Goal: Task Accomplishment & Management: Complete application form

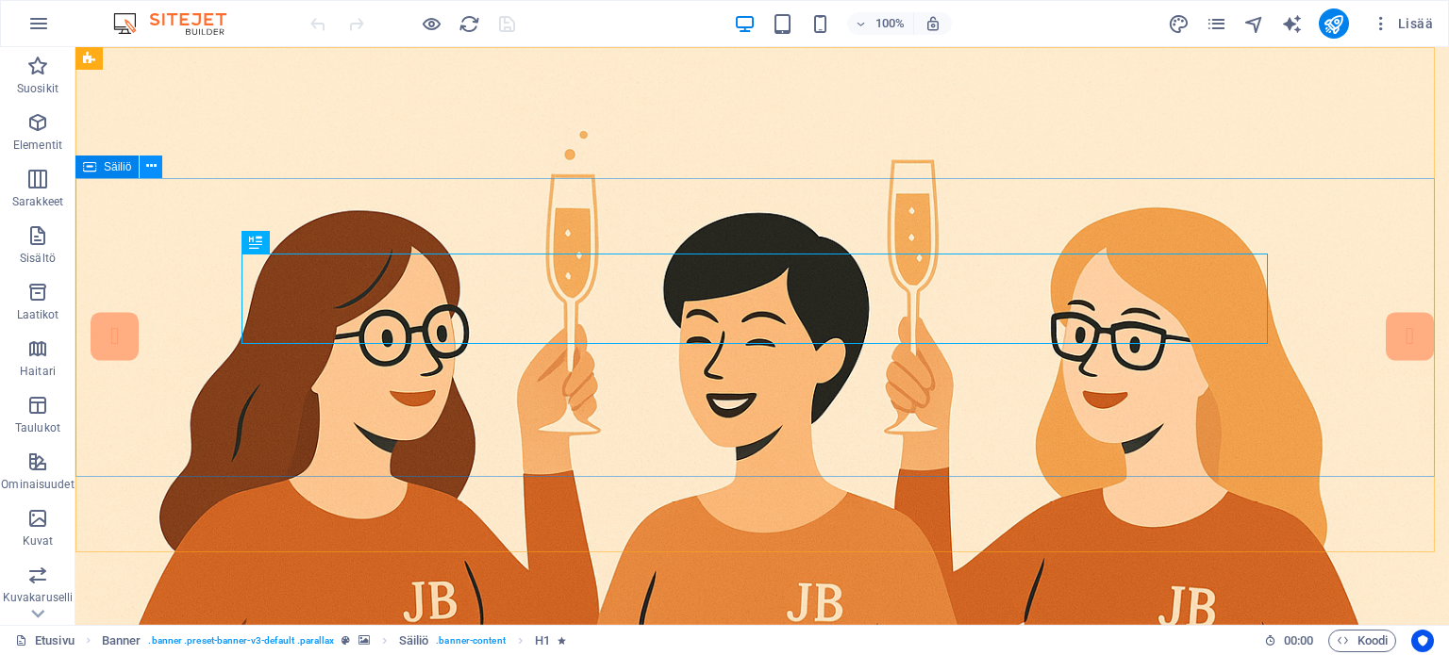
click at [153, 169] on icon at bounding box center [151, 167] width 10 height 20
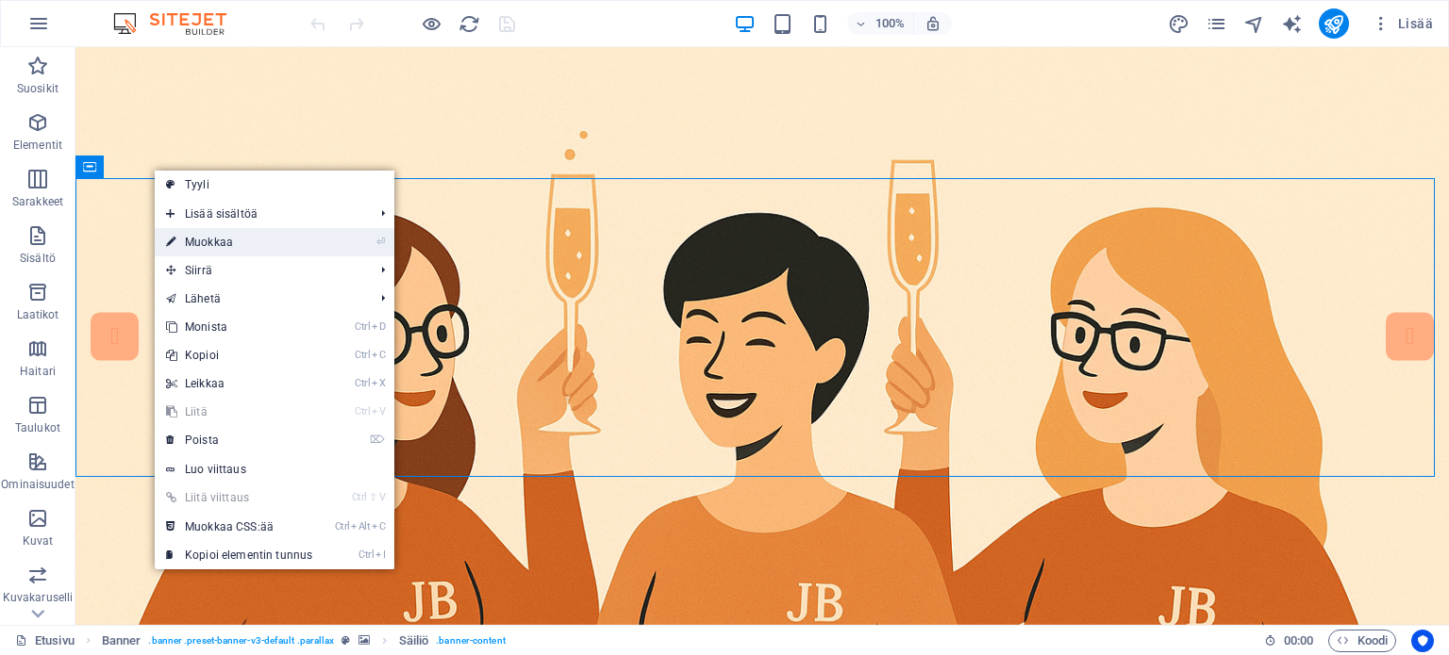
click at [208, 241] on link "⏎ Muokkaa" at bounding box center [239, 242] width 169 height 28
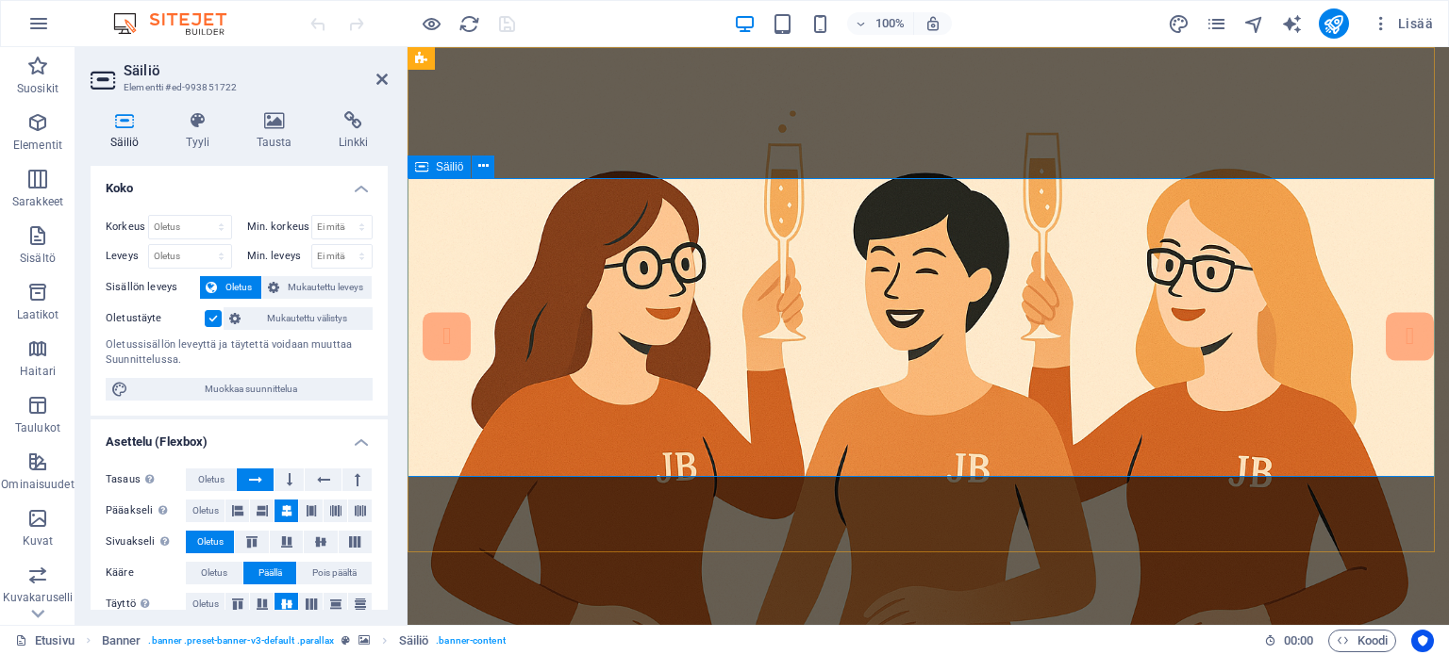
click at [481, 161] on icon at bounding box center [483, 167] width 10 height 20
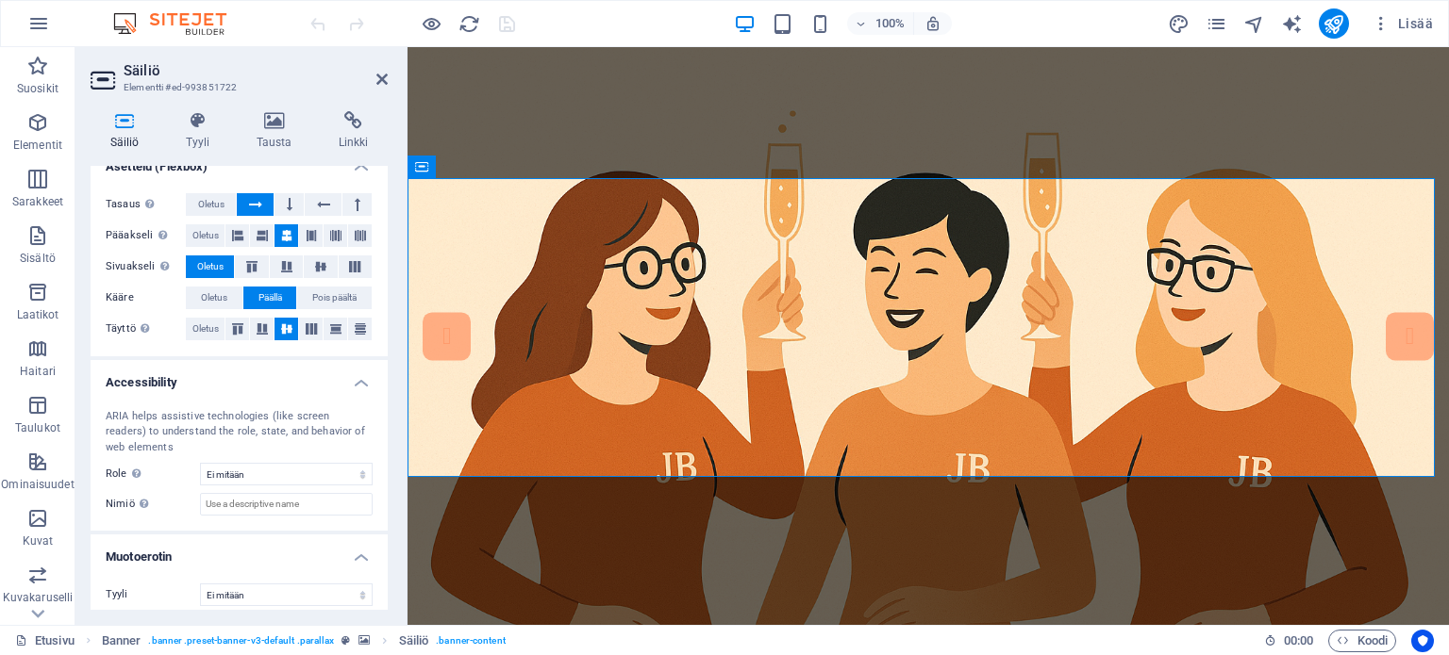
scroll to position [285, 0]
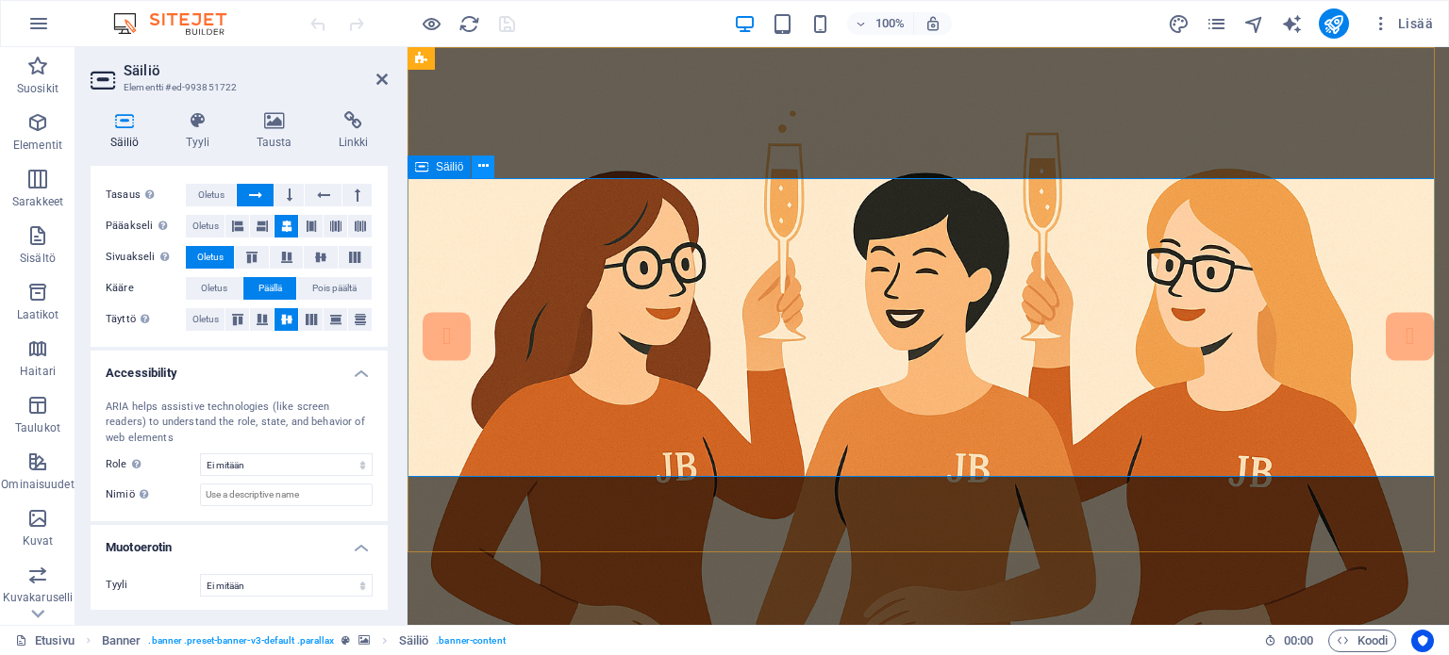
click at [480, 164] on icon at bounding box center [483, 167] width 10 height 20
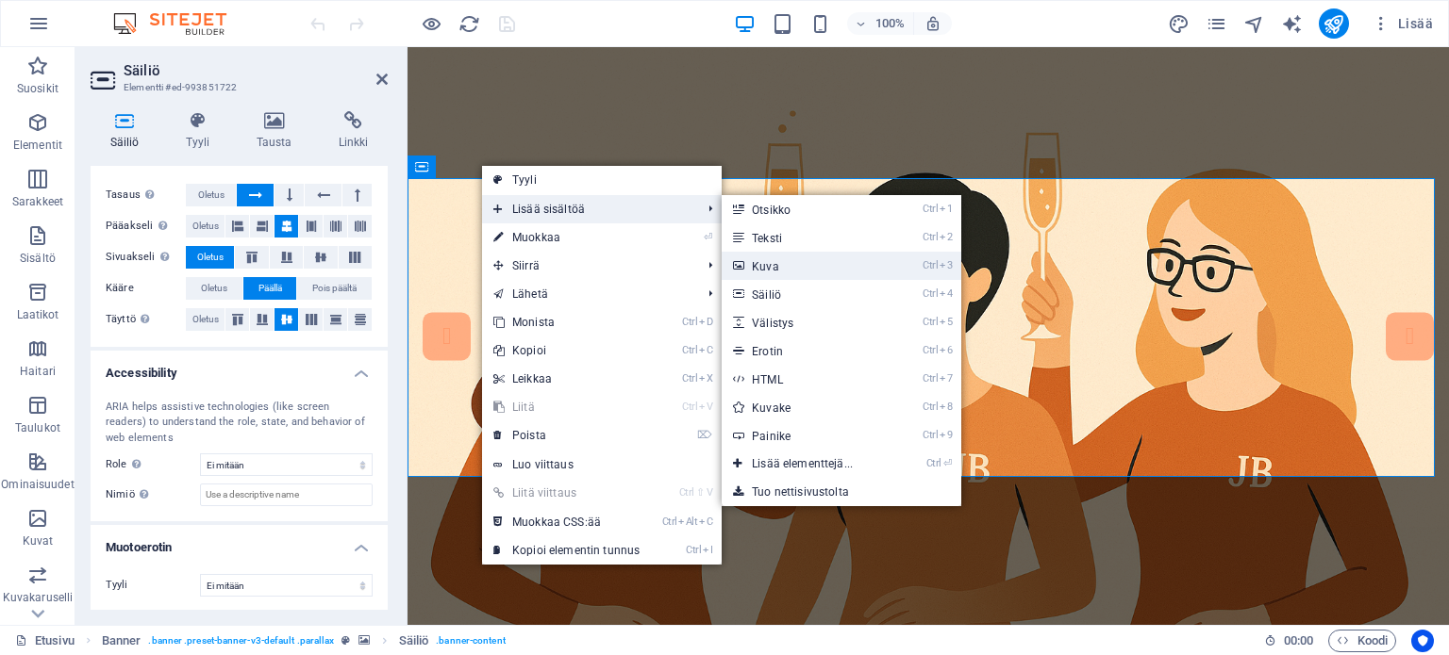
click at [803, 262] on link "Ctrl 3 Kuva" at bounding box center [805, 266] width 169 height 28
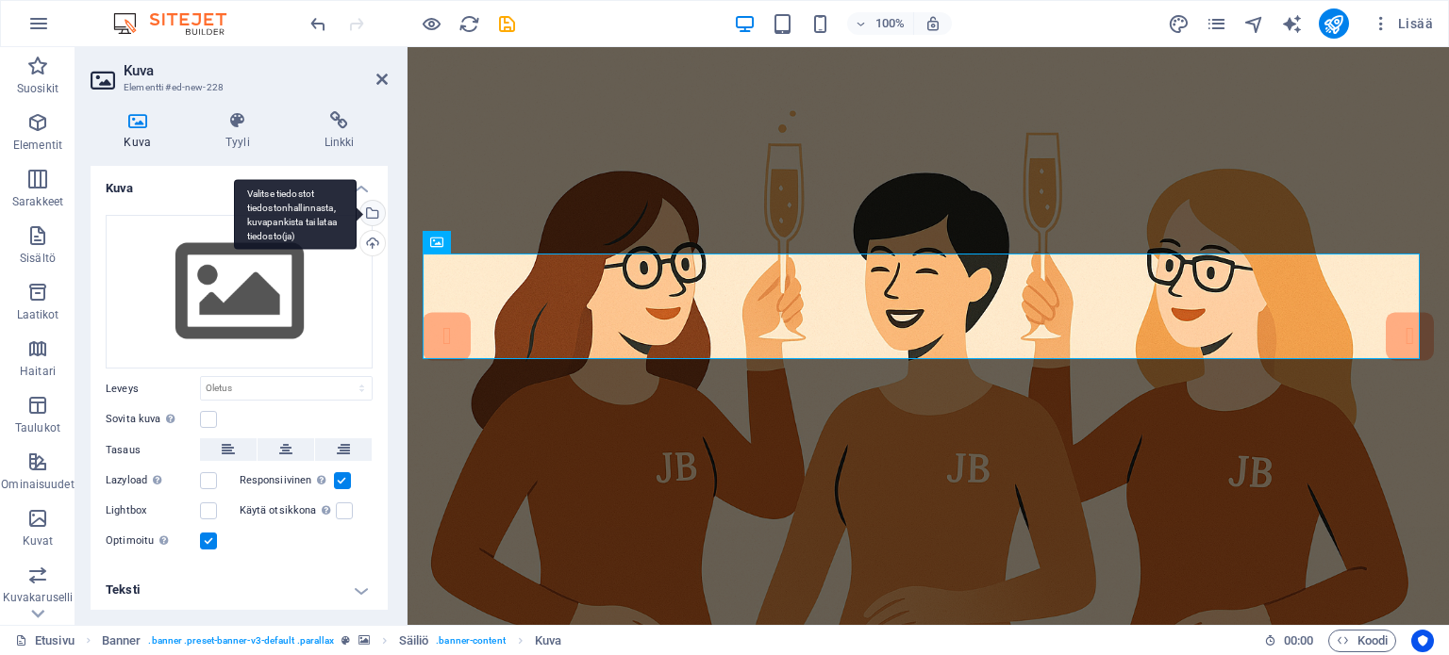
click at [370, 211] on div "Valitse tiedostot tiedostonhallinnasta, kuvapankista tai lataa tiedosto(ja)" at bounding box center [370, 215] width 28 height 28
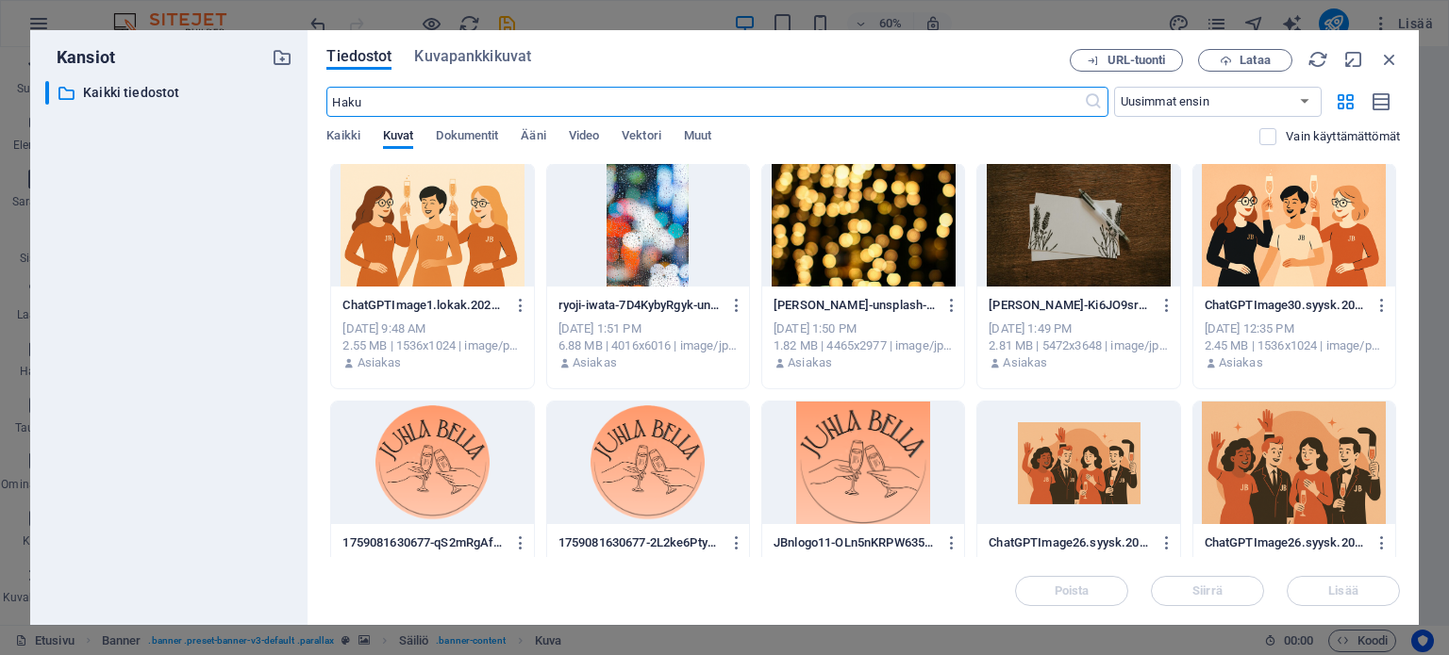
scroll to position [0, 0]
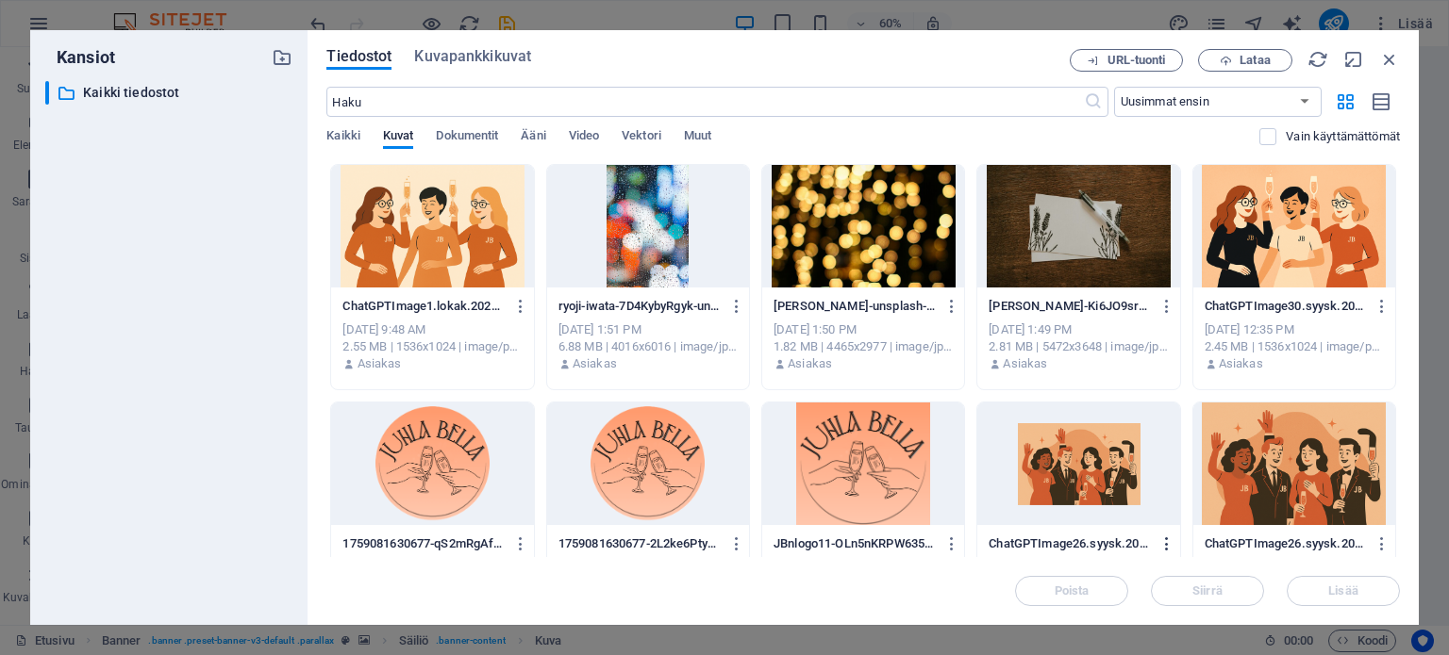
click at [1162, 538] on icon "button" at bounding box center [1167, 544] width 18 height 17
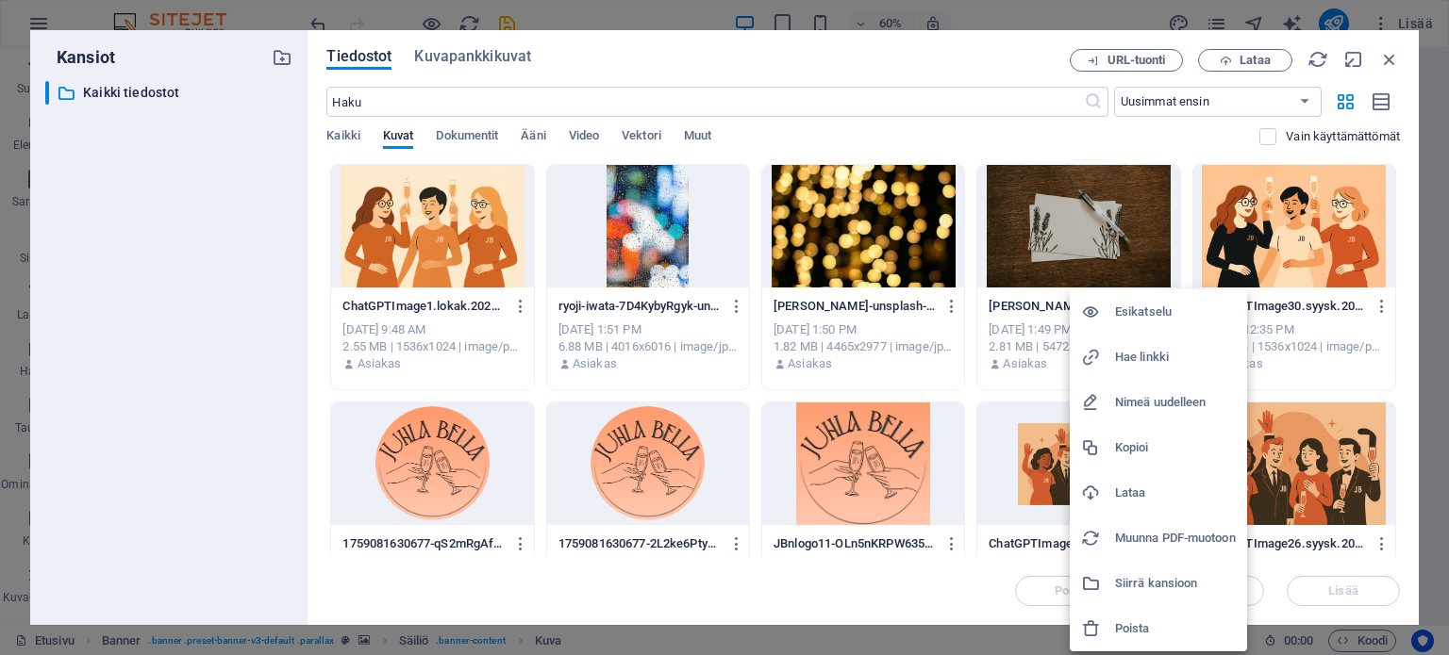
click at [1129, 630] on h6 "Poista" at bounding box center [1175, 629] width 121 height 23
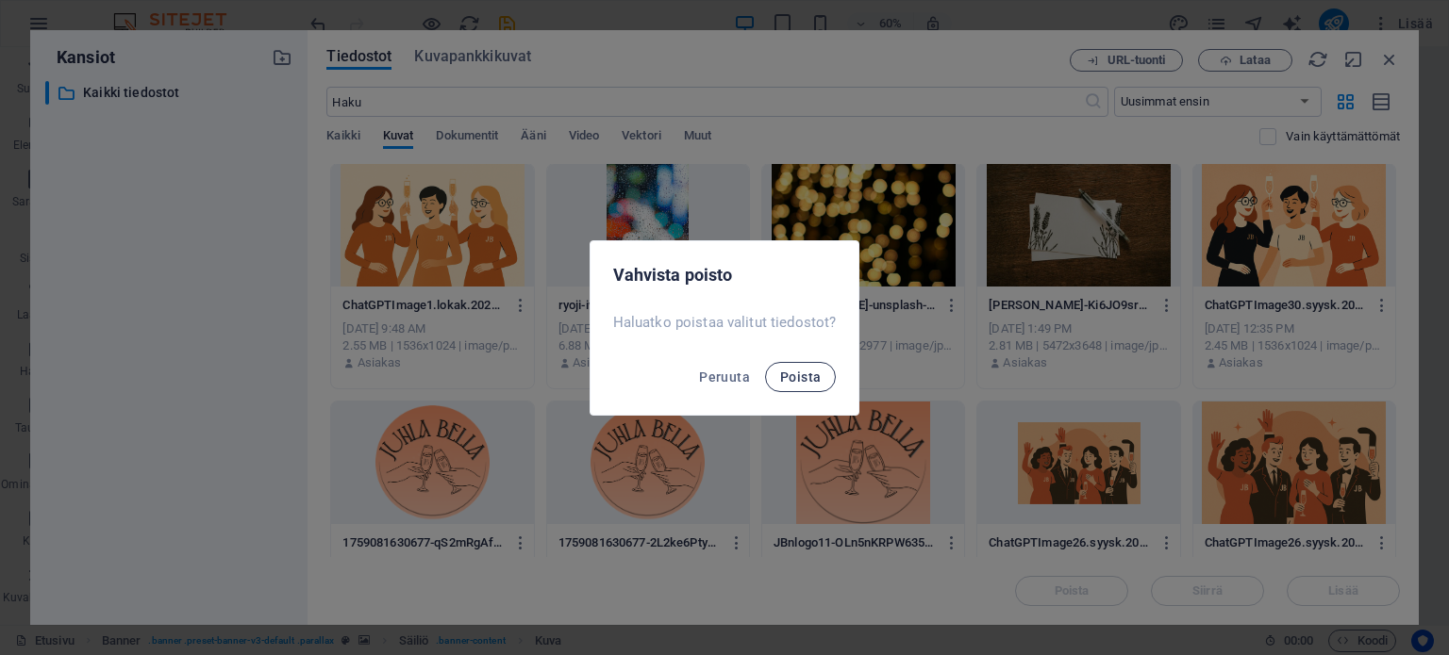
click at [789, 376] on span "Poista" at bounding box center [800, 377] width 41 height 15
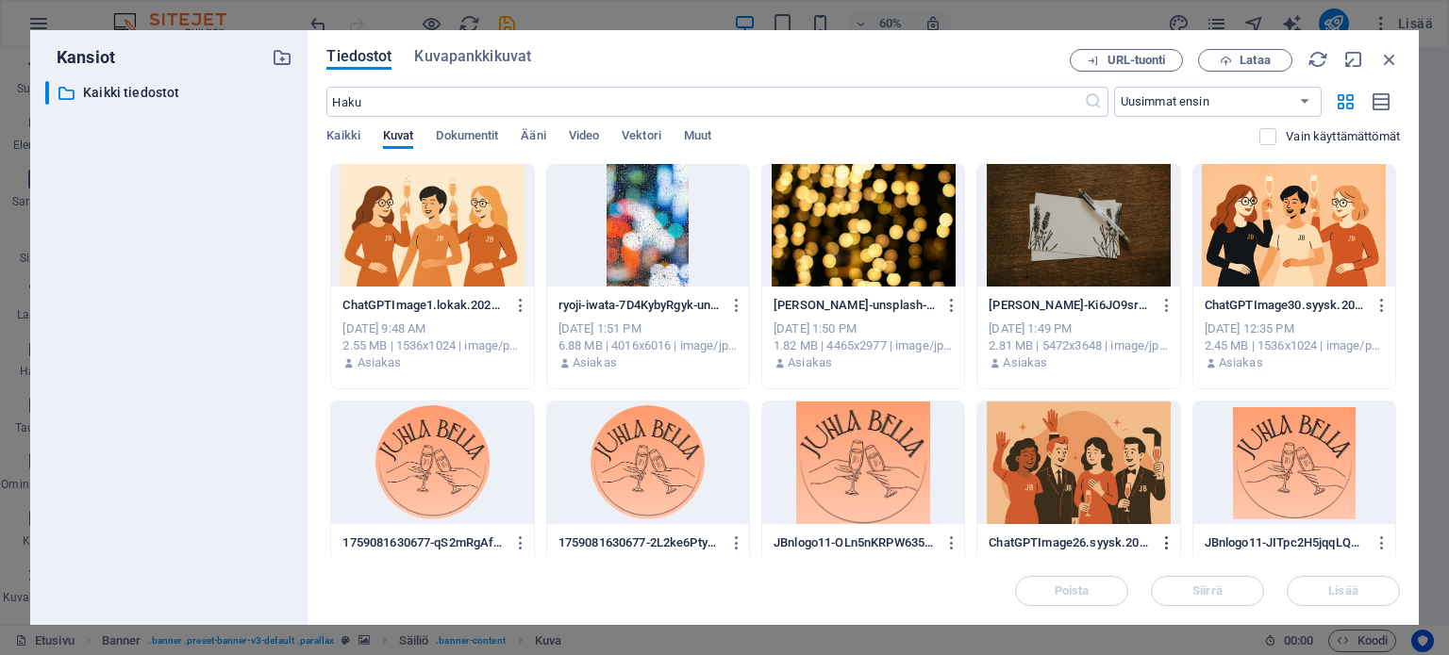
click at [1160, 538] on icon "button" at bounding box center [1167, 543] width 18 height 17
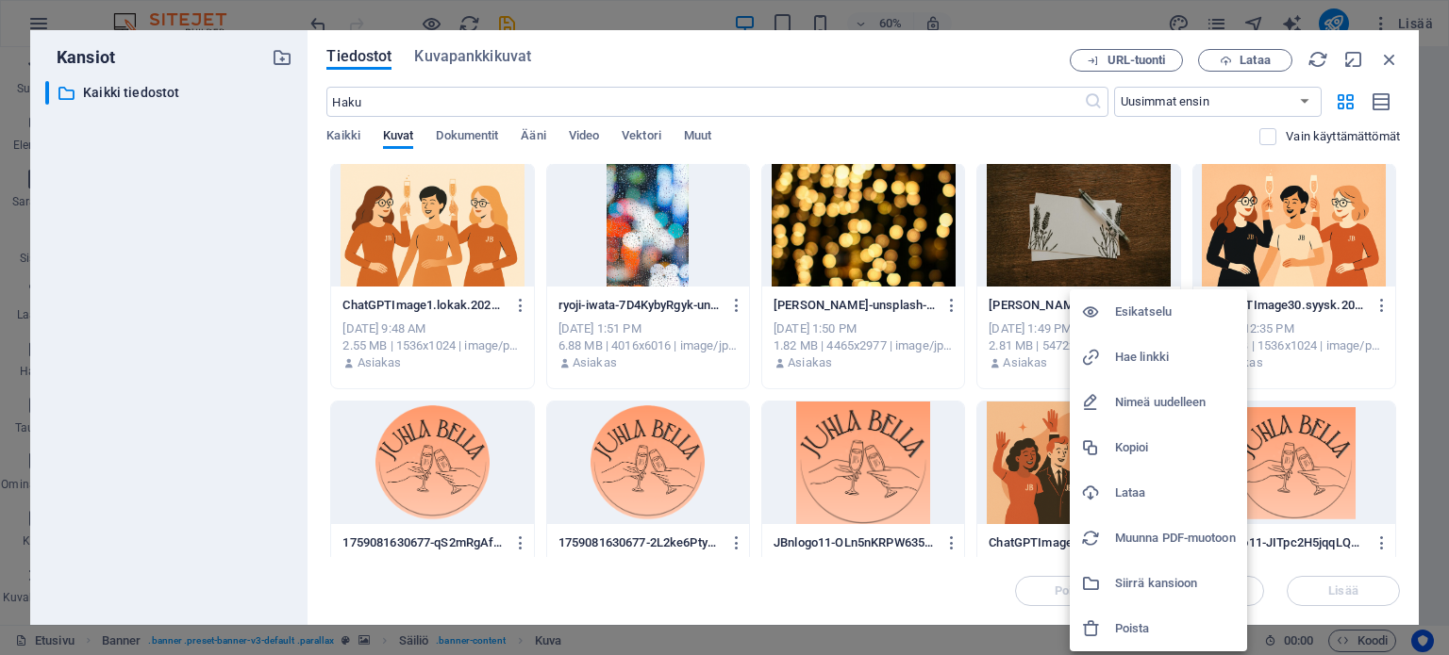
click at [1136, 625] on h6 "Poista" at bounding box center [1175, 629] width 121 height 23
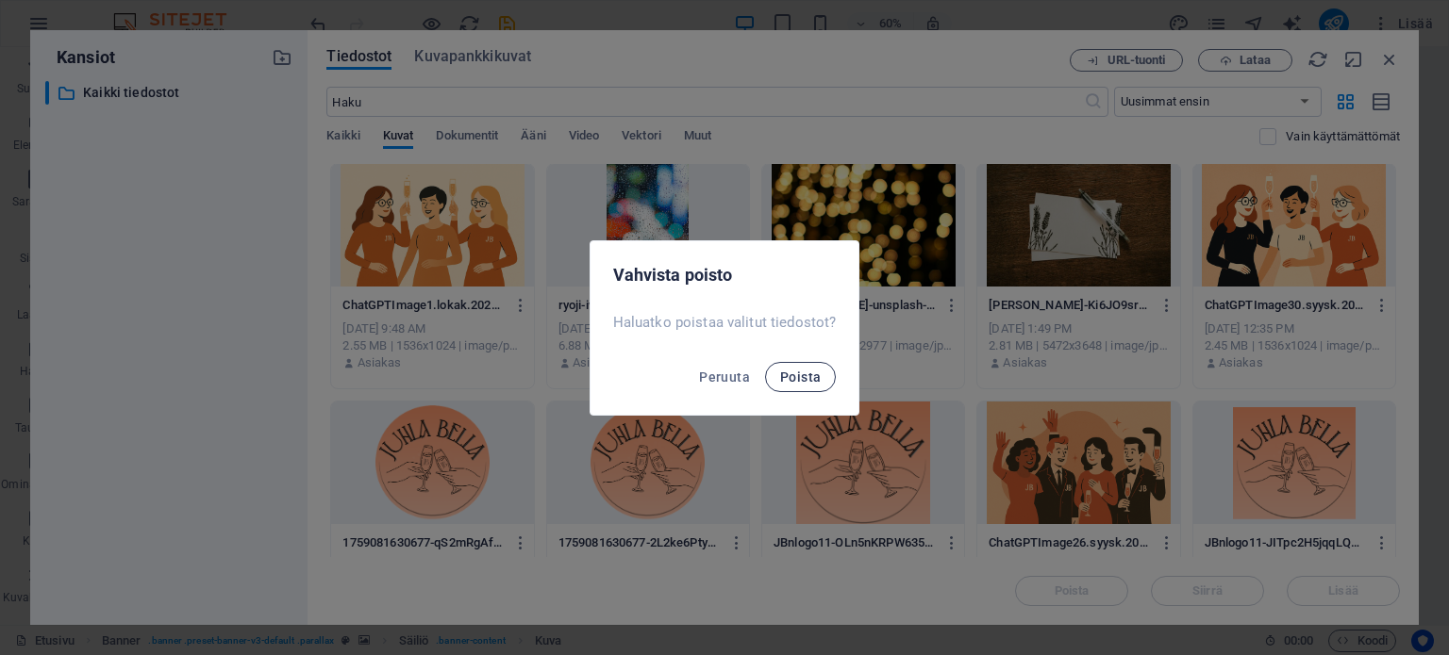
click at [796, 373] on span "Poista" at bounding box center [800, 377] width 41 height 15
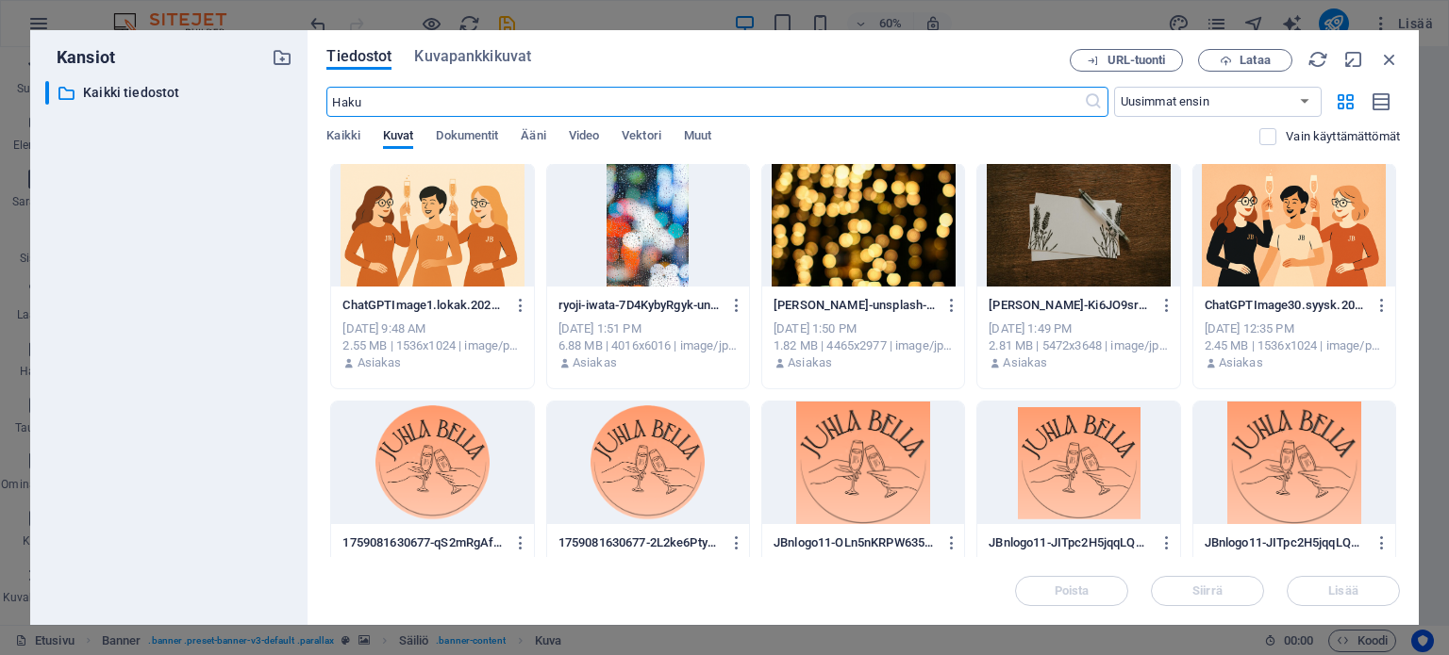
click at [373, 104] on input "text" at bounding box center [704, 102] width 756 height 30
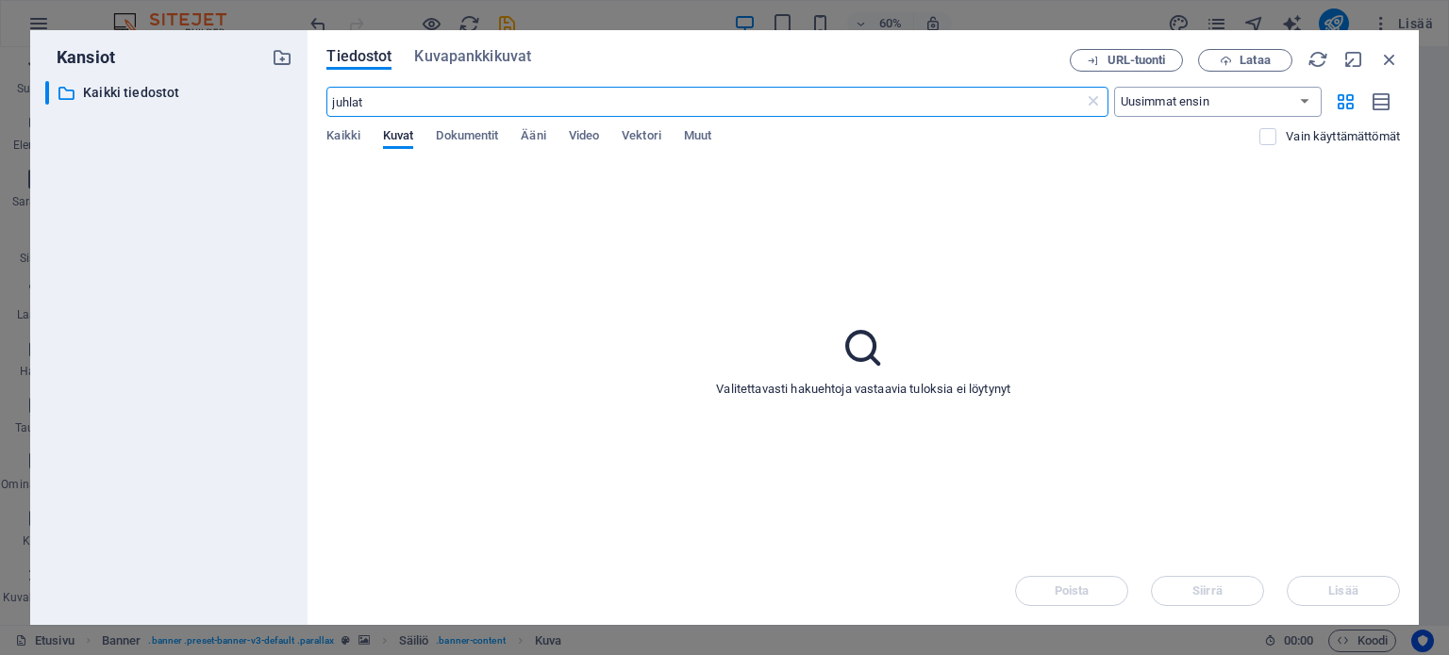
type input "juhlat"
click at [1148, 108] on select "Uusimmat ensin Vanhimmat ensin Nimi (A-Z) Nimi (Z-A) Koko (0-9) Koko (9-0) Reso…" at bounding box center [1217, 102] width 207 height 30
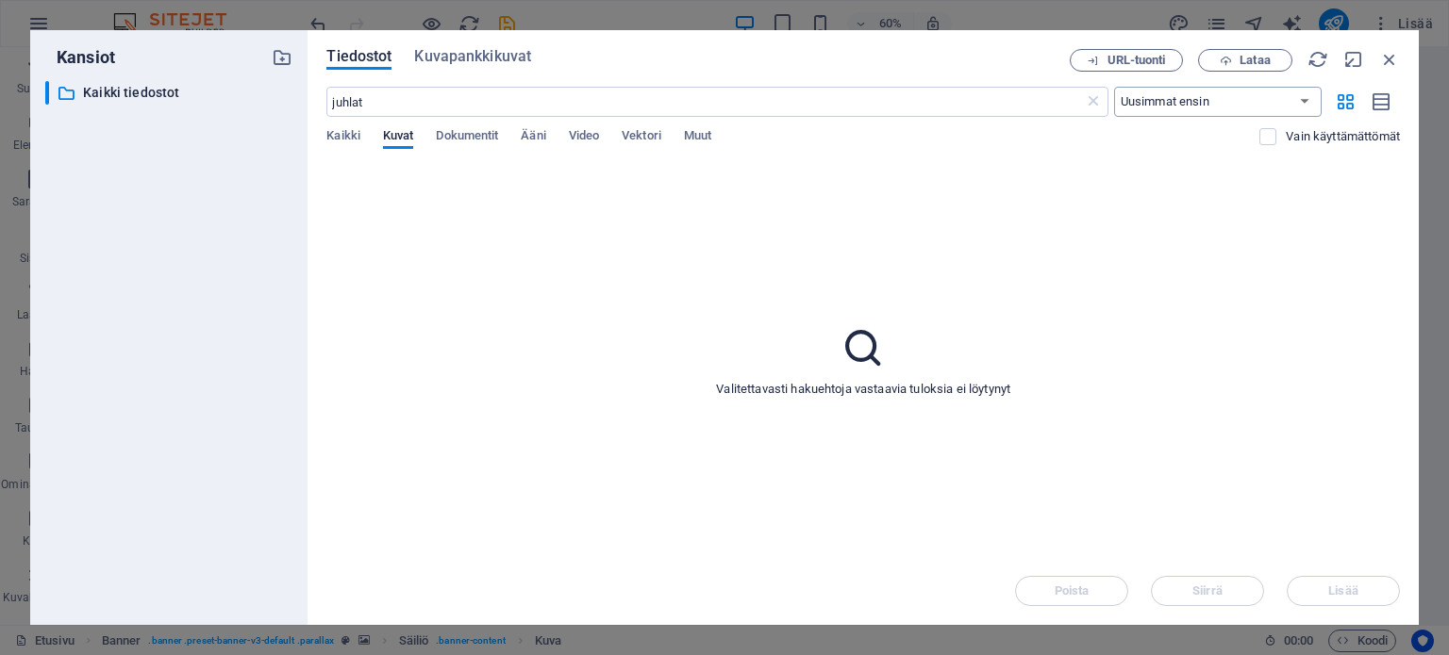
click at [1148, 108] on select "Uusimmat ensin Vanhimmat ensin Nimi (A-Z) Nimi (Z-A) Koko (0-9) Koko (9-0) Reso…" at bounding box center [1217, 102] width 207 height 30
click at [472, 56] on span "Kuvapankkikuvat" at bounding box center [472, 56] width 117 height 23
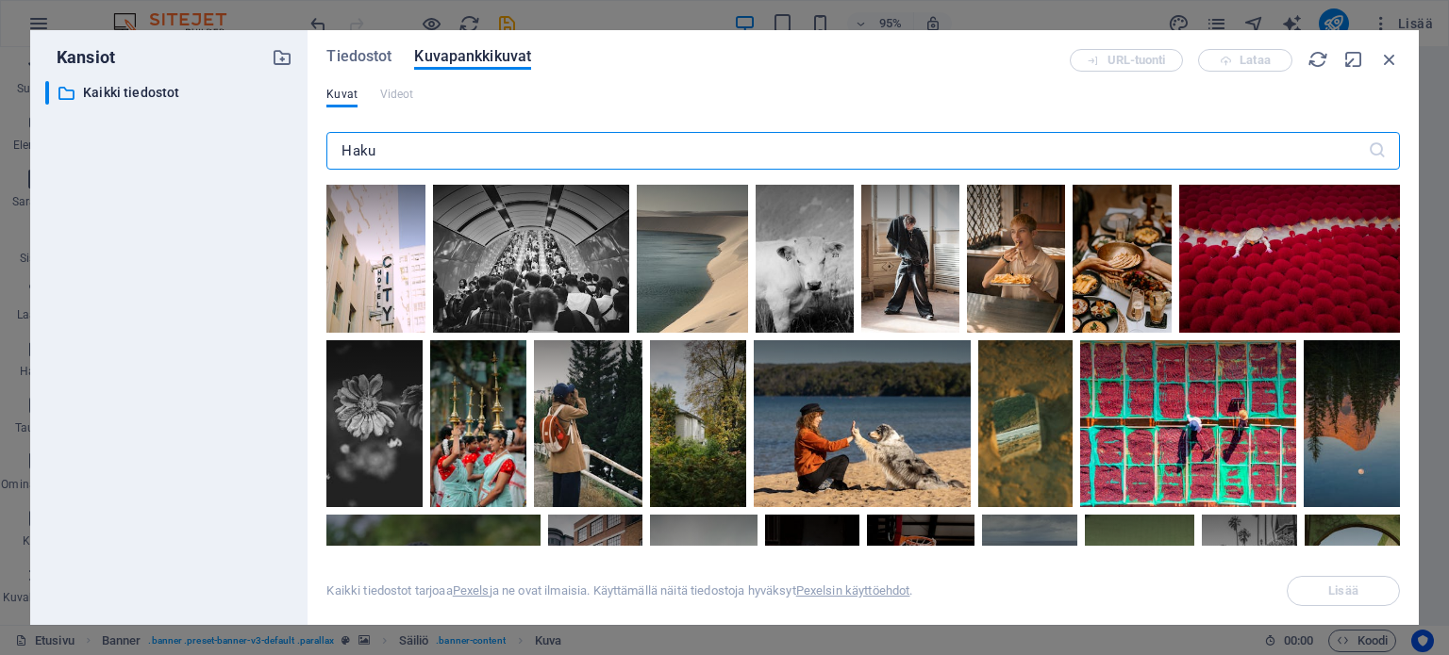
click at [356, 152] on input "text" at bounding box center [846, 151] width 1040 height 38
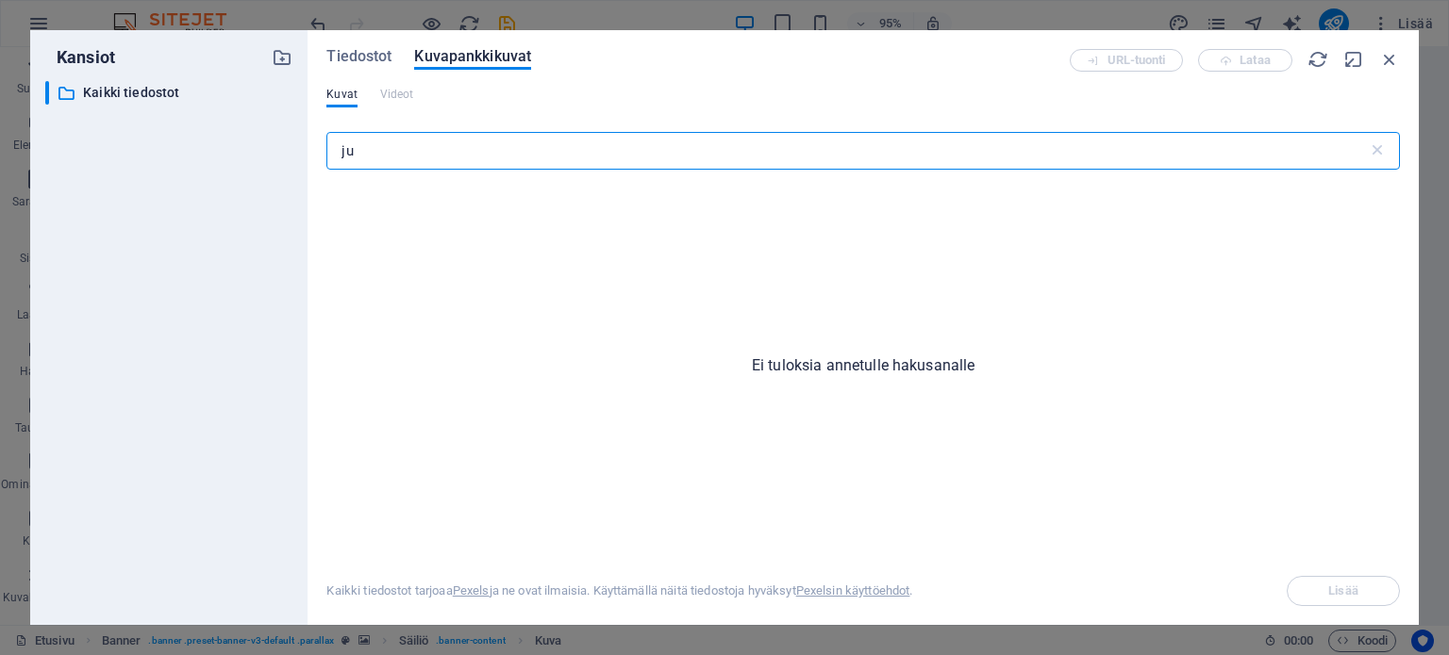
type input "j"
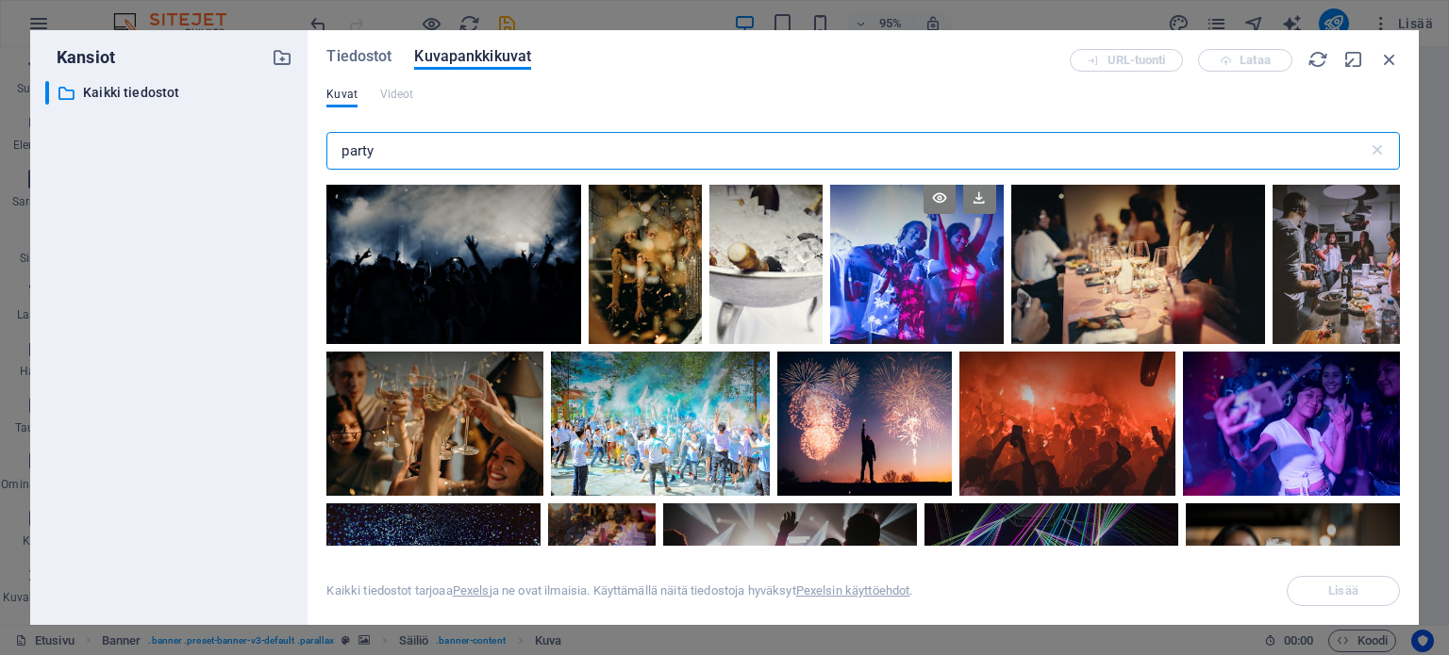
scroll to position [1698, 0]
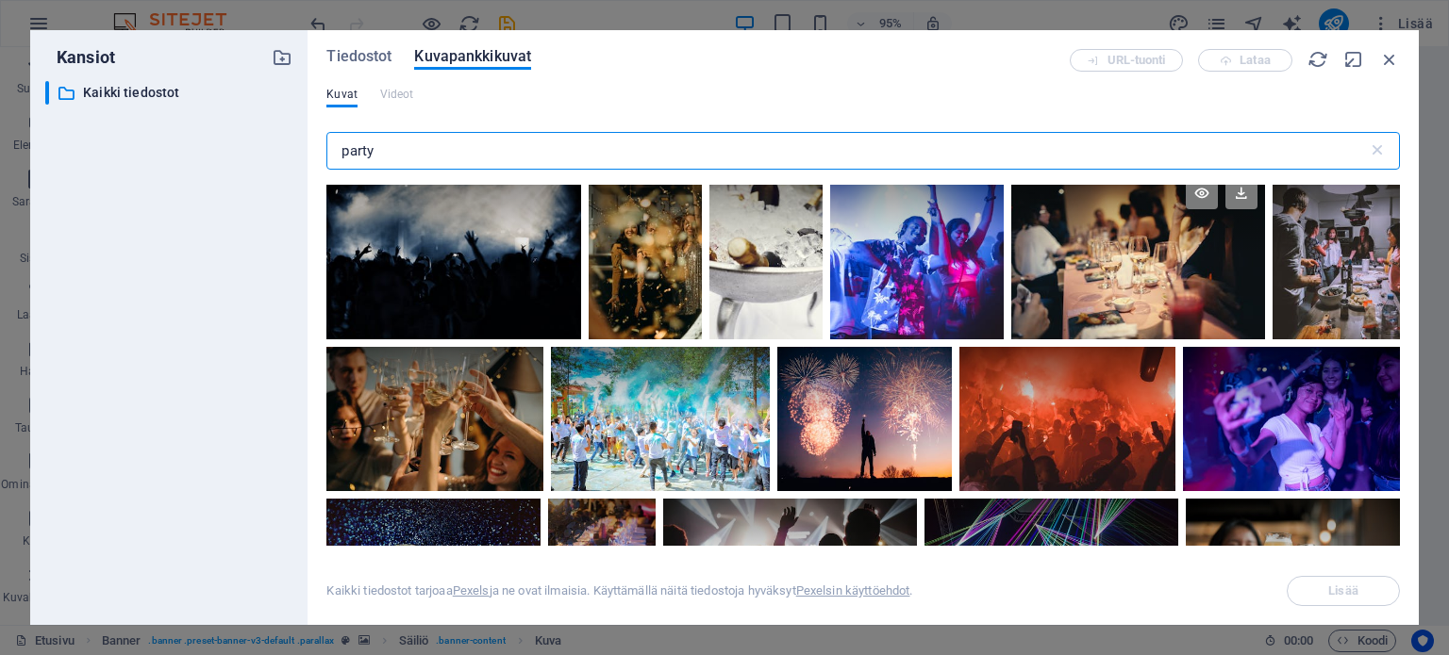
type input "party"
click at [1143, 297] on div at bounding box center [1138, 255] width 255 height 170
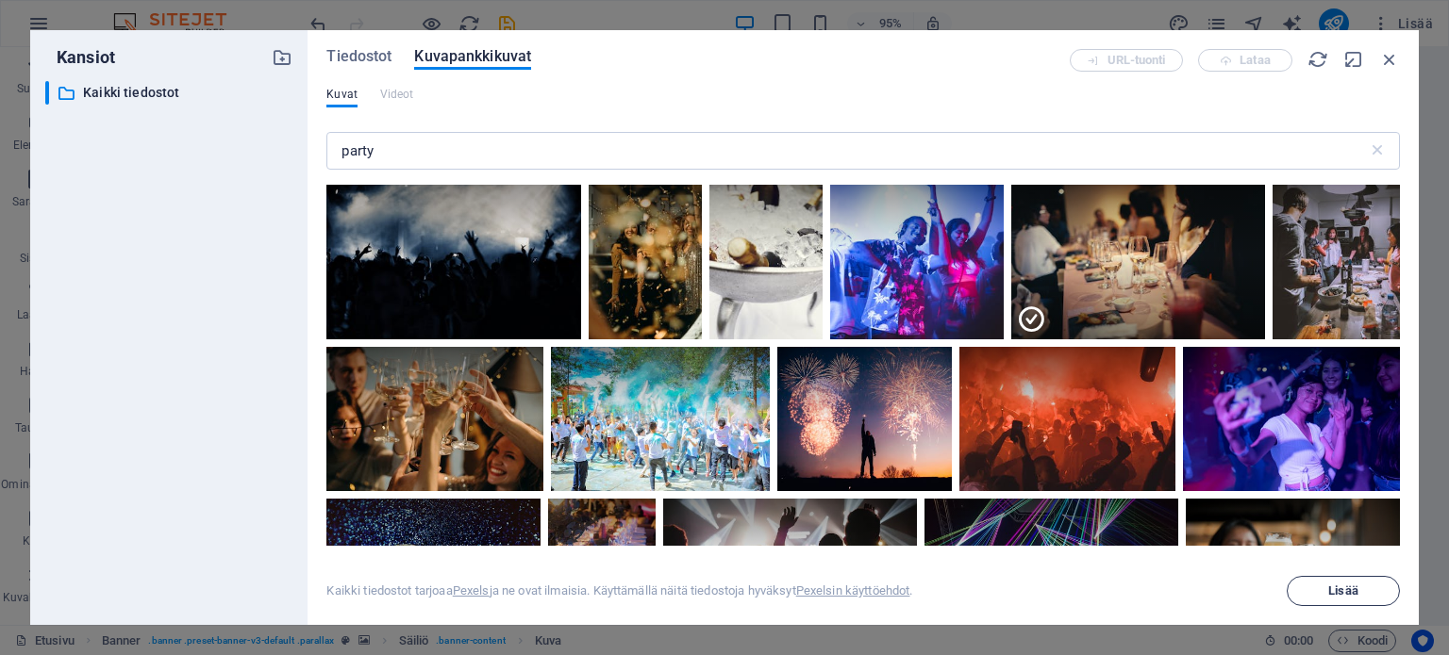
click at [1335, 588] on span "Lisää" at bounding box center [1342, 591] width 29 height 11
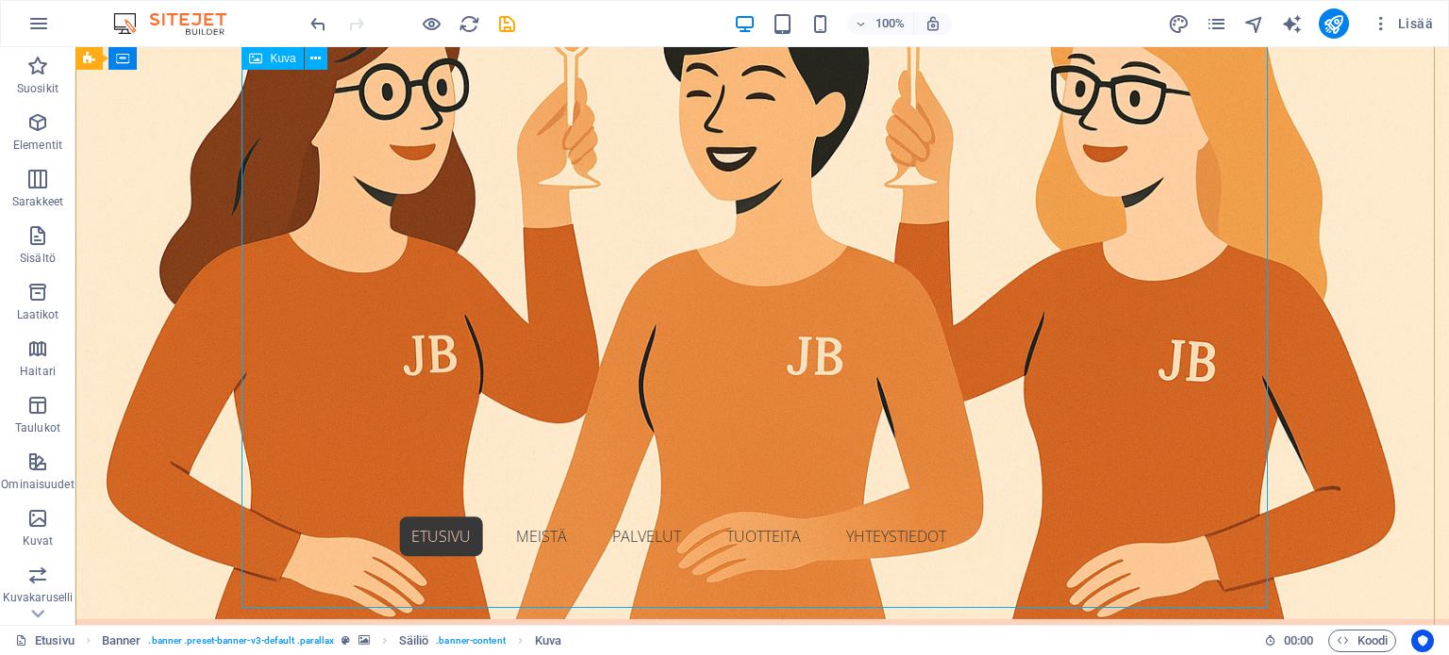
scroll to position [472, 0]
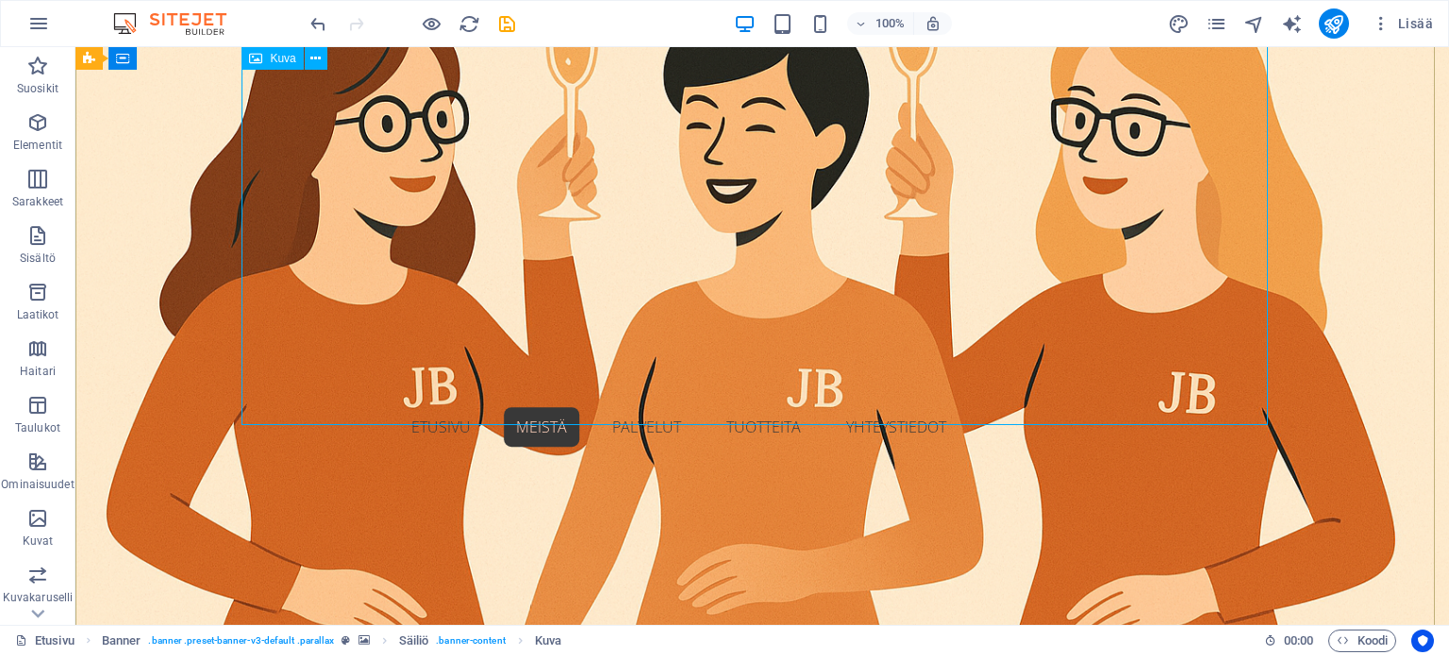
click at [313, 56] on icon at bounding box center [315, 59] width 10 height 20
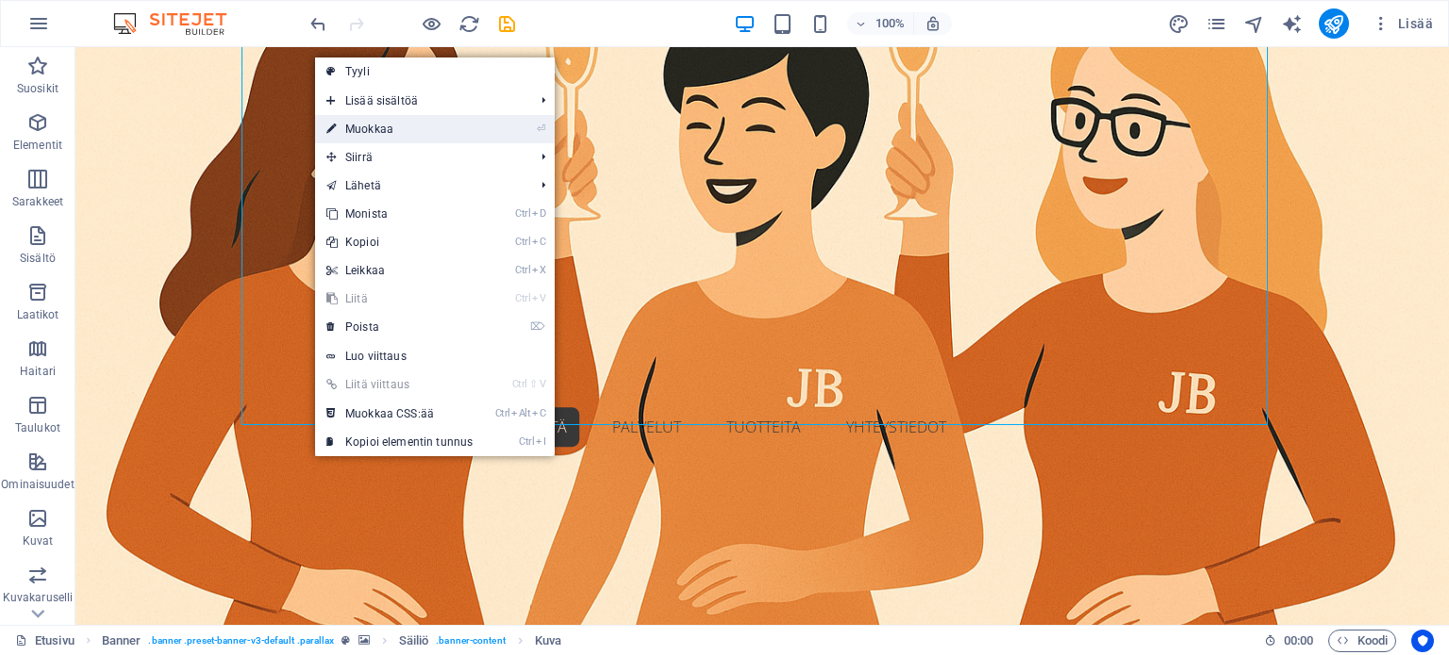
click at [381, 124] on link "⏎ Muokkaa" at bounding box center [399, 129] width 169 height 28
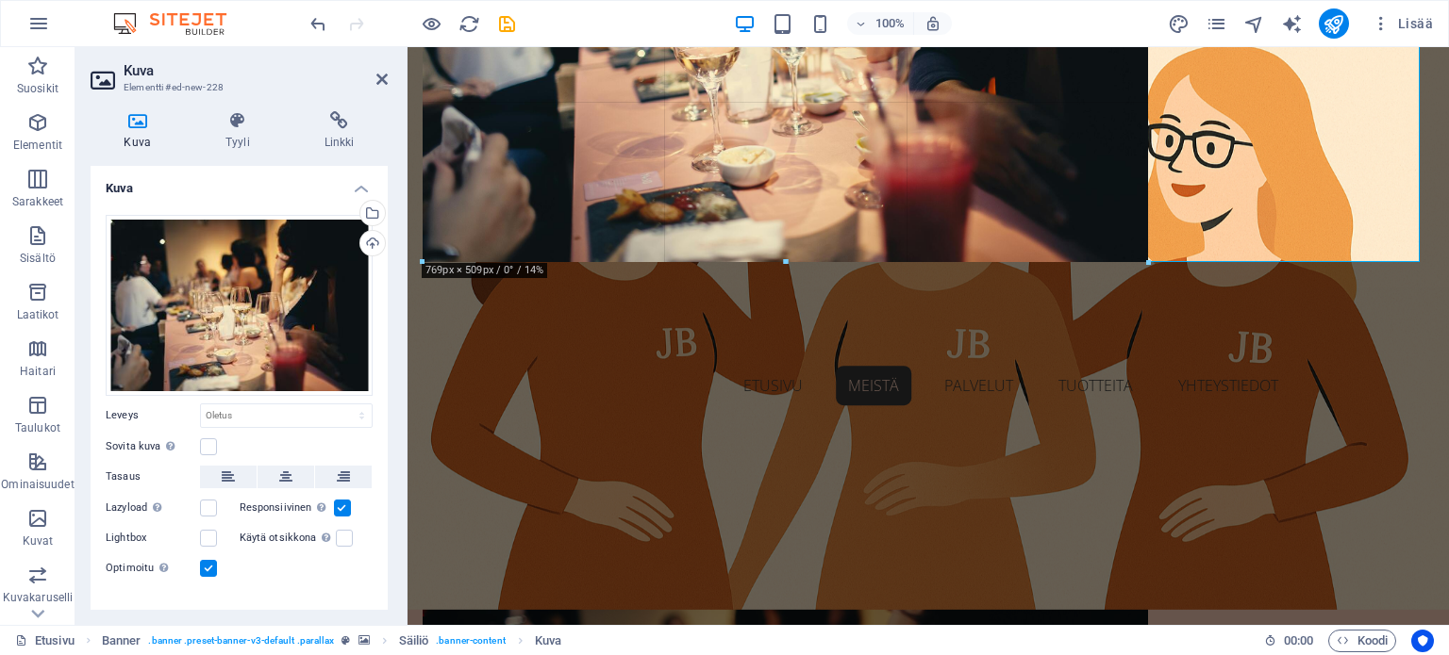
drag, startPoint x: 422, startPoint y: 422, endPoint x: 669, endPoint y: 161, distance: 358.2
type input "769"
select select "px"
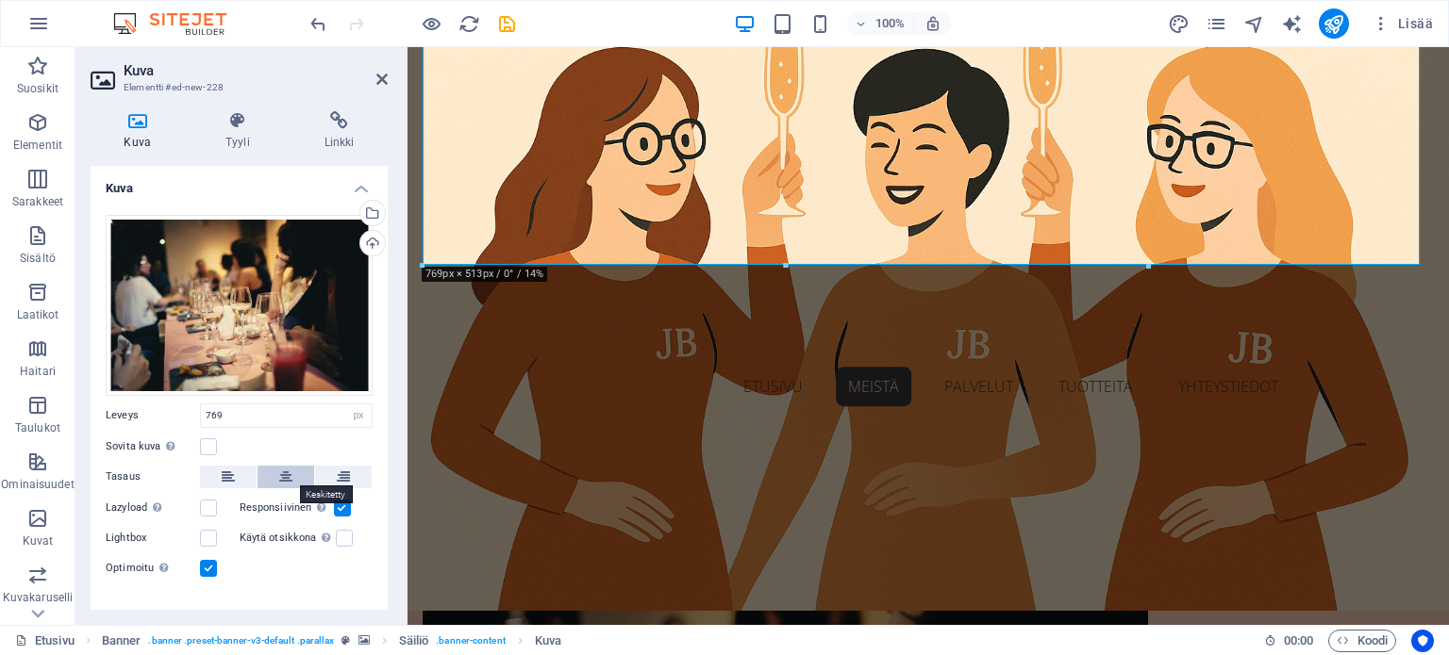
click at [279, 476] on icon at bounding box center [285, 477] width 13 height 23
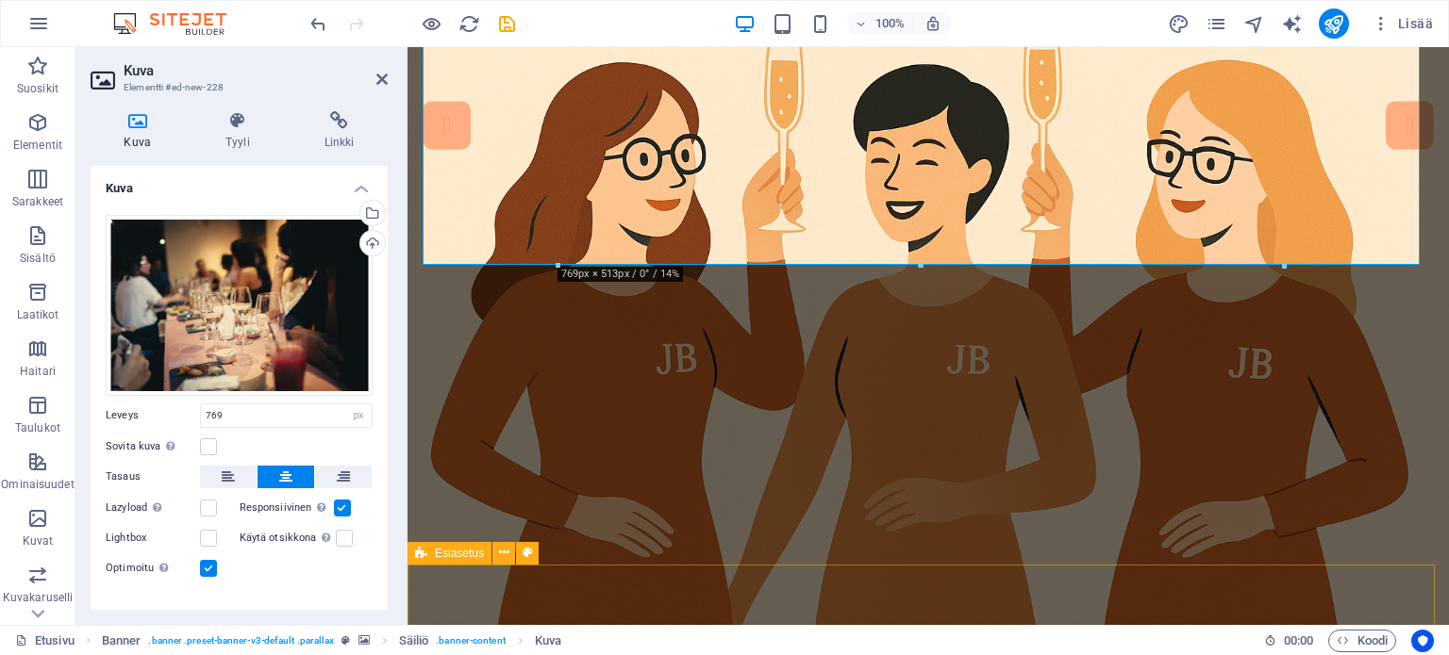
scroll to position [0, 0]
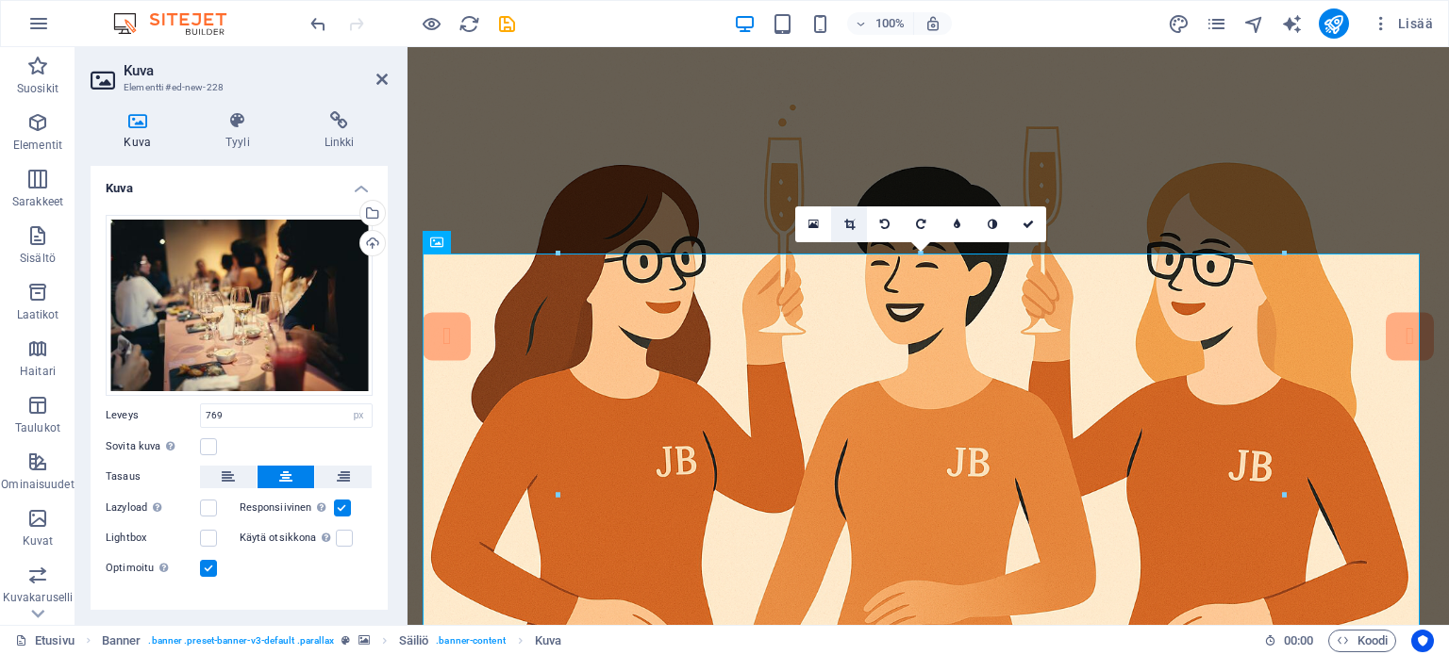
click at [851, 225] on icon at bounding box center [849, 224] width 10 height 11
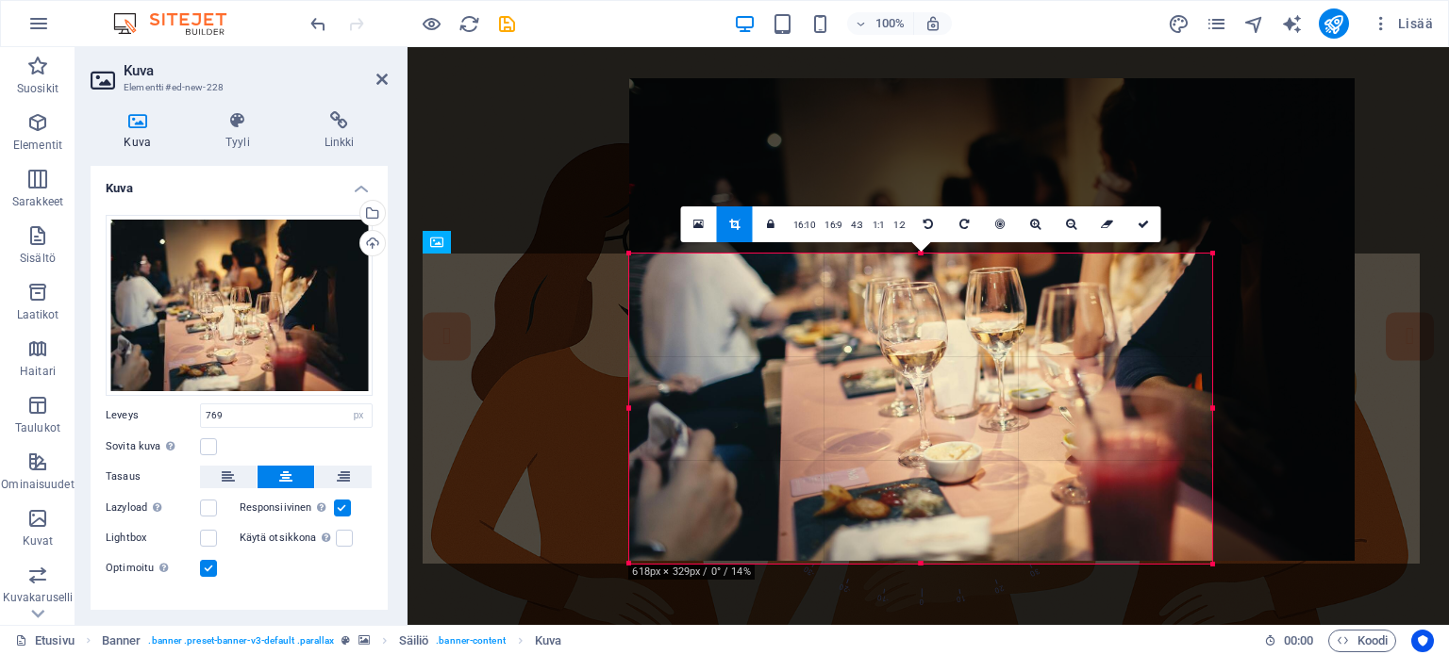
drag, startPoint x: 1280, startPoint y: 256, endPoint x: 1152, endPoint y: 428, distance: 214.5
click at [1139, 431] on div "180 170 160 150 140 130 120 110 100 90 80 70 60 50 40 30 20 10 0 -10 -20 -30 -4…" at bounding box center [920, 409] width 583 height 310
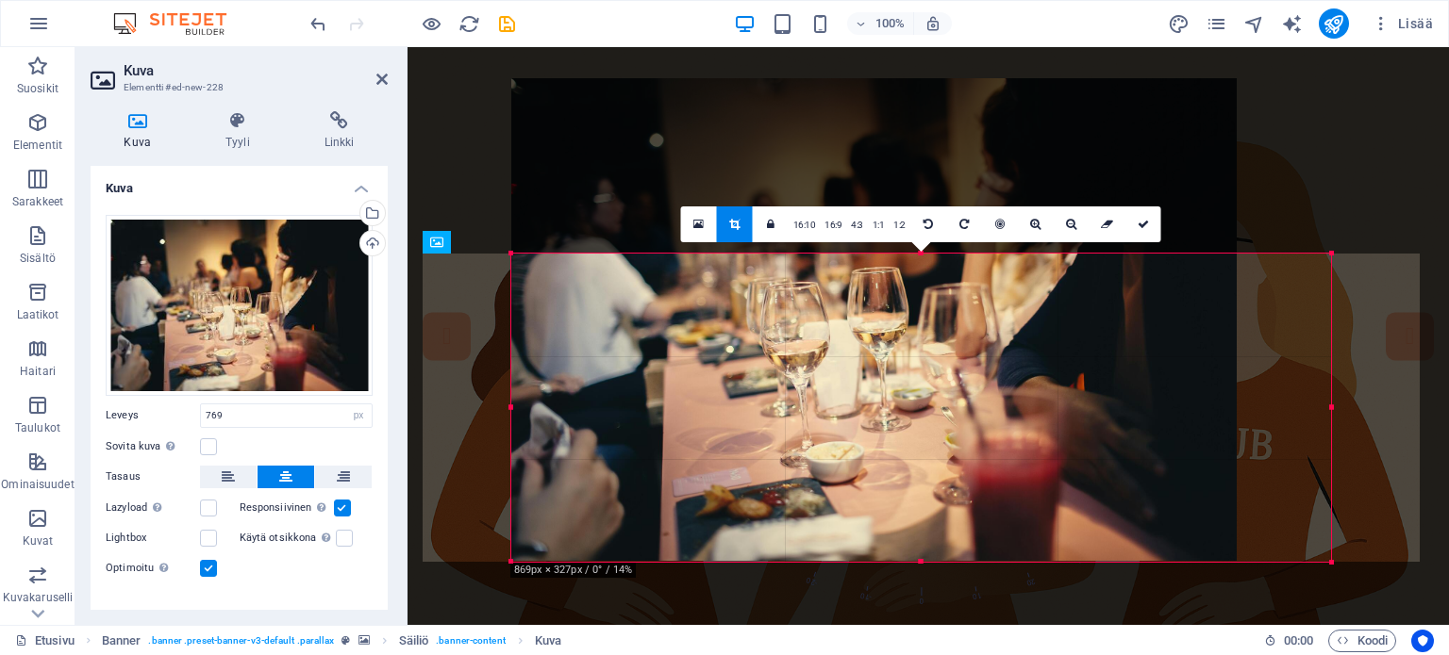
drag, startPoint x: 1213, startPoint y: 409, endPoint x: 1448, endPoint y: 405, distance: 234.9
click at [1448, 405] on div "[DEMOGRAPHIC_DATA][PERSON_NAME] korvataksesi nykyisen sisällön. Paina "Ctrl", […" at bounding box center [927, 336] width 1041 height 578
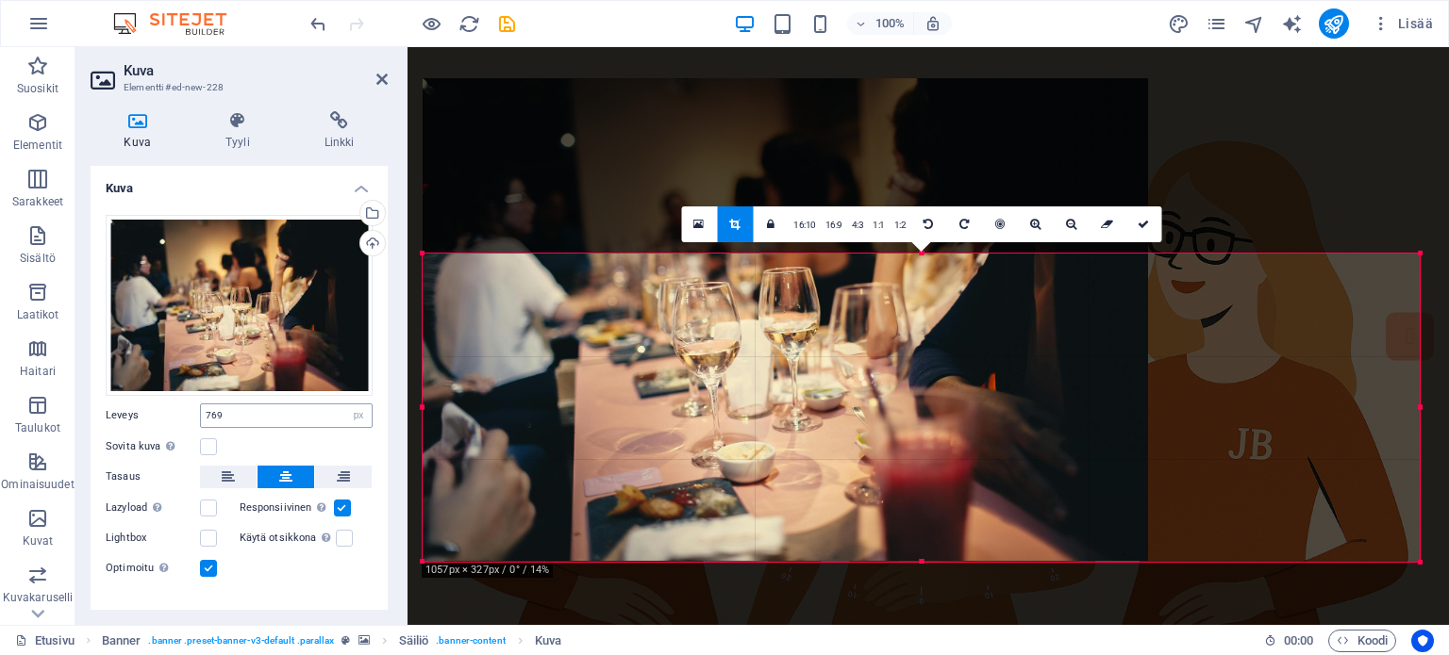
drag, startPoint x: 509, startPoint y: 406, endPoint x: 238, endPoint y: 406, distance: 271.6
click at [238, 406] on div "Kuva Elementti #ed-new-228 Kuva Tyyli Linkki Kuva Vedä tiedostot tähän, valitse…" at bounding box center [761, 336] width 1373 height 578
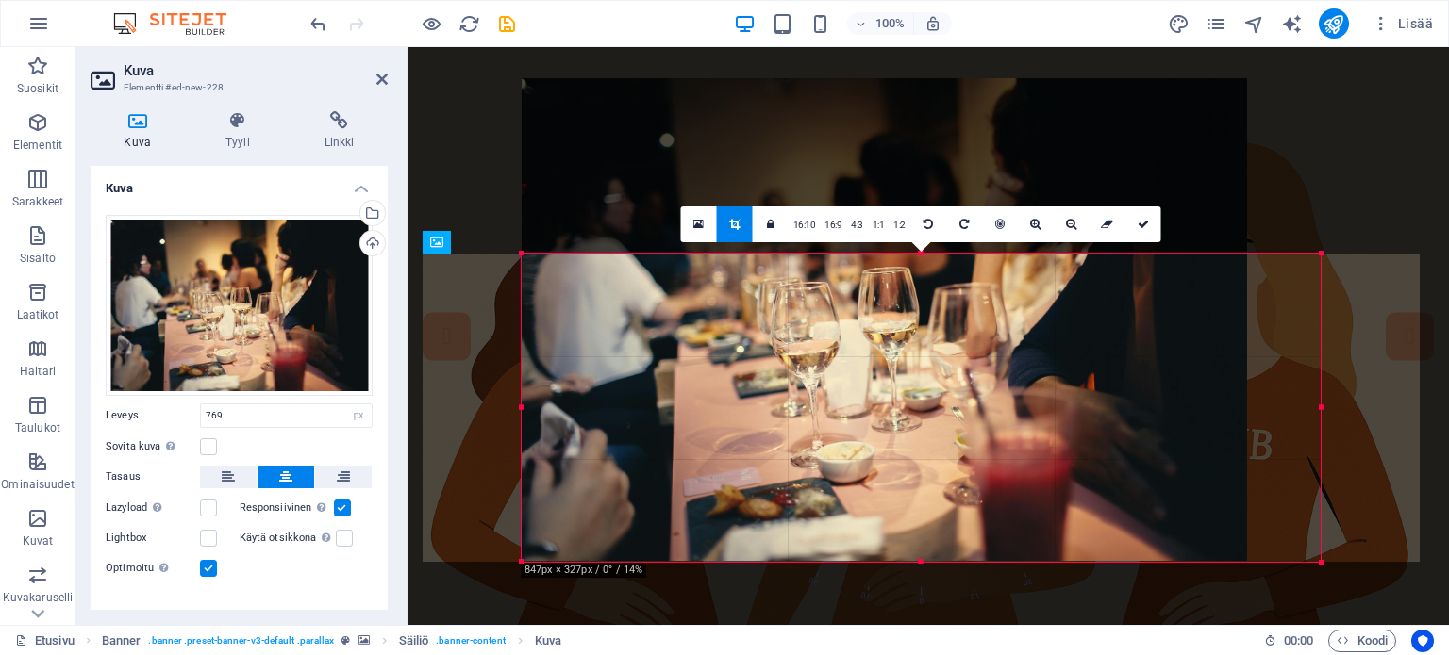
drag, startPoint x: 1145, startPoint y: 410, endPoint x: 1218, endPoint y: 404, distance: 73.9
click at [1218, 404] on div "180 170 160 150 140 130 120 110 100 90 80 70 60 50 40 30 20 10 0 -10 -20 -30 -4…" at bounding box center [921, 408] width 799 height 308
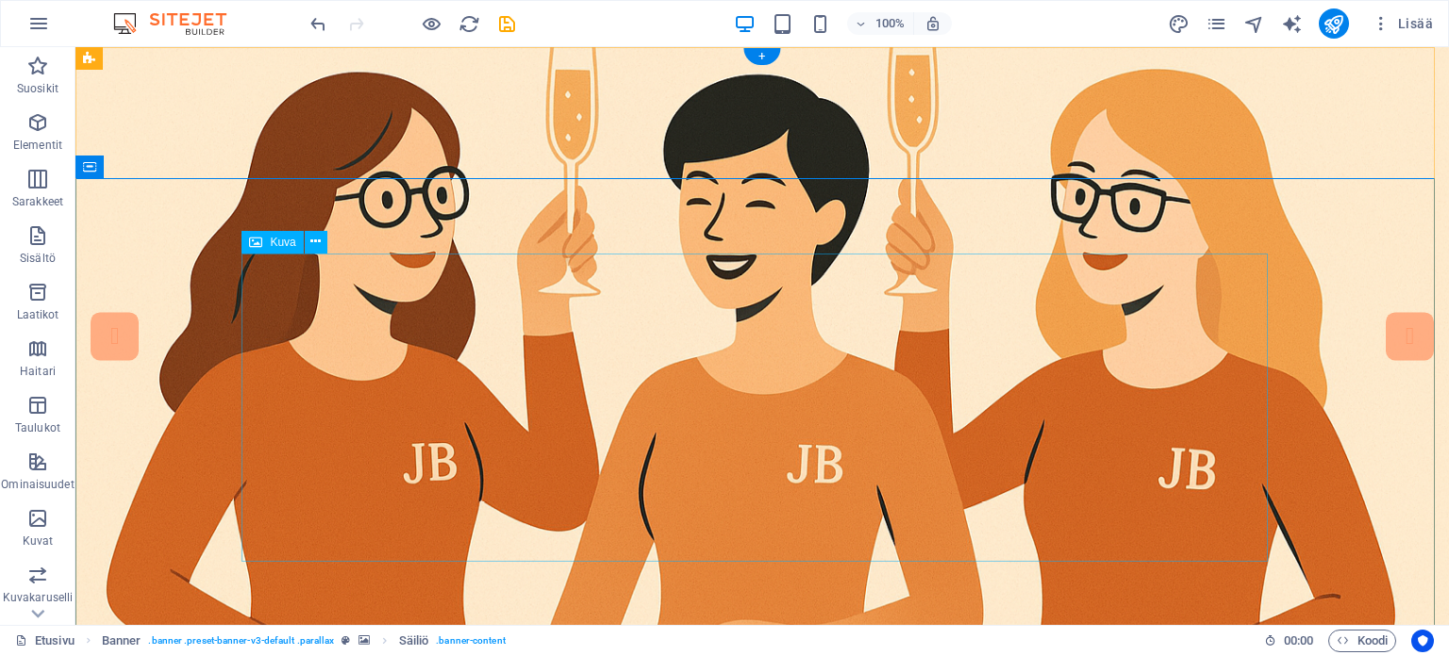
click at [319, 240] on icon at bounding box center [315, 242] width 10 height 20
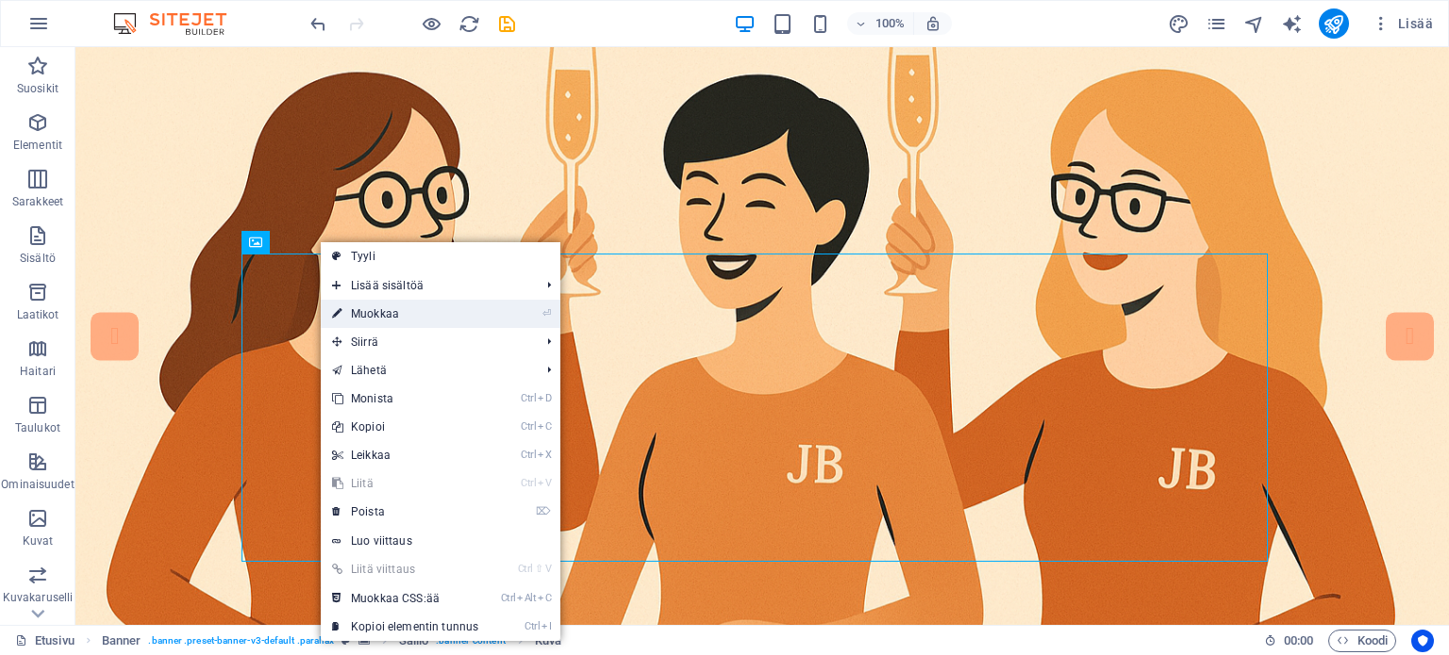
click at [390, 316] on link "⏎ Muokkaa" at bounding box center [405, 314] width 169 height 28
select select "px"
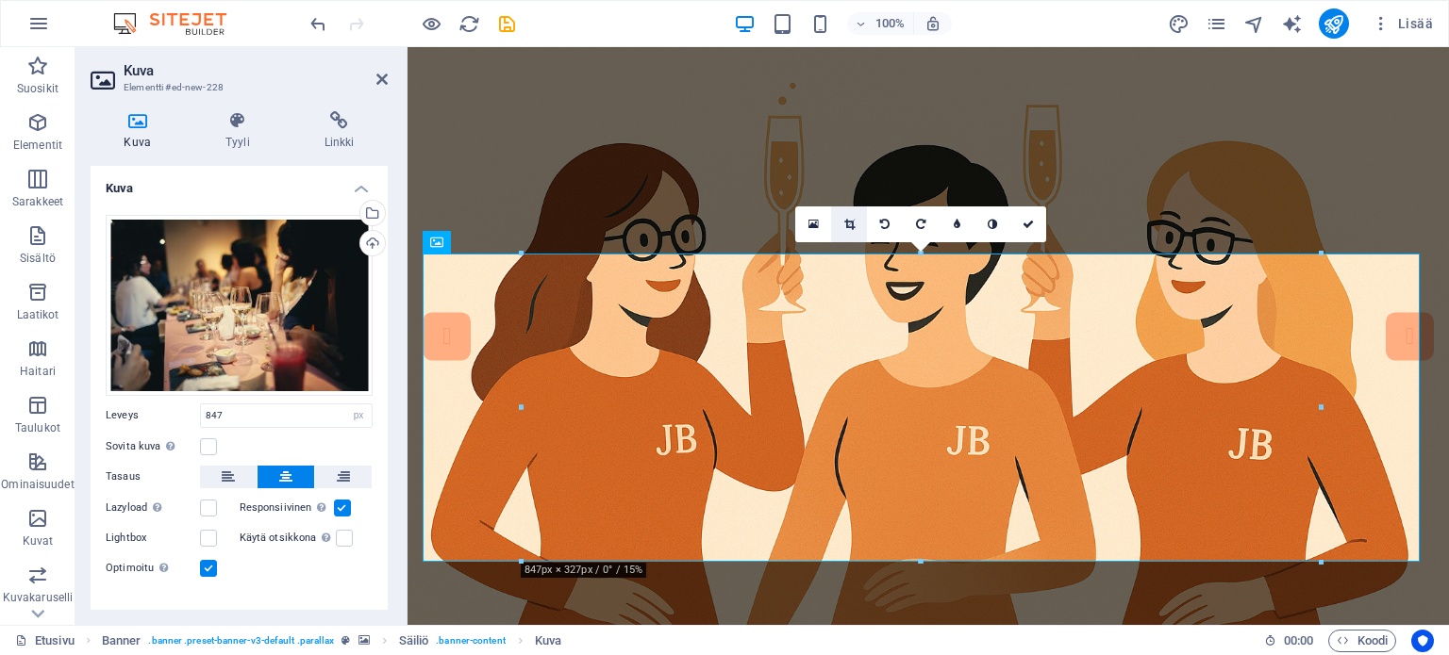
click at [845, 228] on icon at bounding box center [849, 224] width 10 height 11
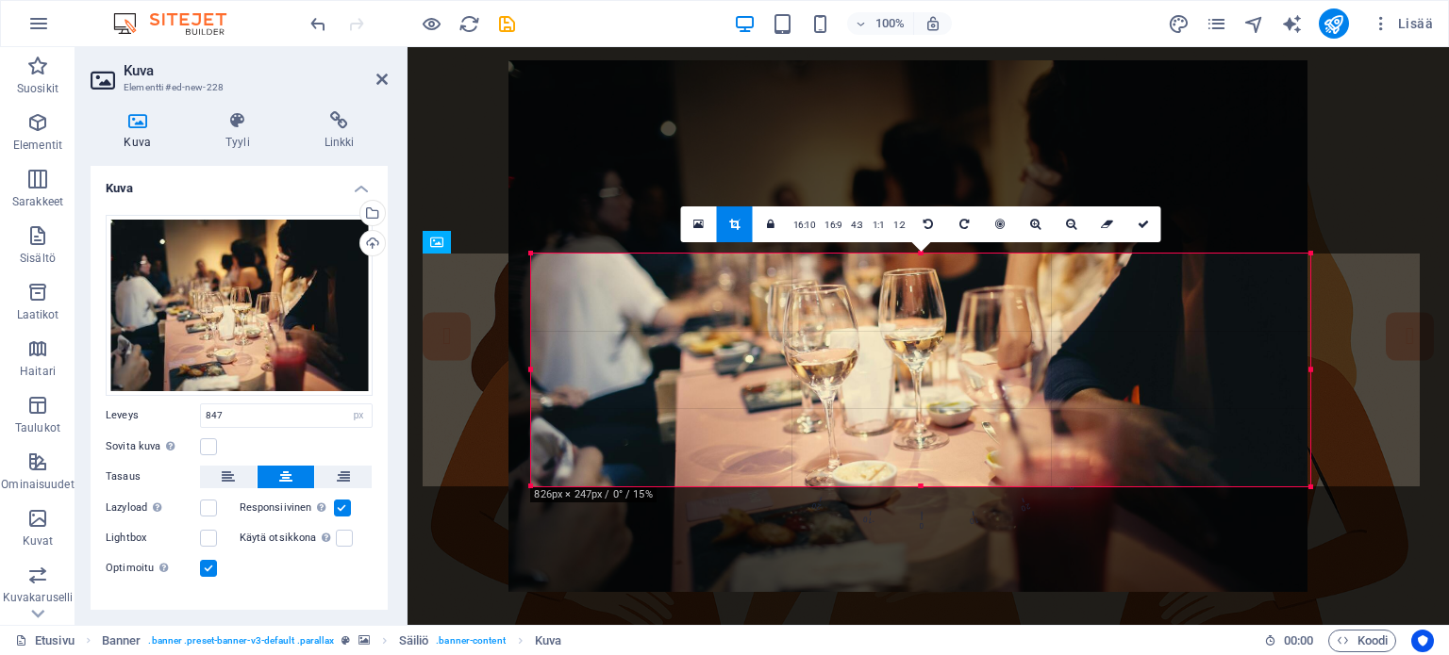
drag, startPoint x: 525, startPoint y: 559, endPoint x: 548, endPoint y: 484, distance: 78.8
click at [548, 484] on div "180 170 160 150 140 130 120 110 100 90 80 70 60 50 40 30 20 10 0 -10 -20 -30 -4…" at bounding box center [920, 370] width 779 height 233
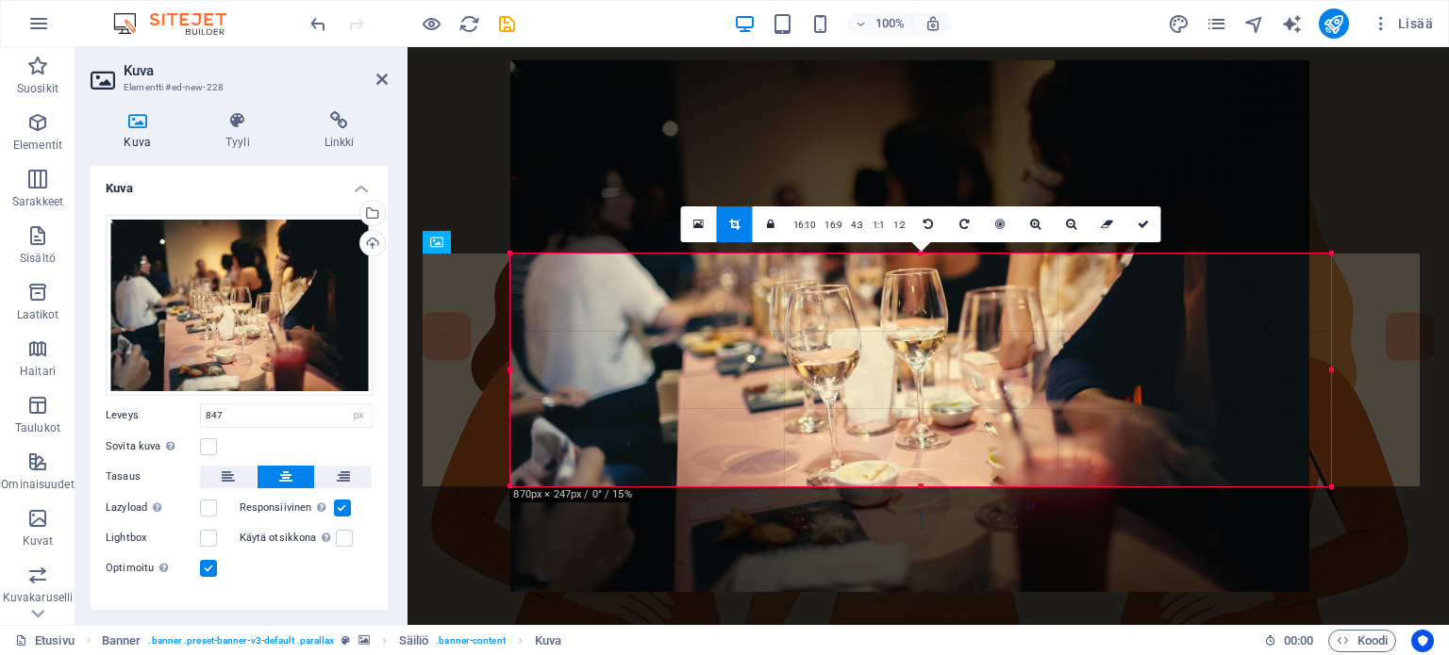
drag, startPoint x: 529, startPoint y: 365, endPoint x: 77, endPoint y: 331, distance: 453.0
click at [485, 378] on div "[DEMOGRAPHIC_DATA][PERSON_NAME] korvataksesi nykyisen sisällön. Paina "Ctrl", […" at bounding box center [927, 336] width 1041 height 578
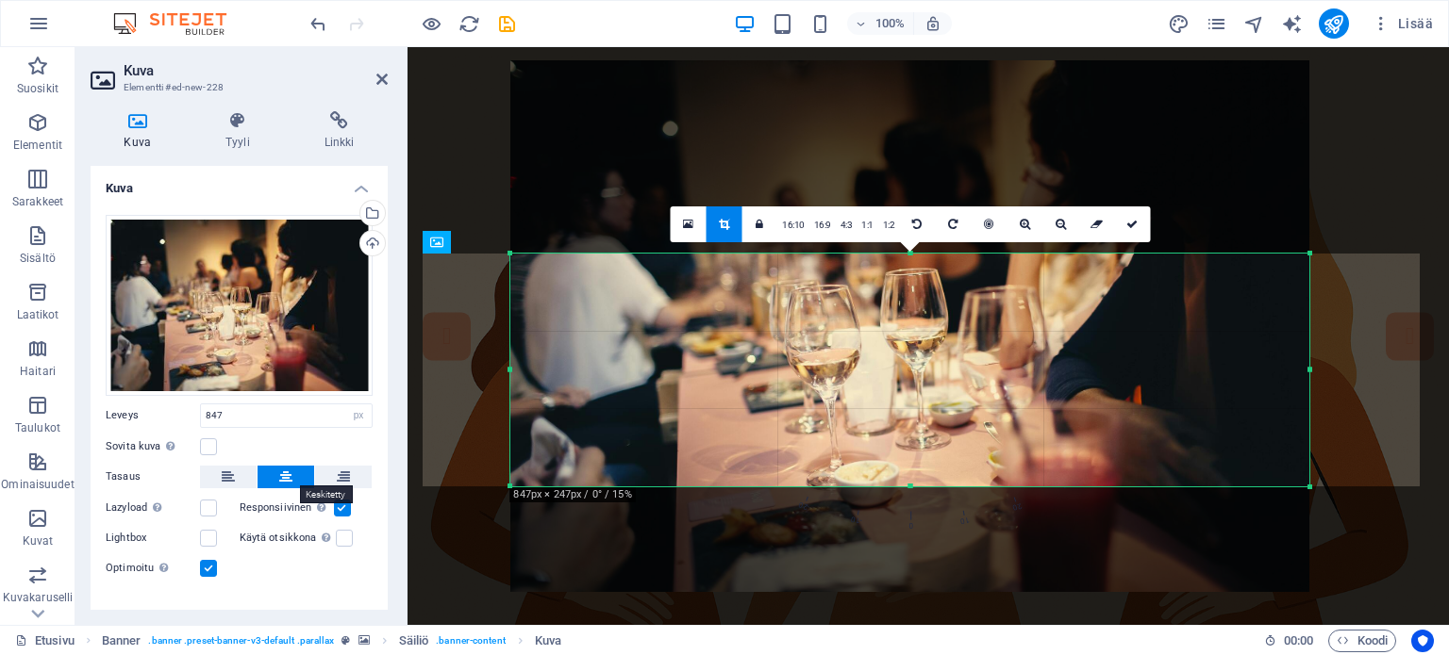
click at [284, 467] on icon at bounding box center [285, 477] width 13 height 23
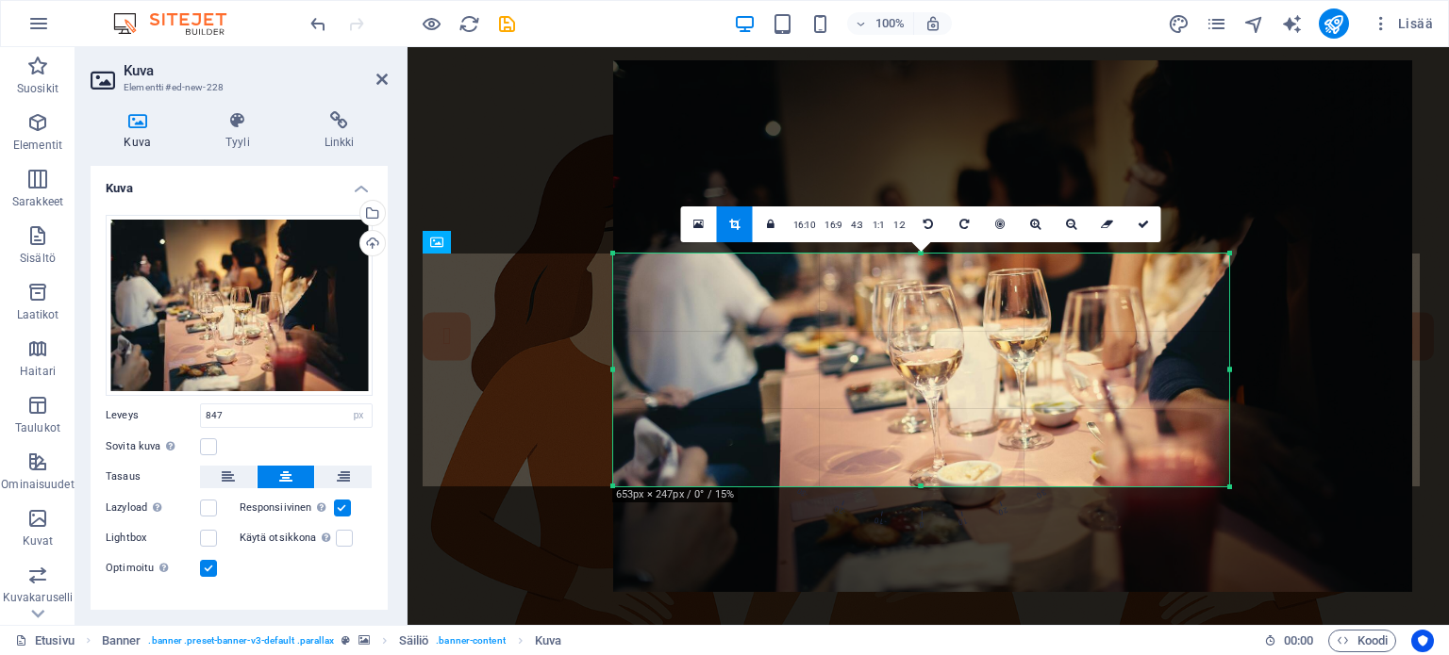
drag, startPoint x: 1307, startPoint y: 371, endPoint x: 1124, endPoint y: 395, distance: 184.6
click at [1124, 395] on div "180 170 160 150 140 130 120 110 100 90 80 70 60 50 40 30 20 10 0 -10 -20 -30 -4…" at bounding box center [921, 370] width 616 height 233
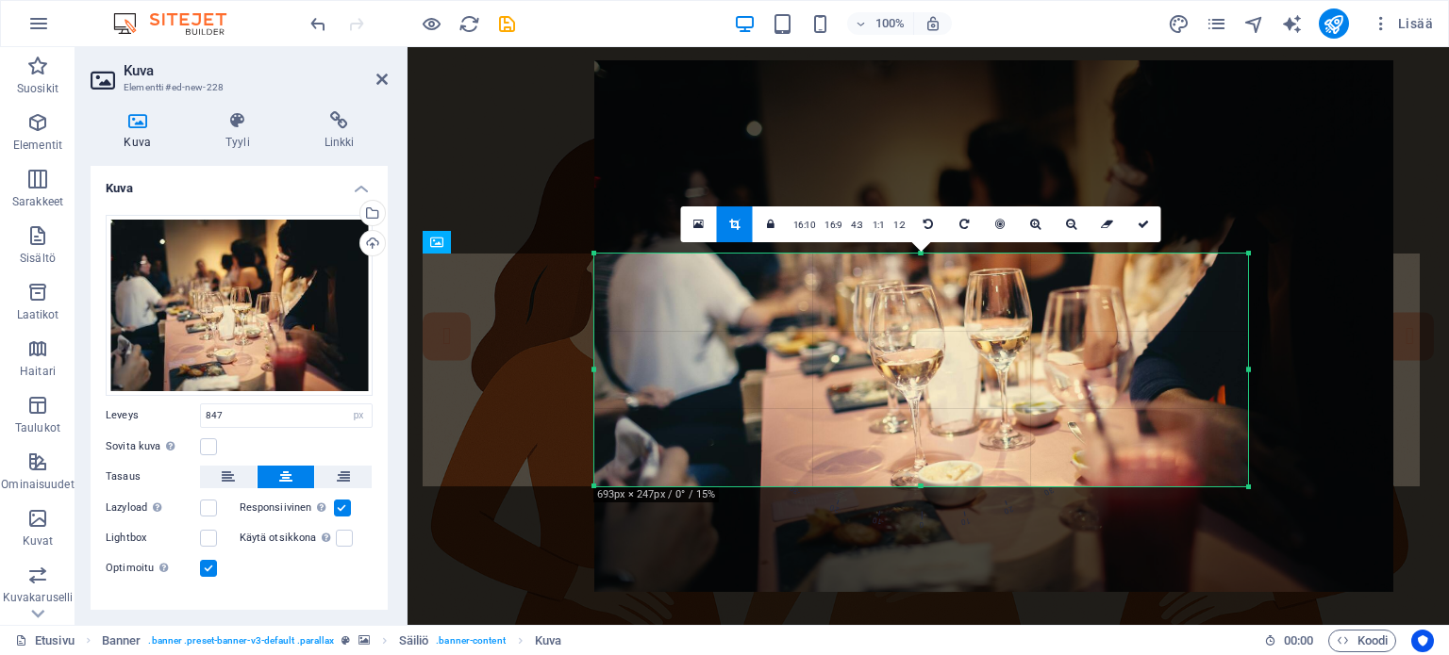
drag, startPoint x: 1227, startPoint y: 373, endPoint x: 1265, endPoint y: 370, distance: 37.8
click at [1248, 370] on div "180 170 160 150 140 130 120 110 100 90 80 70 60 50 40 30 20 10 0 -10 -20 -30 -4…" at bounding box center [921, 370] width 654 height 233
click at [817, 139] on div at bounding box center [993, 326] width 799 height 533
click at [1327, 191] on div at bounding box center [993, 326] width 799 height 533
click at [1139, 223] on icon at bounding box center [1142, 224] width 11 height 11
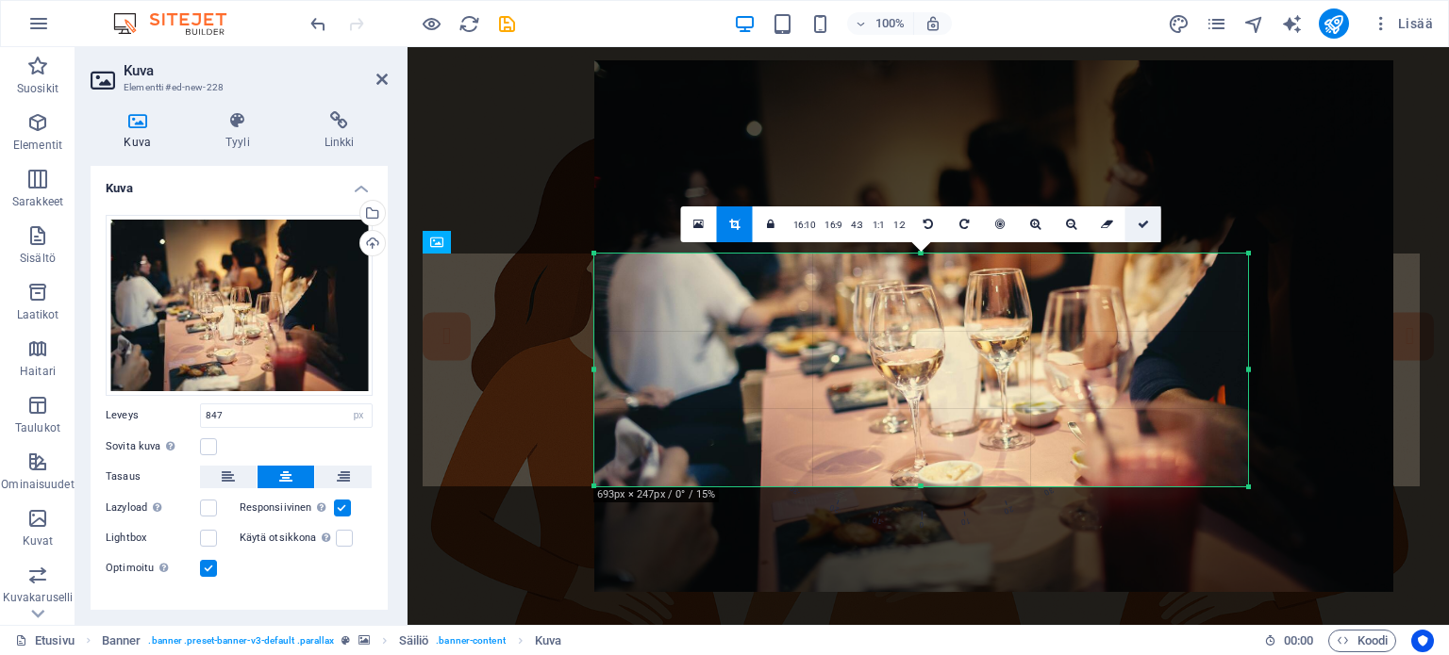
type input "693"
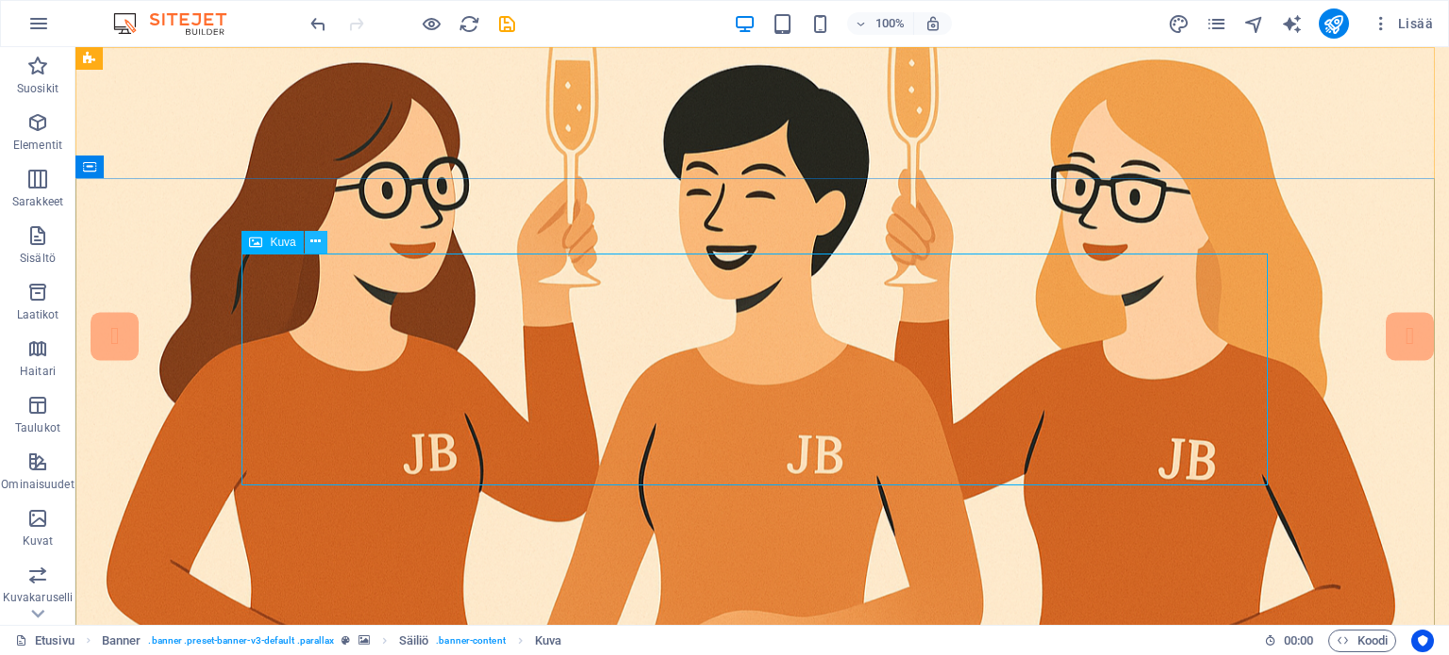
click at [315, 237] on icon at bounding box center [315, 242] width 10 height 20
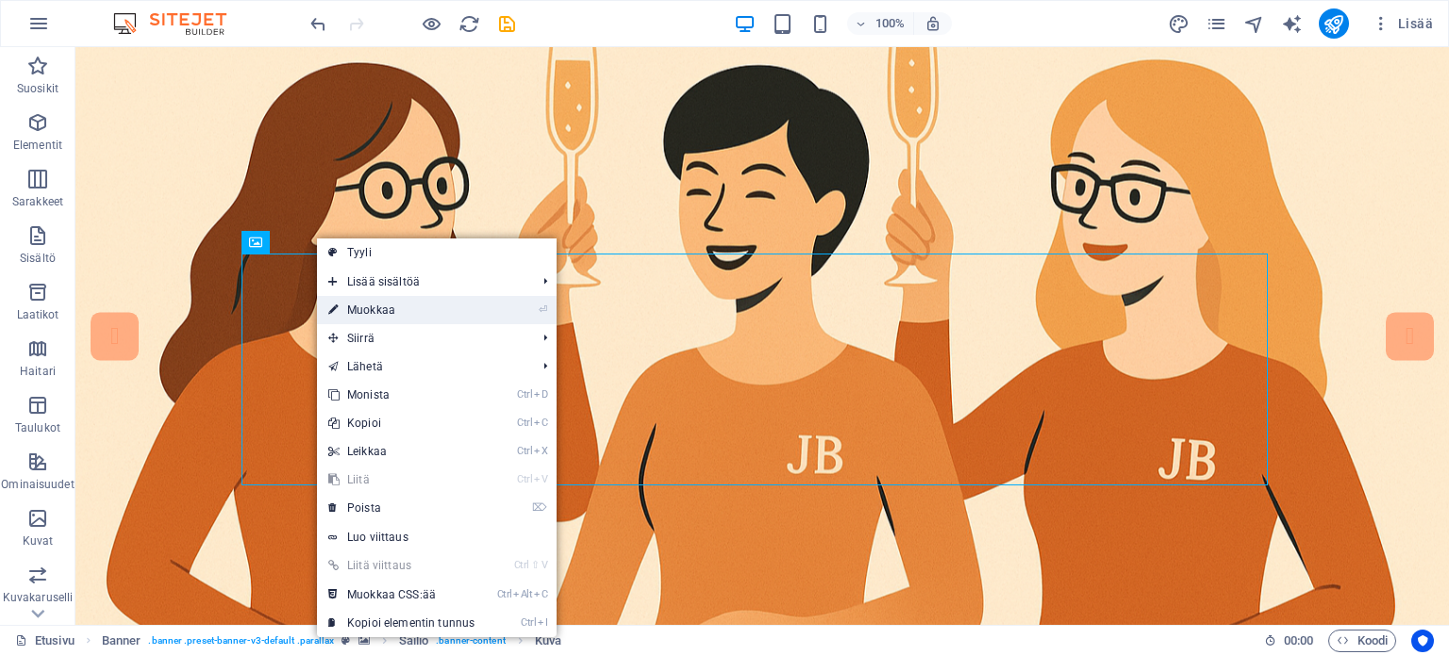
click at [401, 305] on link "⏎ Muokkaa" at bounding box center [401, 310] width 169 height 28
select select "px"
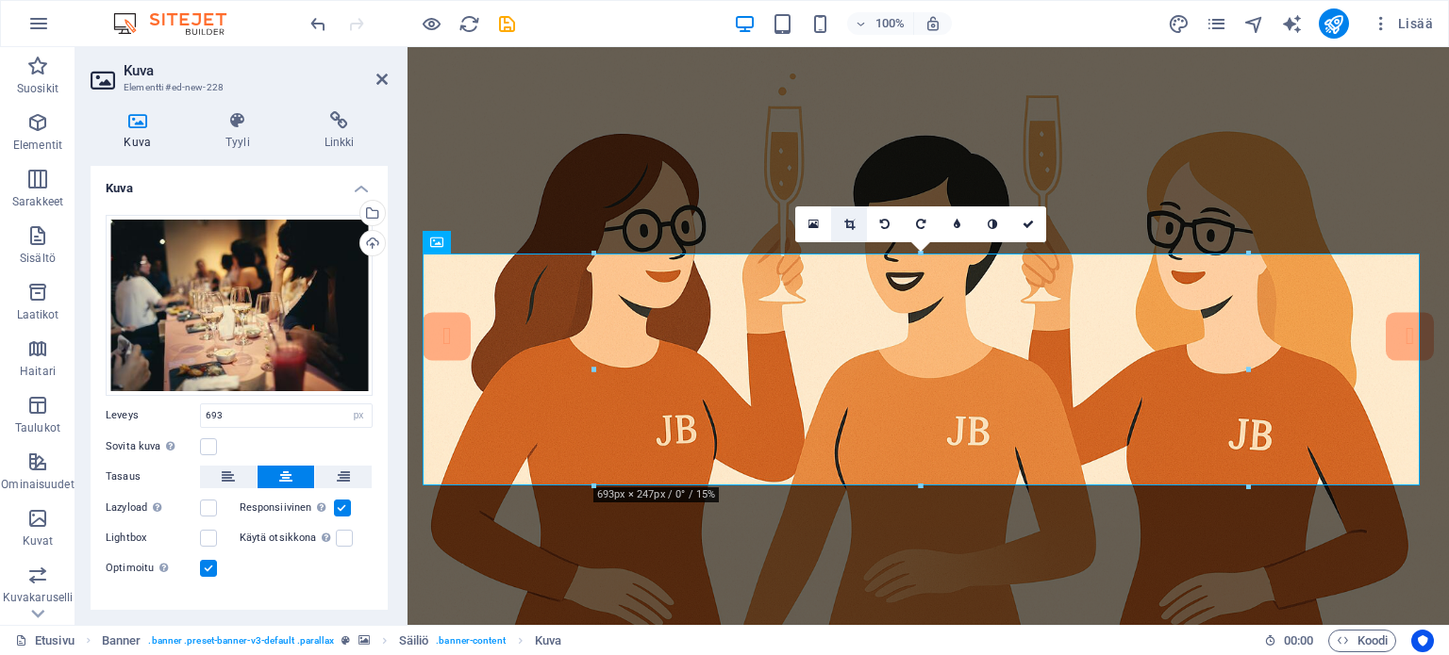
click at [845, 223] on icon at bounding box center [849, 224] width 10 height 11
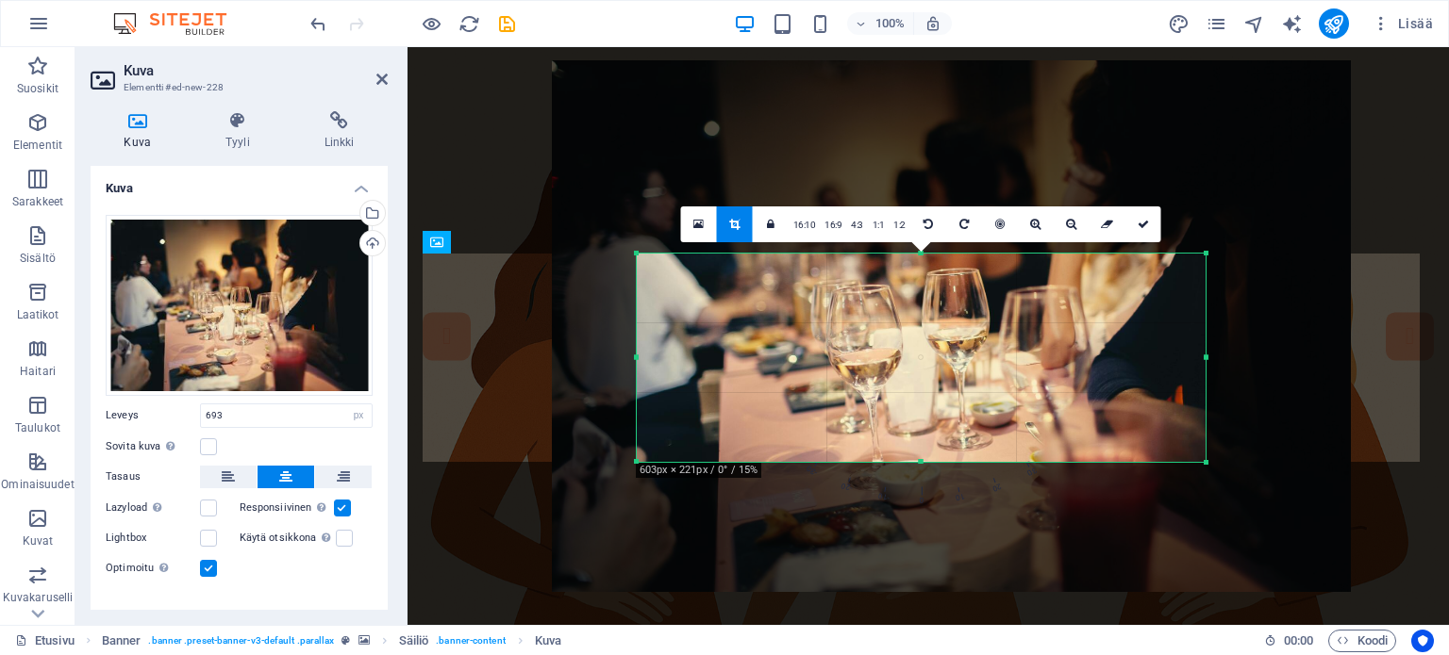
drag, startPoint x: 591, startPoint y: 485, endPoint x: 676, endPoint y: 460, distance: 88.3
click at [676, 460] on div "180 170 160 150 140 130 120 110 100 90 80 70 60 50 40 30 20 10 0 -10 -20 -30 -4…" at bounding box center [921, 358] width 569 height 208
click at [1147, 222] on icon at bounding box center [1142, 224] width 11 height 11
type input "603"
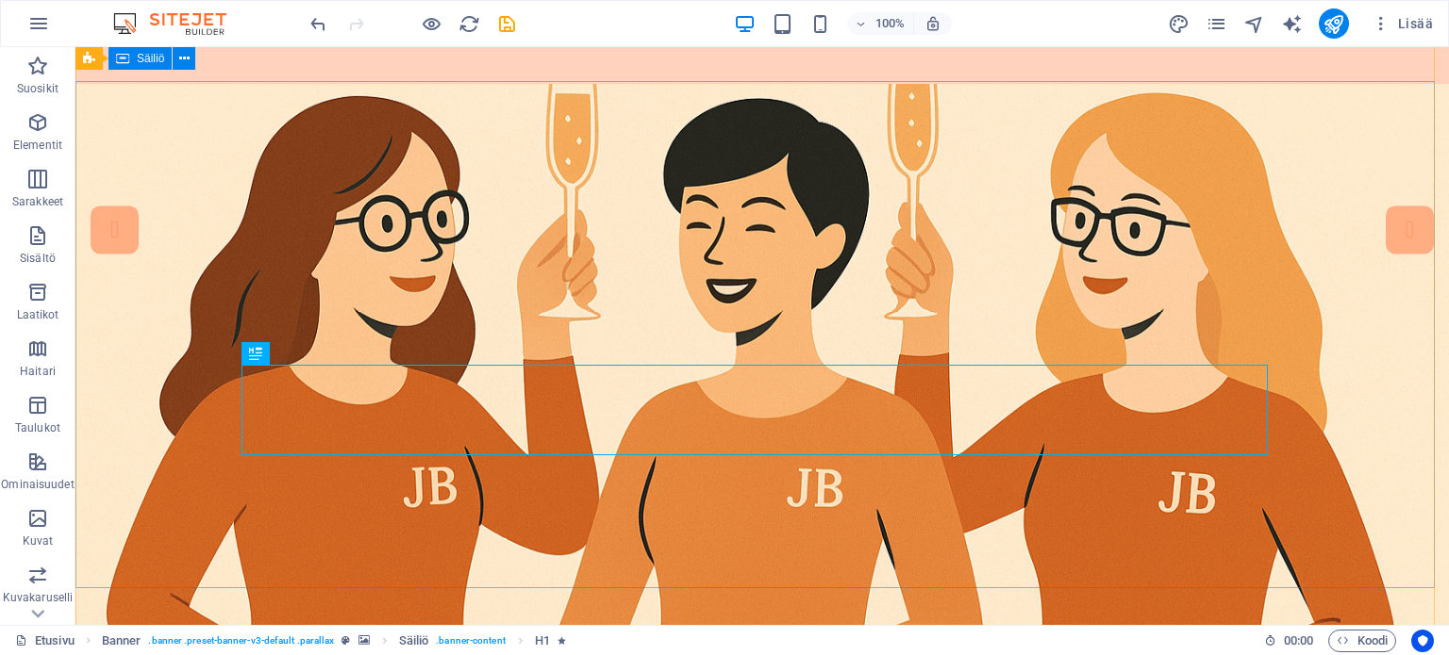
scroll to position [94, 0]
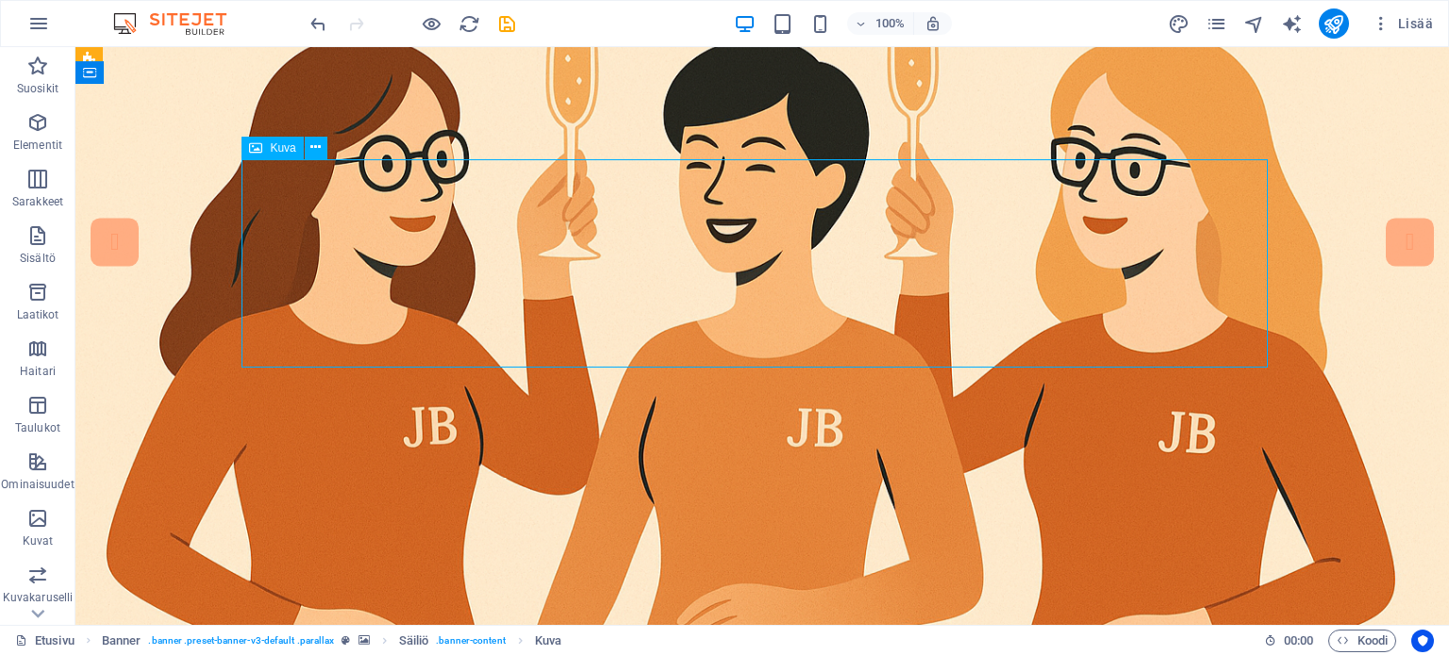
drag, startPoint x: 739, startPoint y: 224, endPoint x: 739, endPoint y: 169, distance: 54.7
click at [312, 149] on icon at bounding box center [315, 148] width 10 height 20
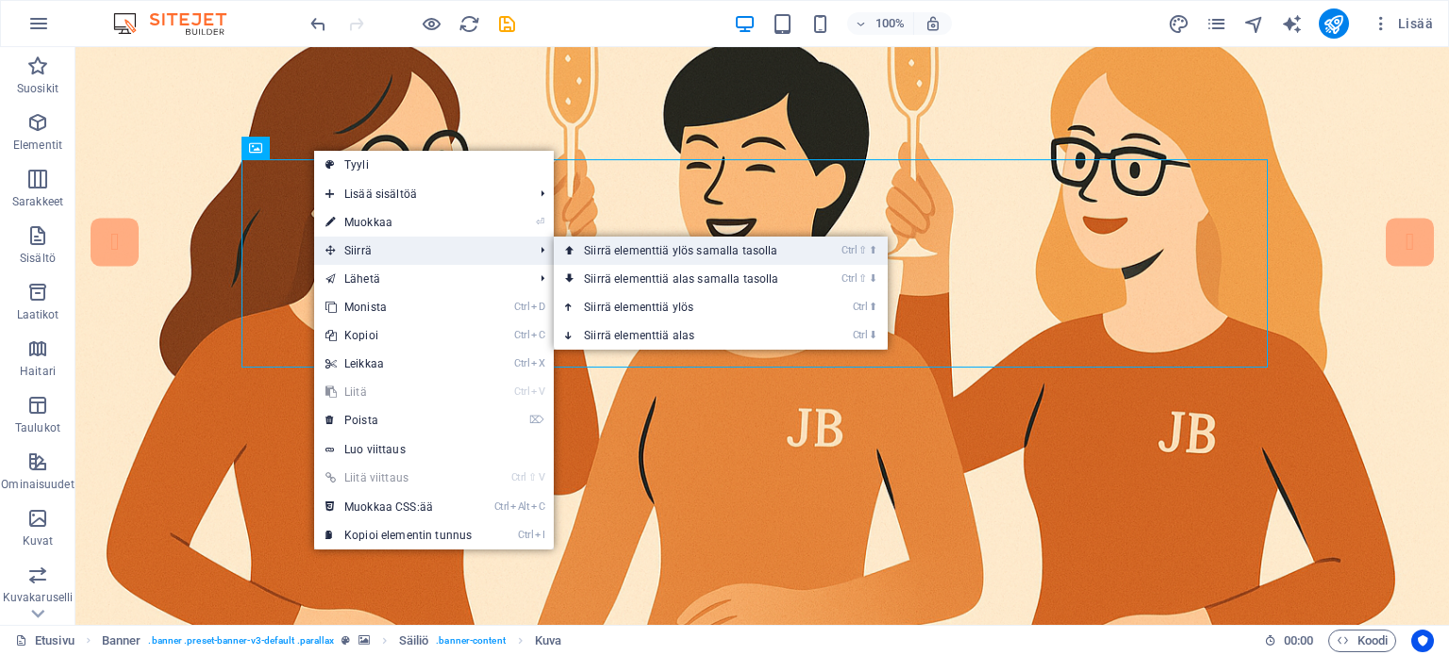
click at [641, 256] on link "Ctrl ⇧ ⬆ Siirrä elementtiä ylös samalla tasolla" at bounding box center [685, 251] width 262 height 28
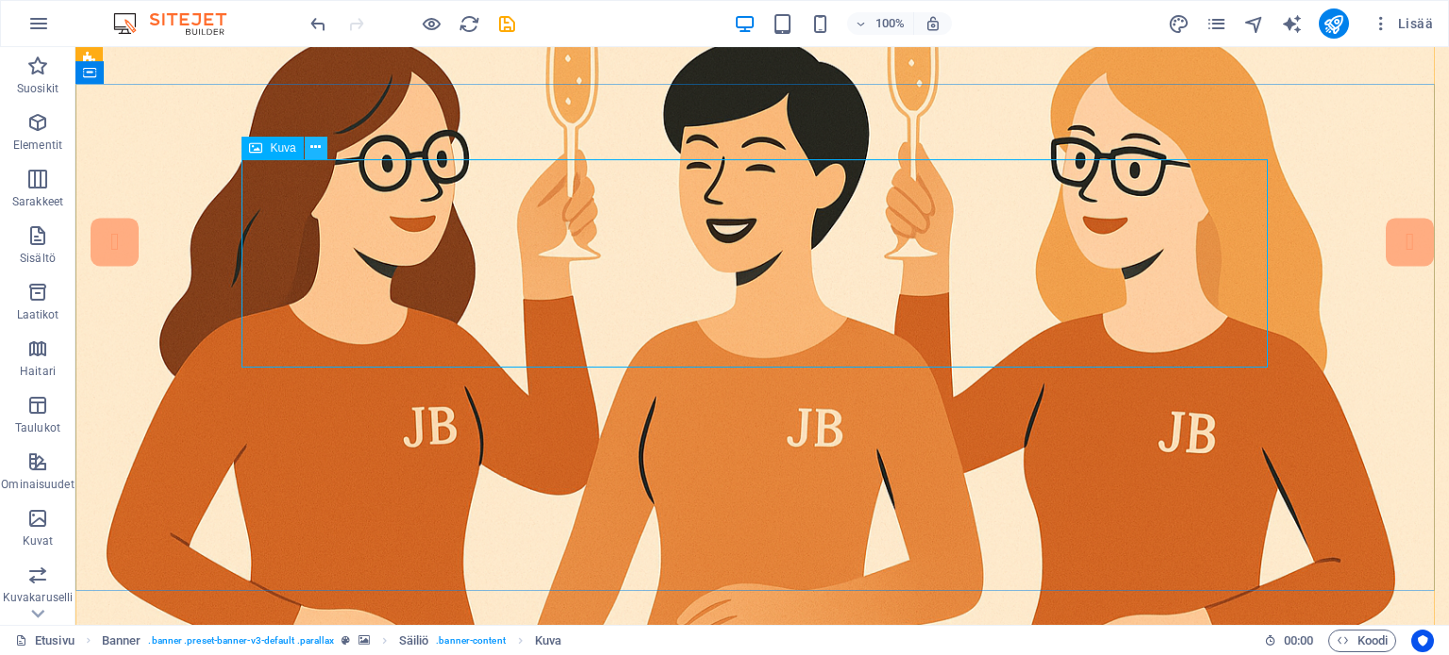
click at [316, 146] on icon at bounding box center [315, 148] width 10 height 20
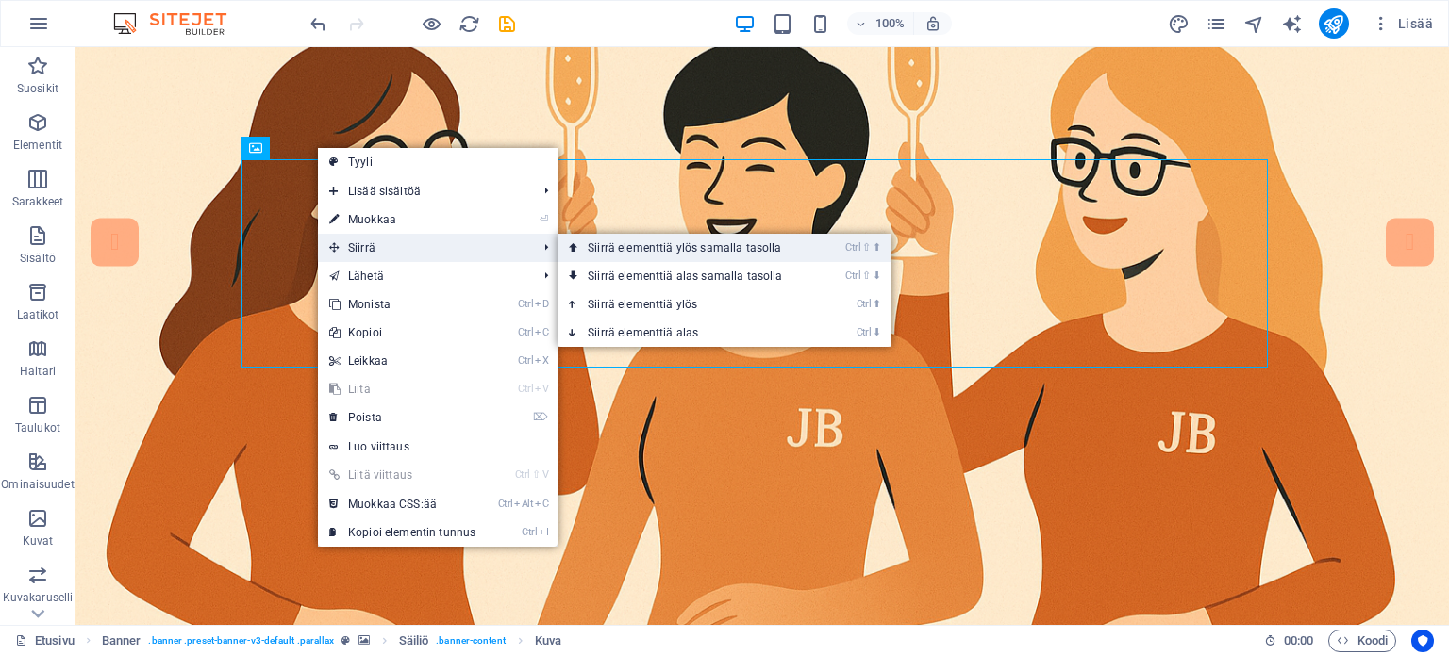
click at [604, 247] on link "Ctrl ⇧ ⬆ Siirrä elementtiä ylös samalla tasolla" at bounding box center [688, 248] width 262 height 28
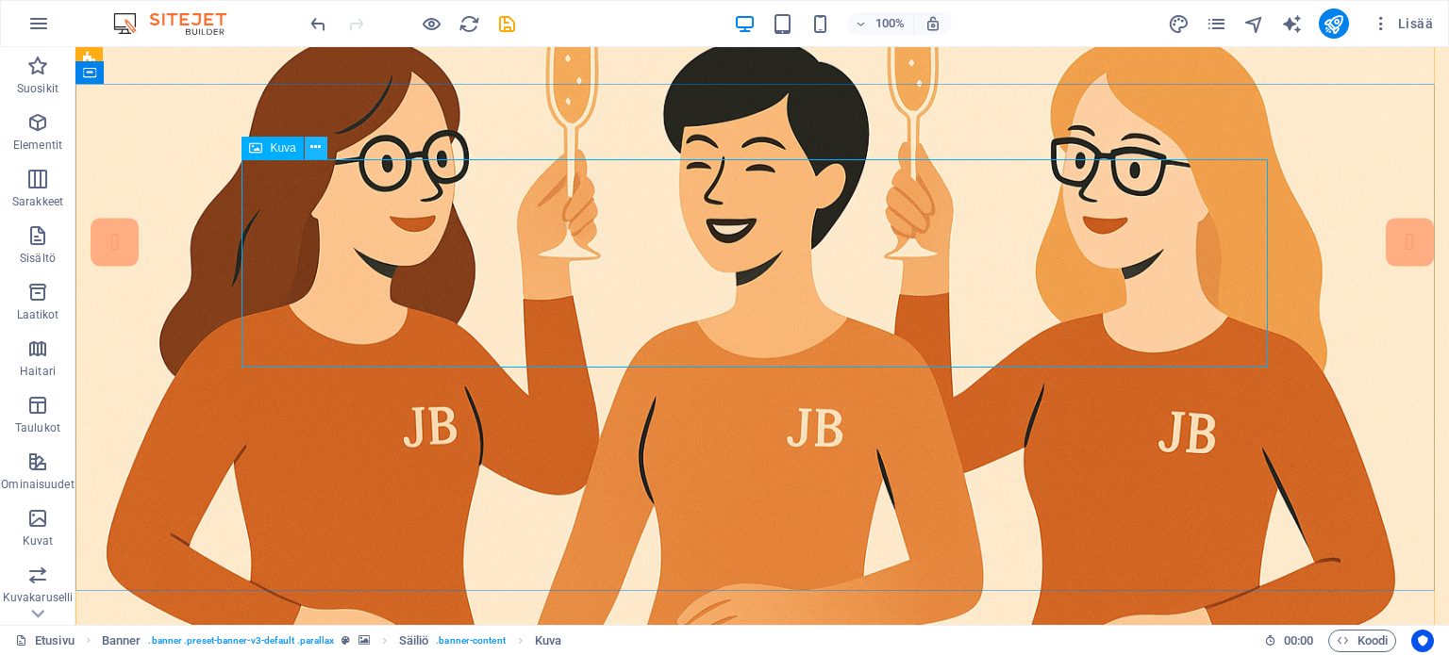
click at [320, 150] on icon at bounding box center [315, 148] width 10 height 20
click at [312, 141] on icon at bounding box center [315, 148] width 10 height 20
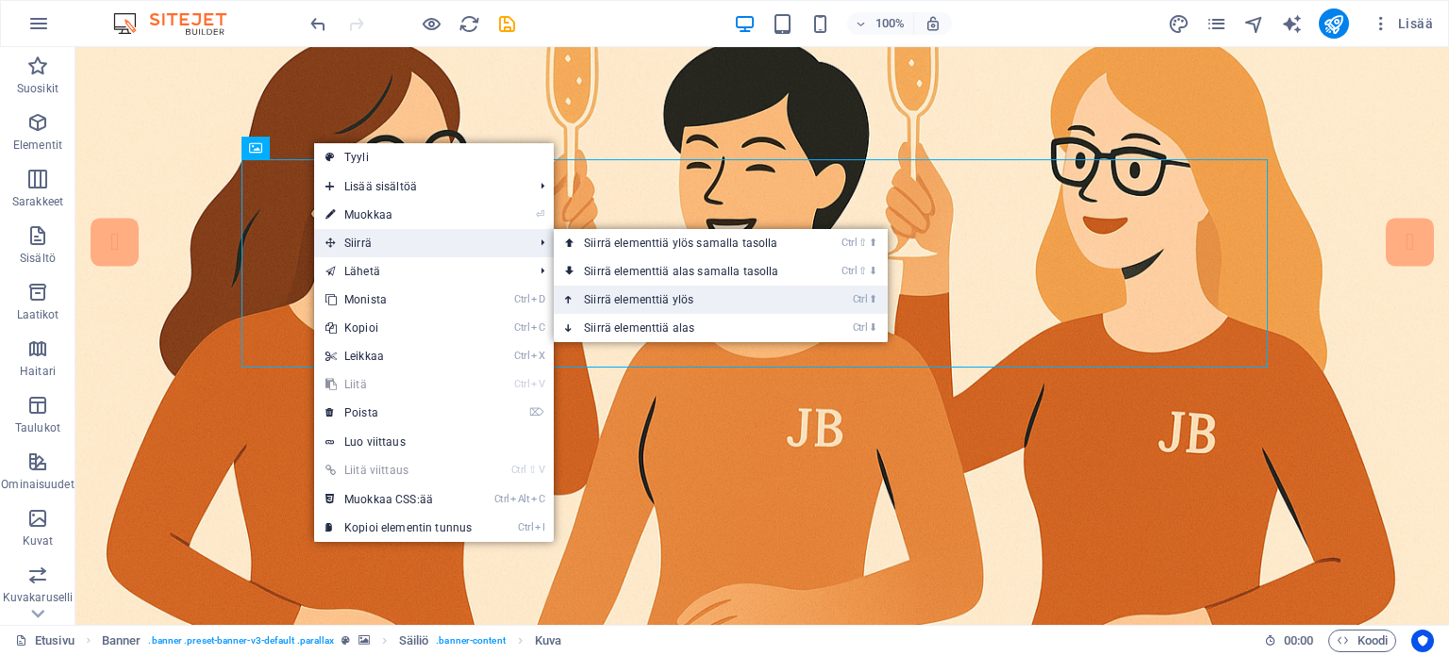
click at [604, 298] on link "Ctrl ⬆ Siirrä elementtiä ylös" at bounding box center [685, 300] width 262 height 28
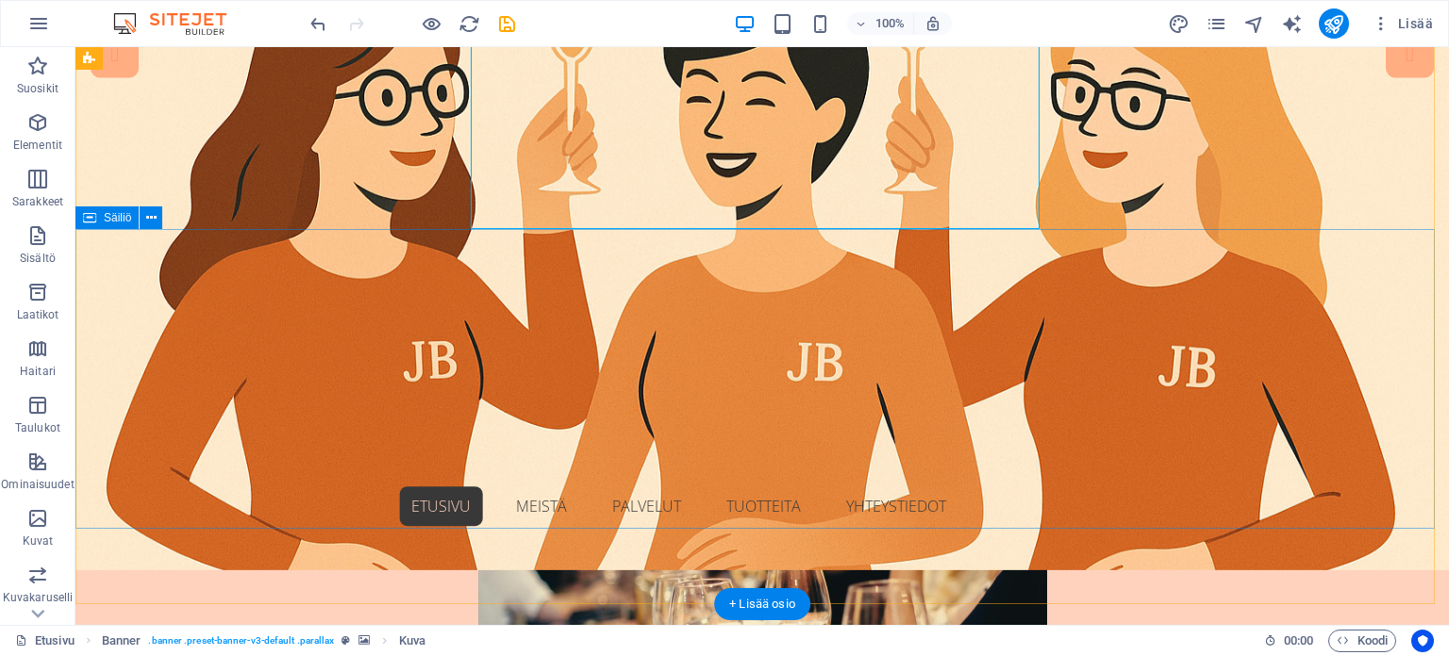
scroll to position [0, 0]
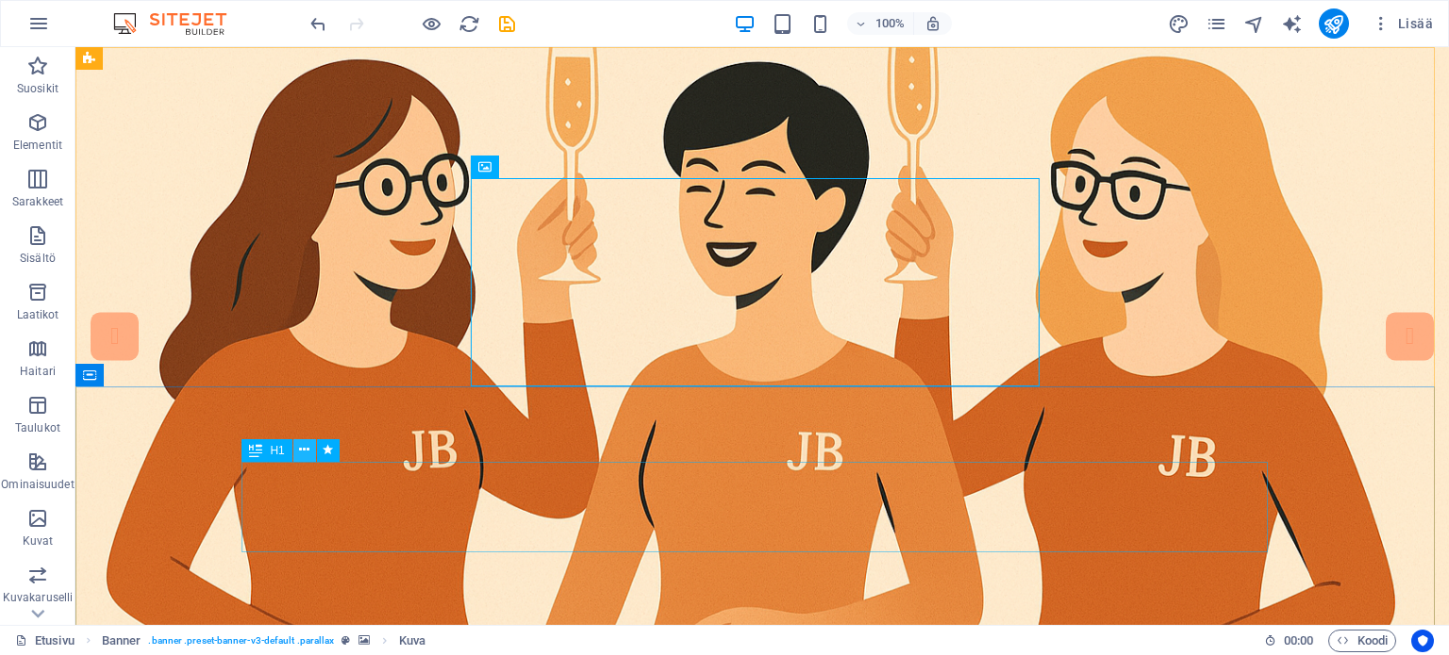
click at [302, 450] on icon at bounding box center [304, 450] width 10 height 20
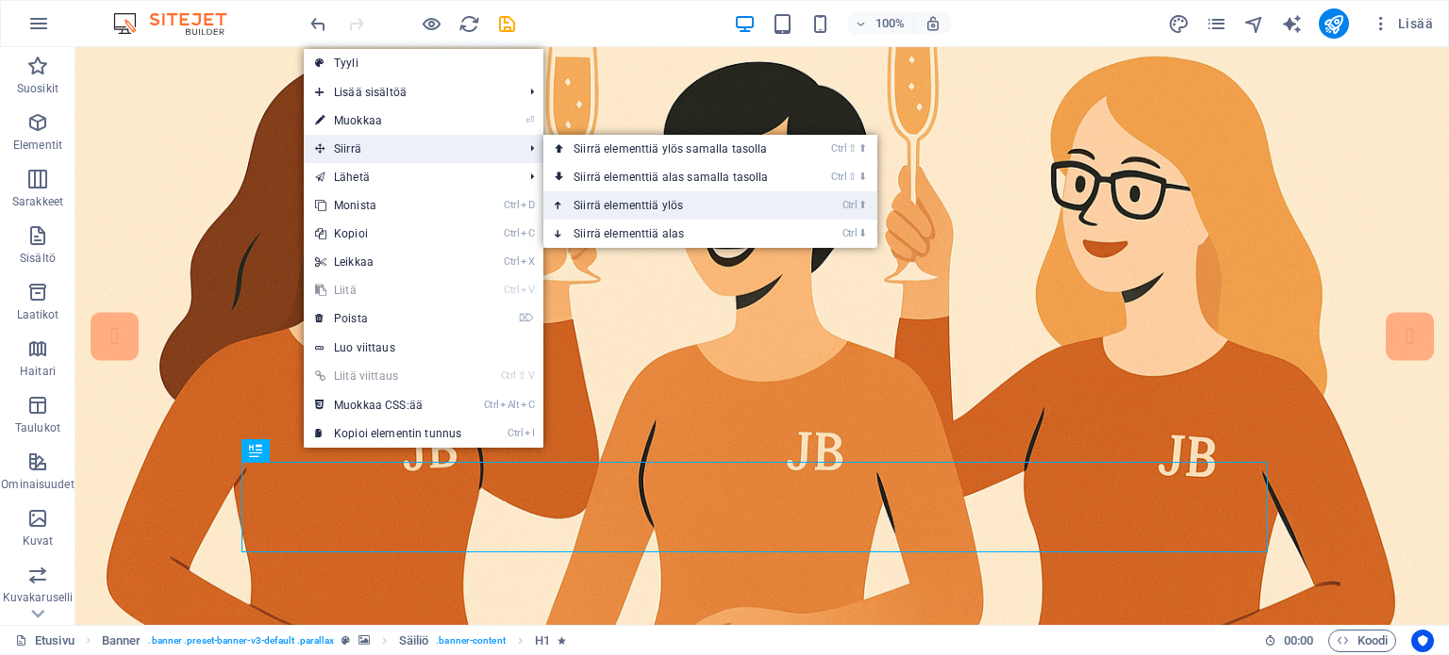
click at [634, 207] on link "Ctrl ⬆ Siirrä elementtiä ylös" at bounding box center [674, 205] width 262 height 28
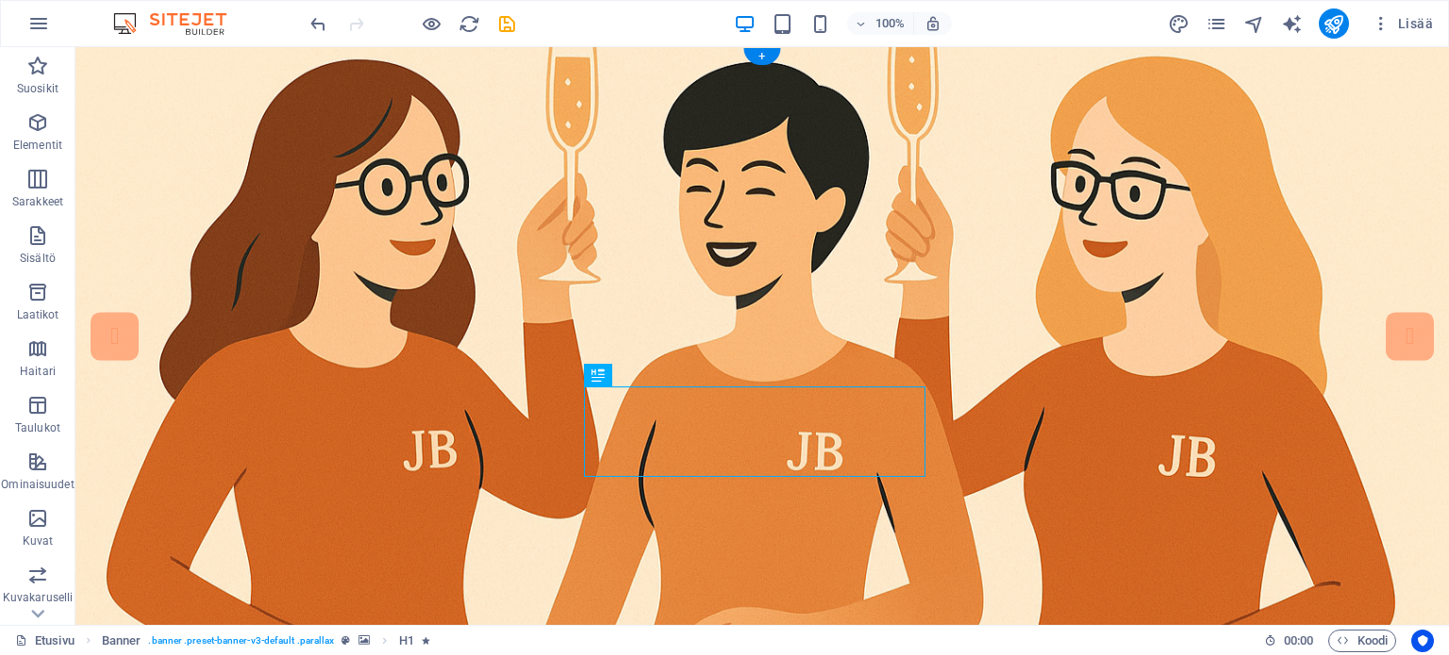
click at [1068, 424] on figure at bounding box center [761, 353] width 1373 height 613
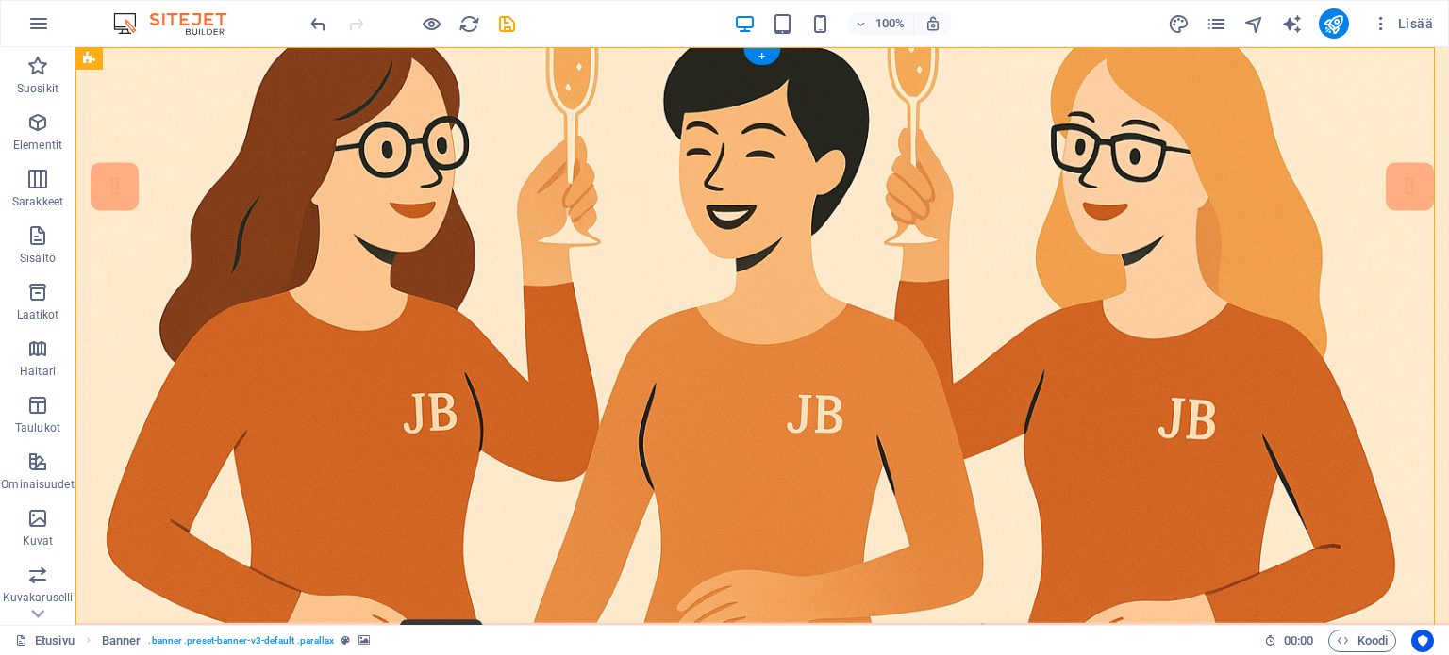
scroll to position [283, 0]
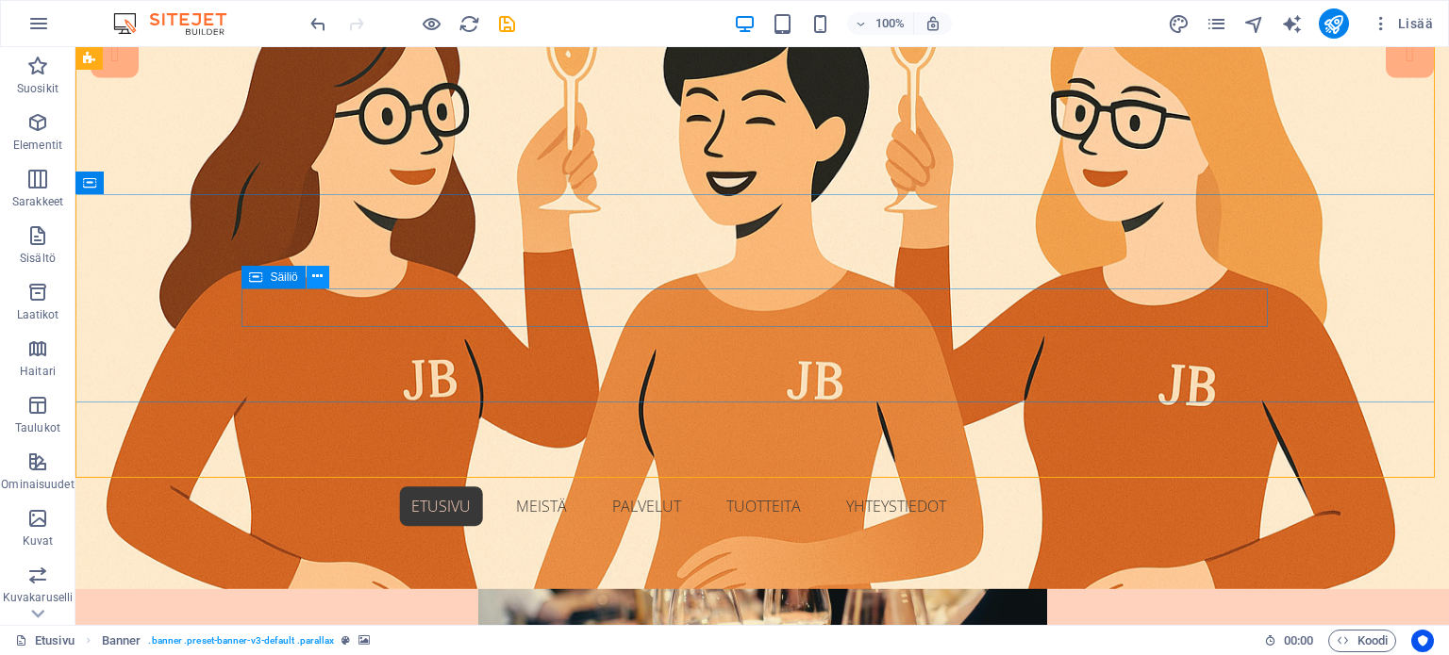
click at [321, 280] on icon at bounding box center [317, 277] width 10 height 20
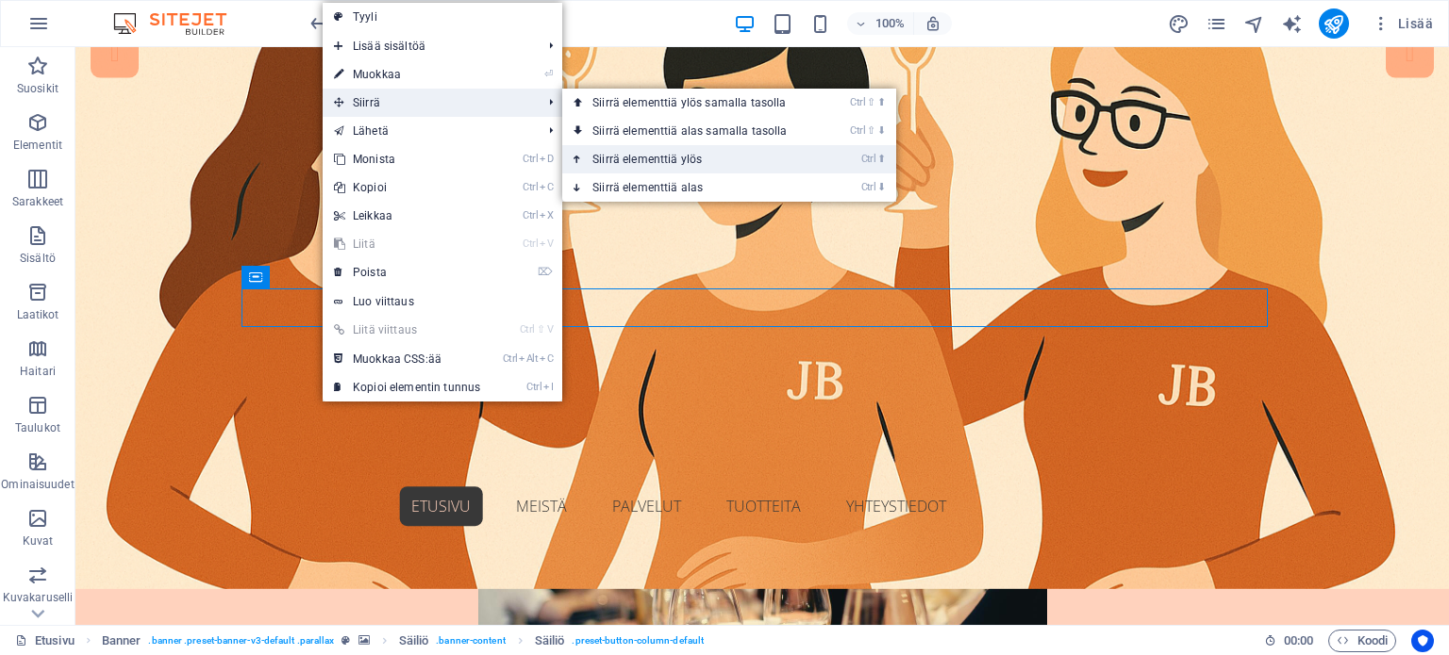
click at [671, 161] on link "Ctrl ⬆ Siirrä elementtiä ylös" at bounding box center [693, 159] width 262 height 28
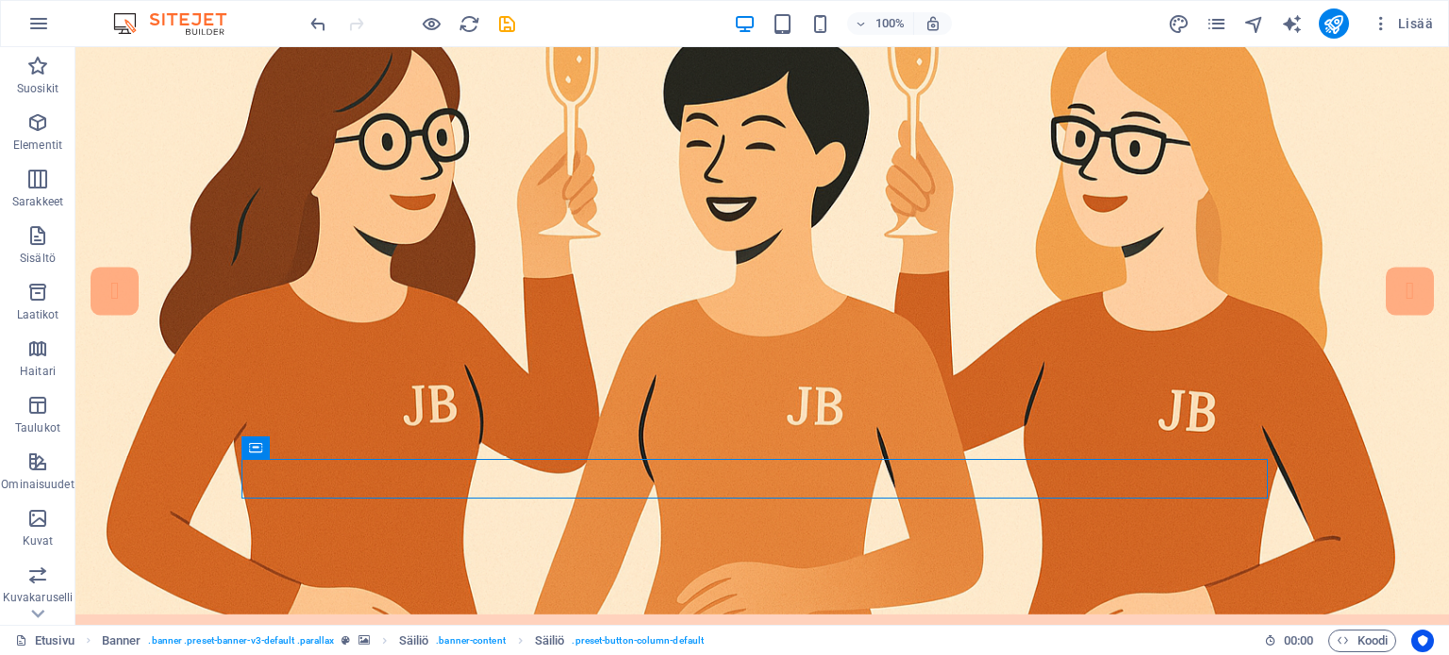
scroll to position [0, 0]
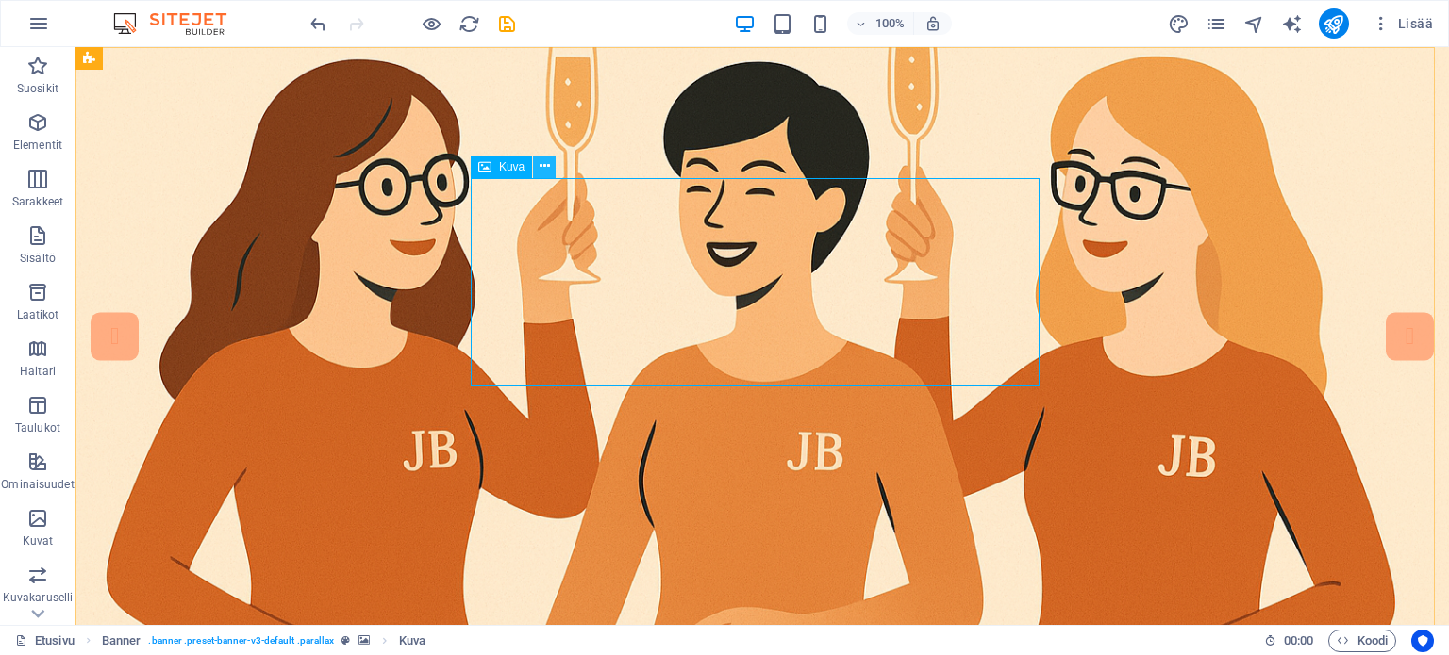
click at [543, 165] on icon at bounding box center [544, 167] width 10 height 20
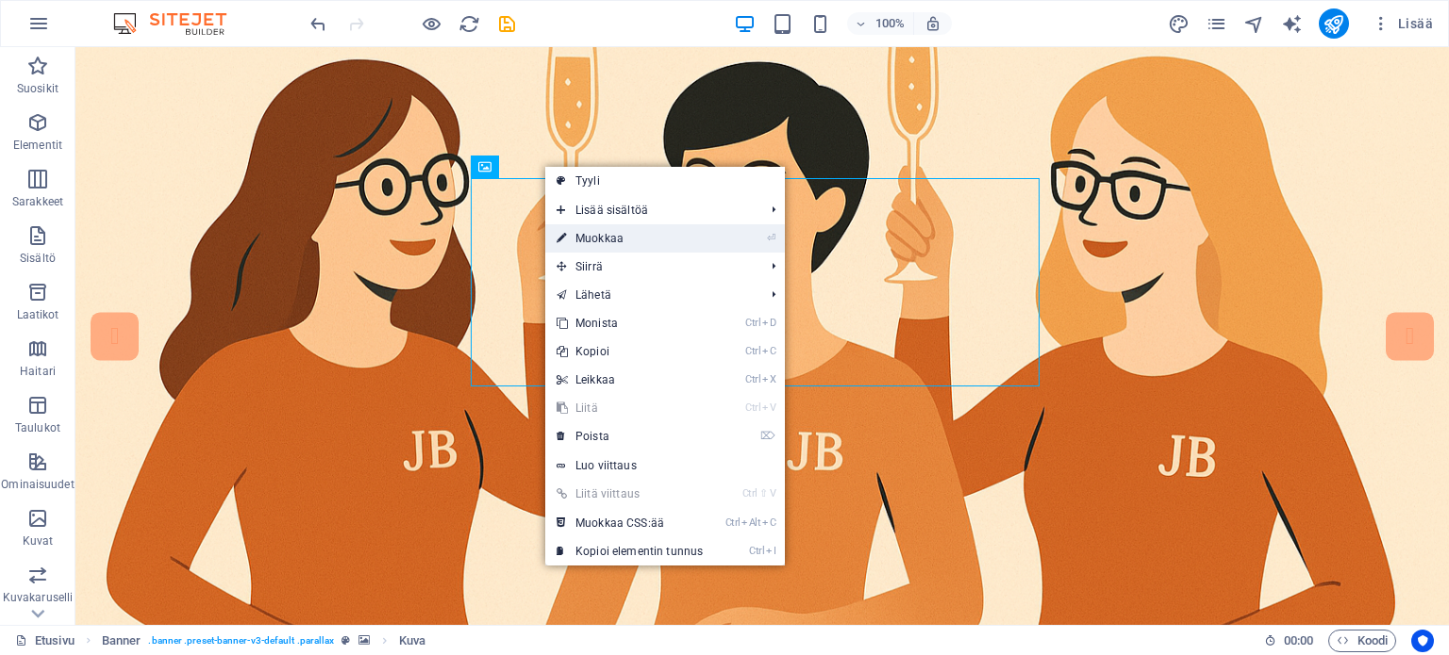
click at [607, 240] on link "⏎ Muokkaa" at bounding box center [629, 238] width 169 height 28
select select "px"
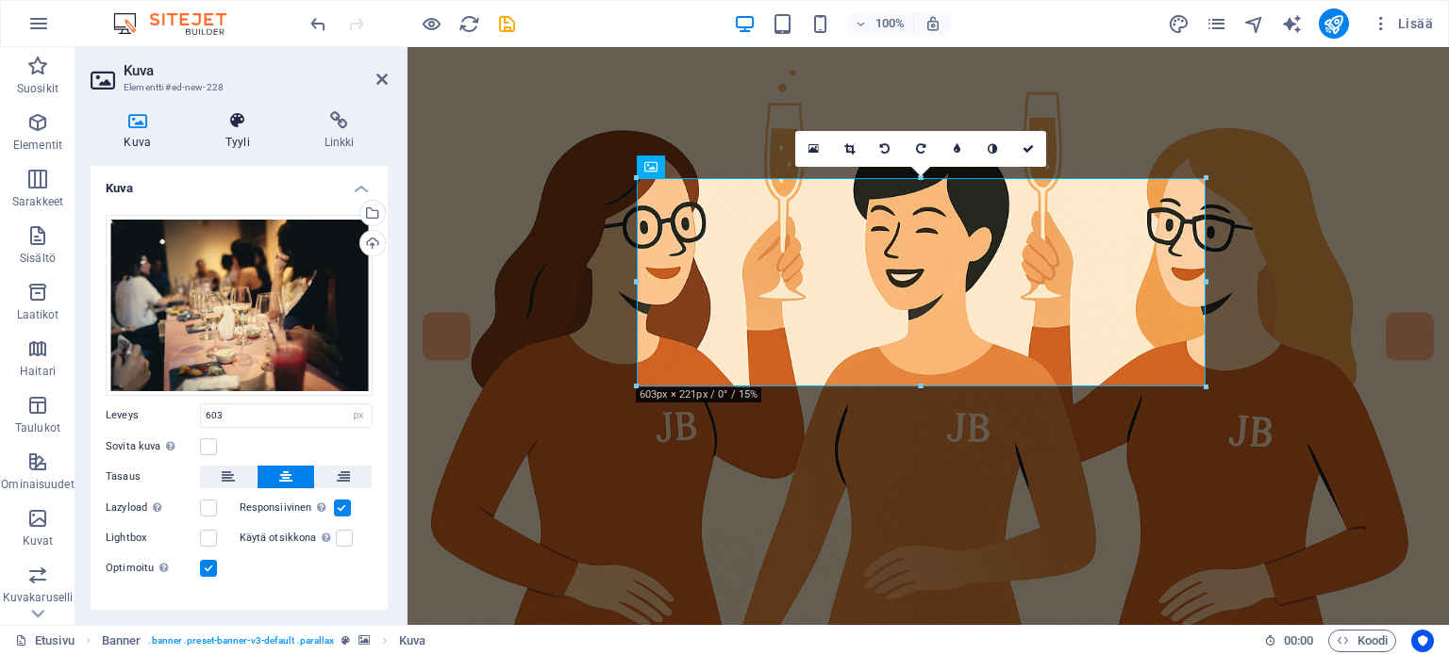
click at [237, 115] on icon at bounding box center [237, 120] width 91 height 19
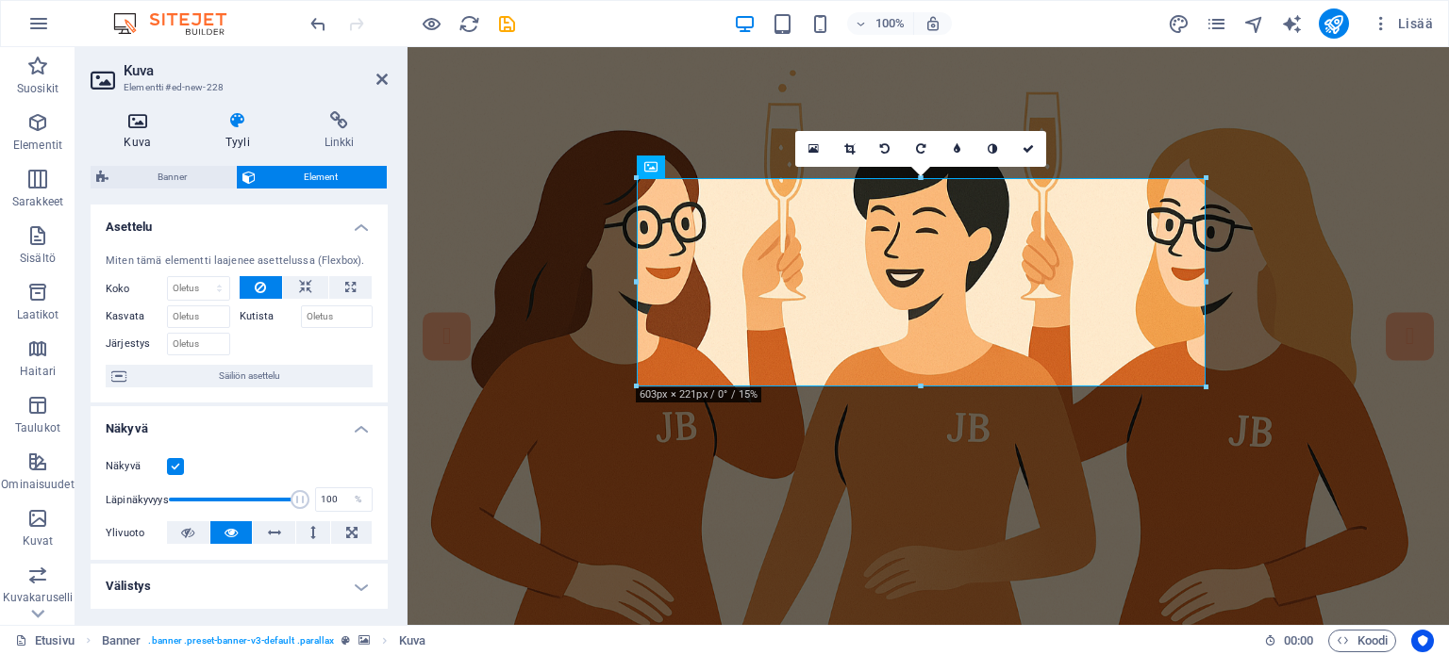
click at [138, 120] on icon at bounding box center [138, 120] width 94 height 19
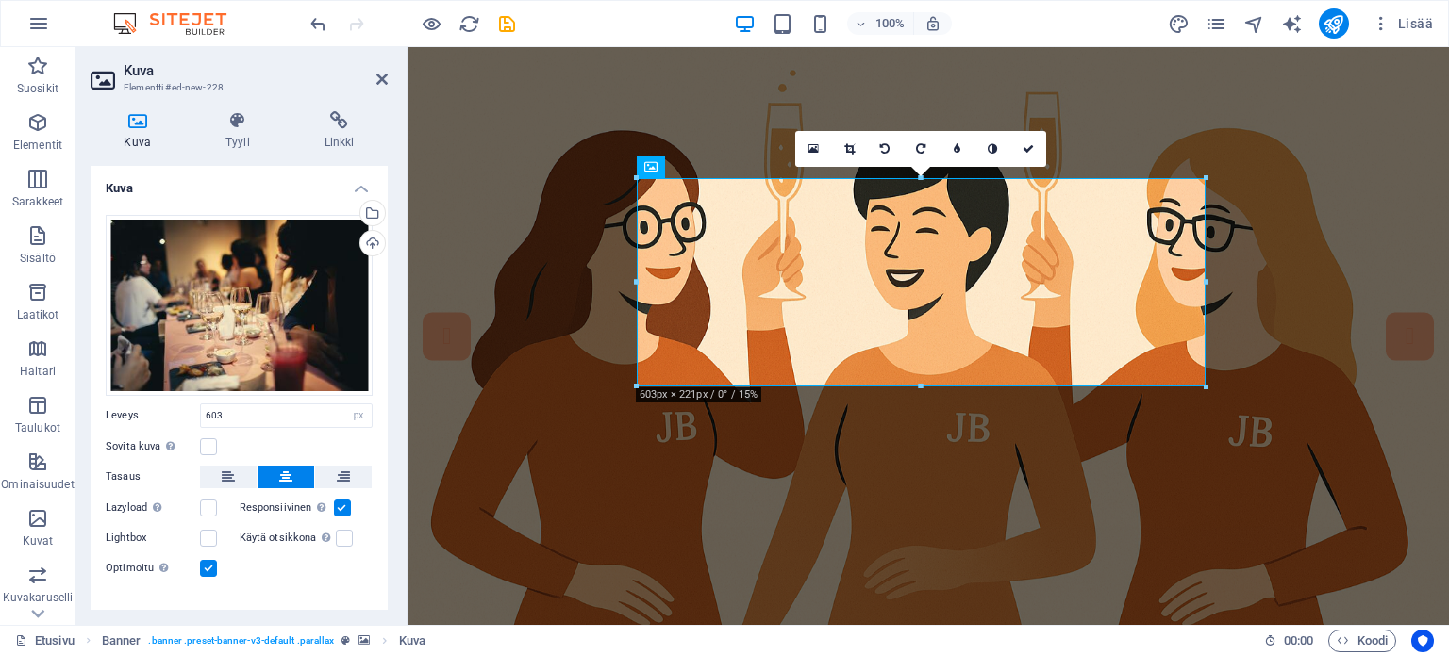
scroll to position [26, 0]
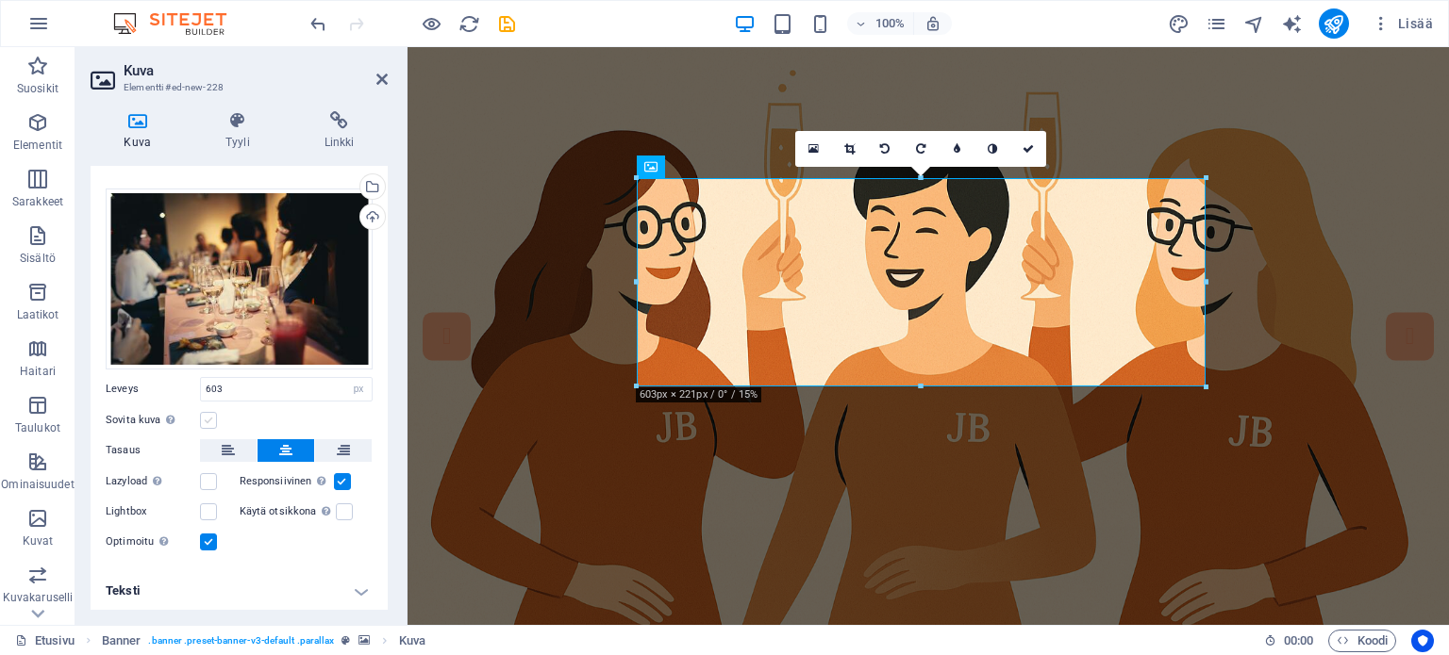
click at [206, 413] on label at bounding box center [208, 420] width 17 height 17
click at [0, 0] on input "Sovita kuva [PERSON_NAME] kuva automaattisesti kiinteään leveyteen ja korkeuteen" at bounding box center [0, 0] width 0 height 0
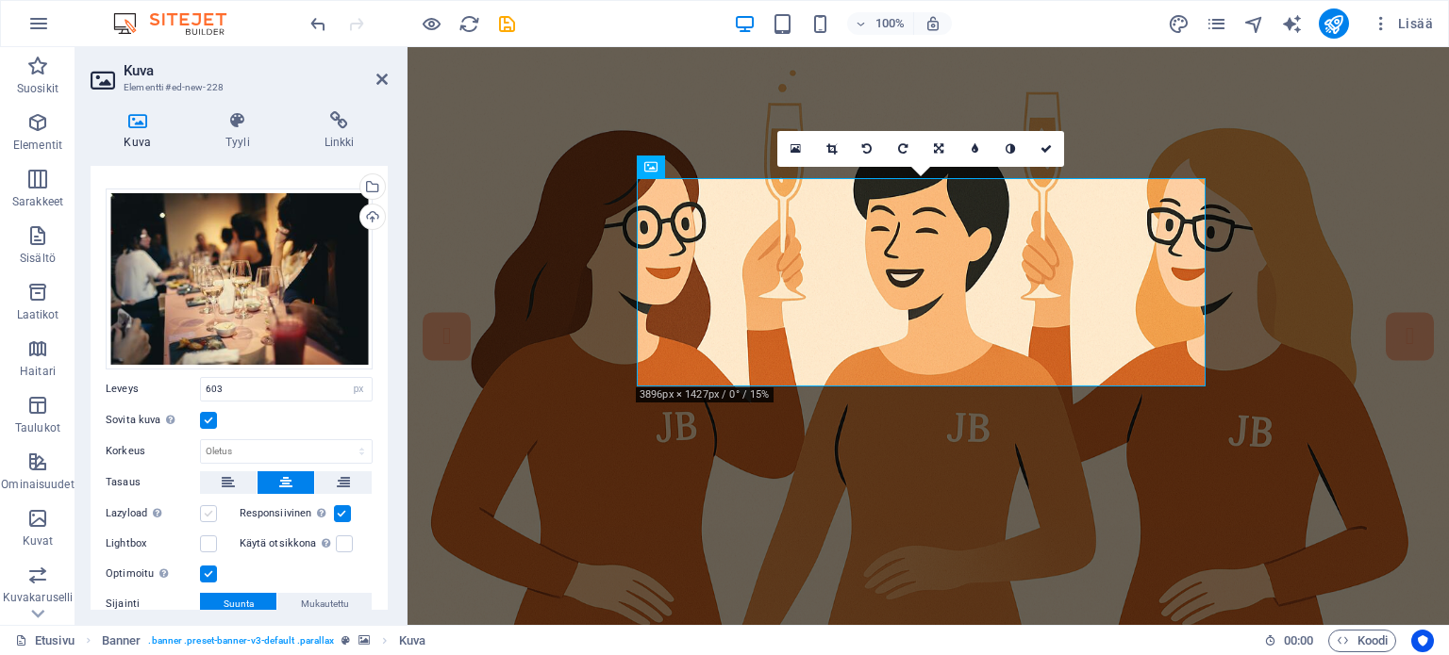
click at [204, 512] on label at bounding box center [208, 513] width 17 height 17
click at [0, 0] on input "Lazyload Kuvien lataaminen sivun latauksen jälkeen parantaa sivun nopeutta." at bounding box center [0, 0] width 0 height 0
click at [200, 540] on label at bounding box center [208, 544] width 17 height 17
click at [0, 0] on input "Lightbox" at bounding box center [0, 0] width 0 height 0
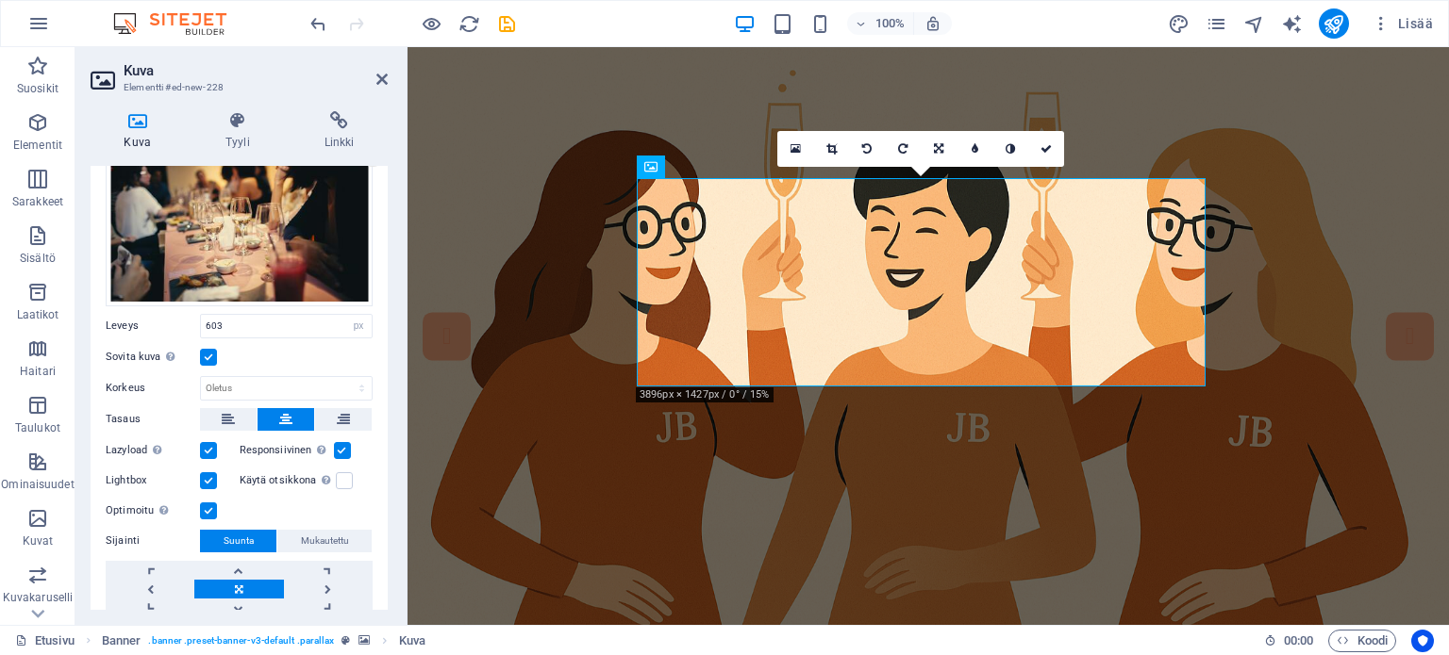
scroll to position [154, 0]
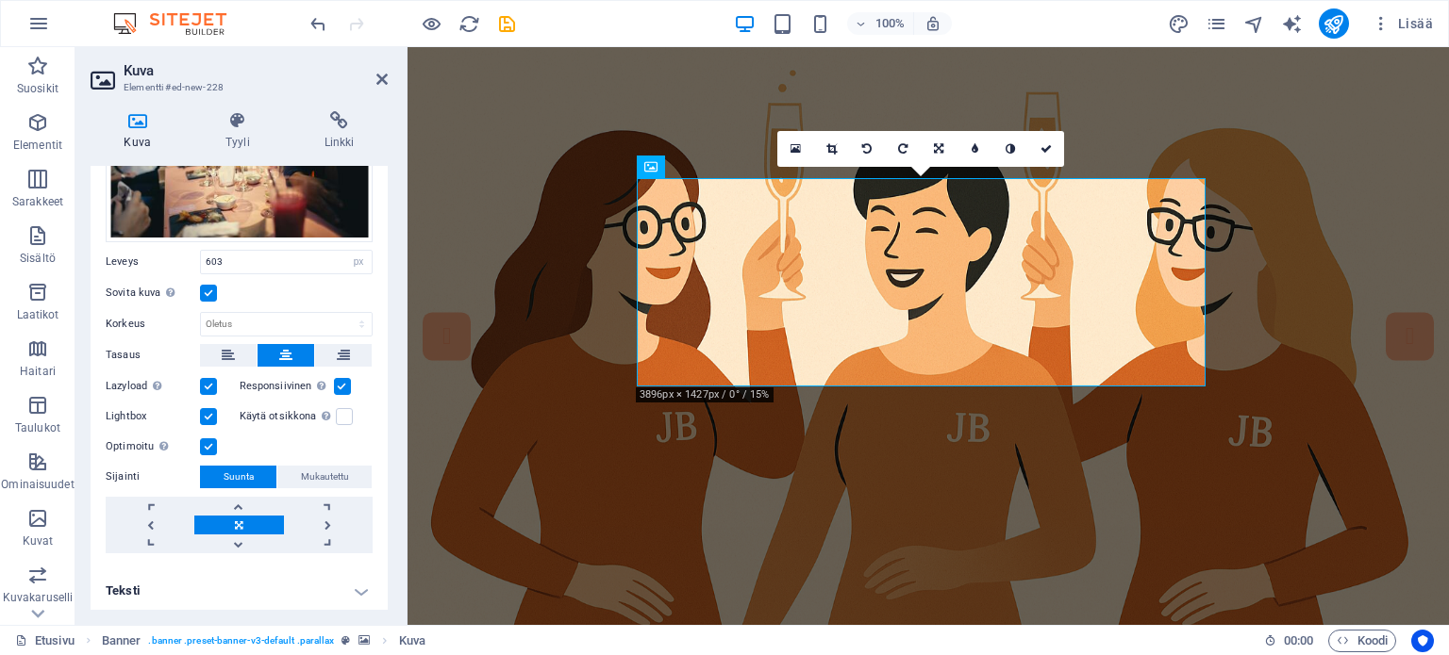
click at [355, 588] on h4 "Teksti" at bounding box center [239, 591] width 297 height 45
click at [355, 588] on h4 "Teksti" at bounding box center [239, 586] width 297 height 34
click at [383, 78] on icon at bounding box center [381, 79] width 11 height 15
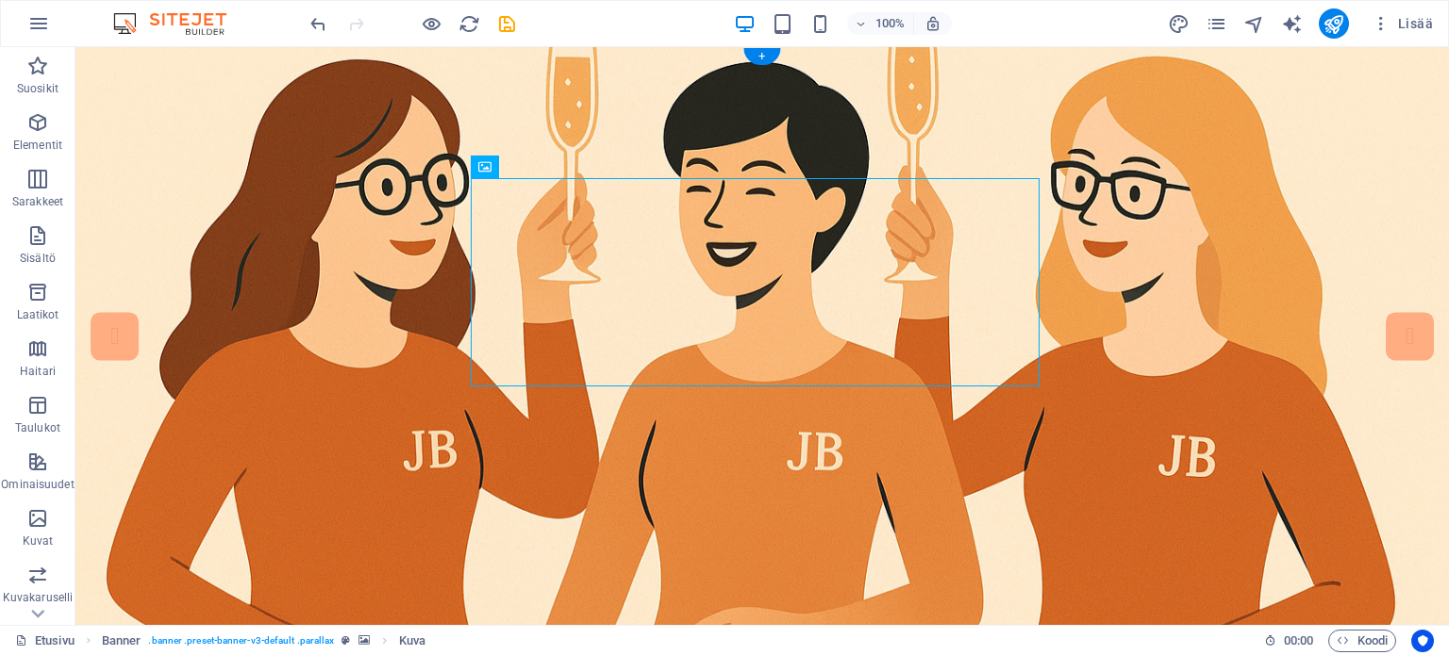
click at [1109, 294] on figure at bounding box center [761, 353] width 1373 height 613
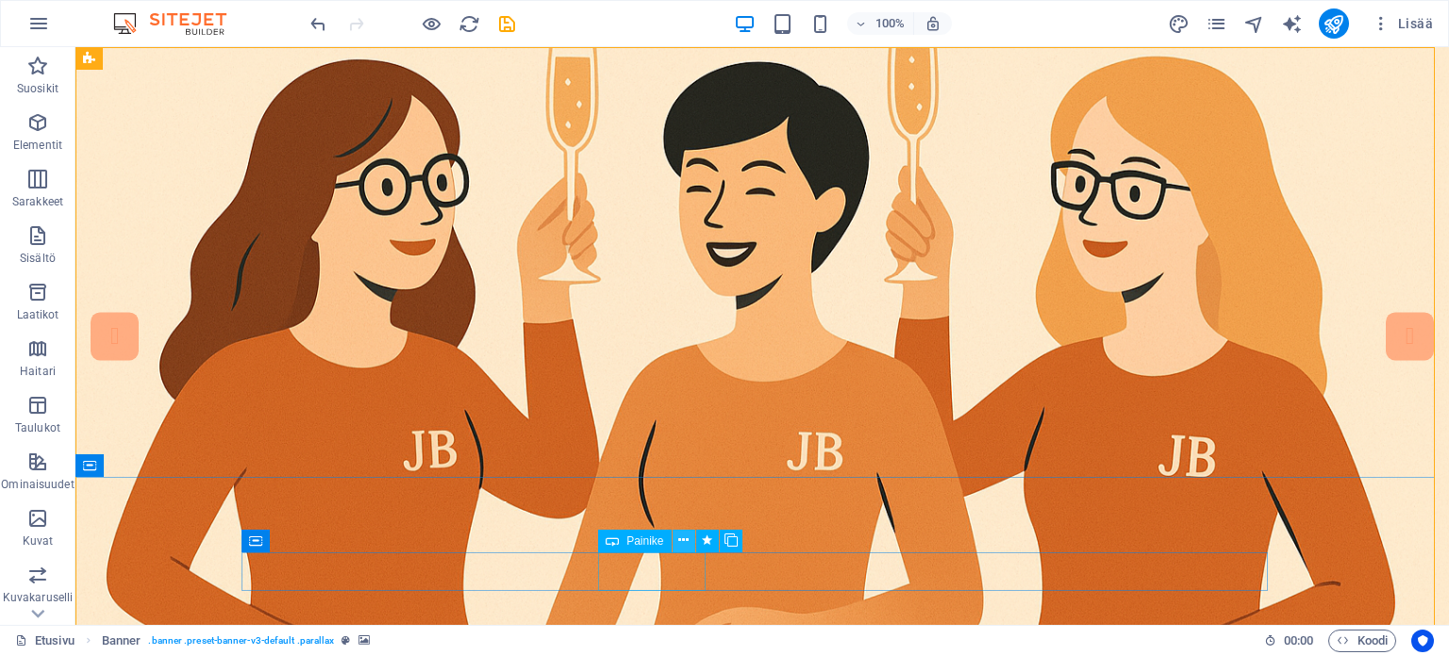
click at [679, 539] on icon at bounding box center [683, 541] width 10 height 20
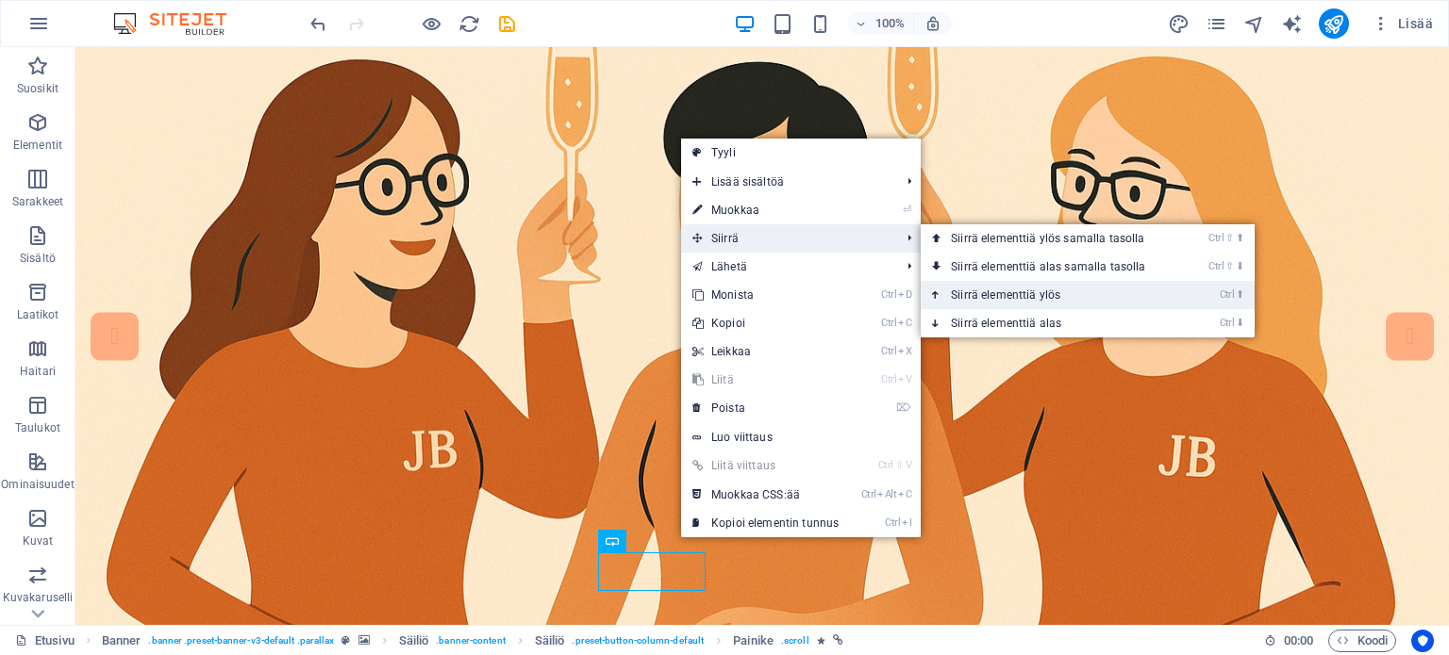
click at [977, 301] on link "Ctrl ⬆ Siirrä elementtiä ylös" at bounding box center [1051, 295] width 262 height 28
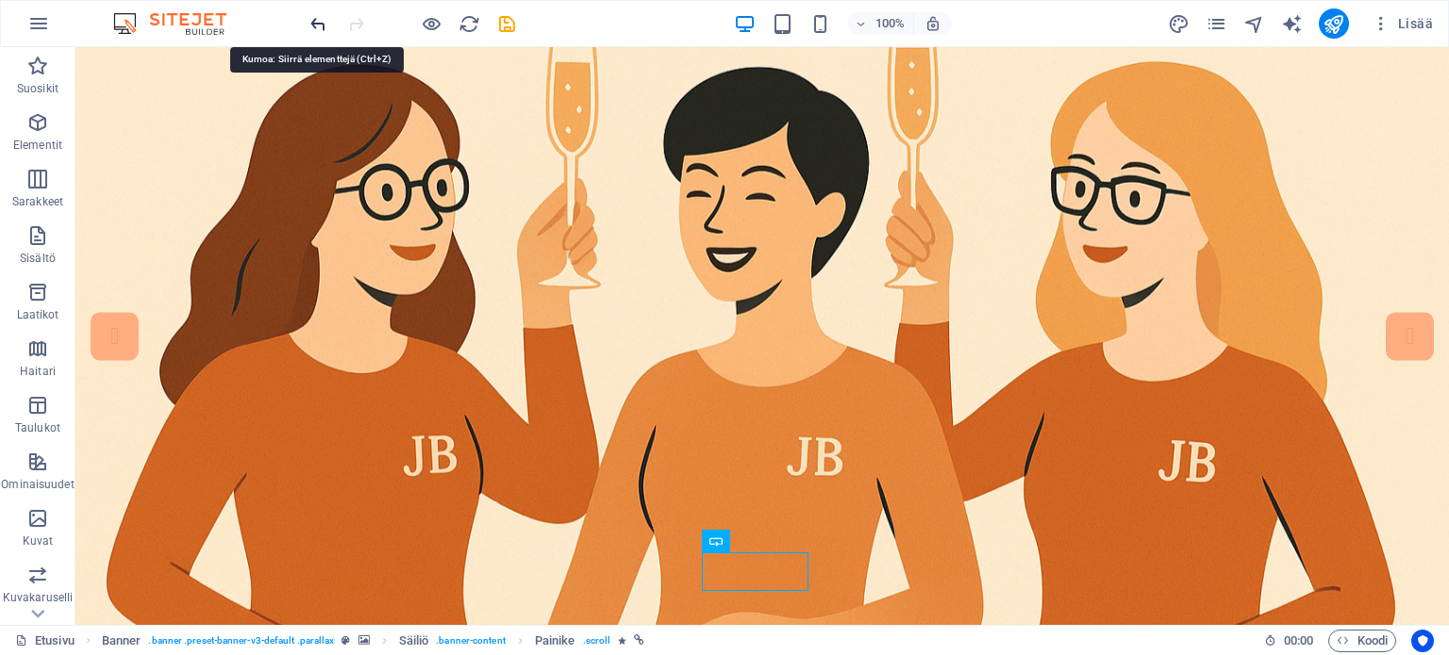
click at [318, 16] on icon "undo" at bounding box center [318, 24] width 22 height 22
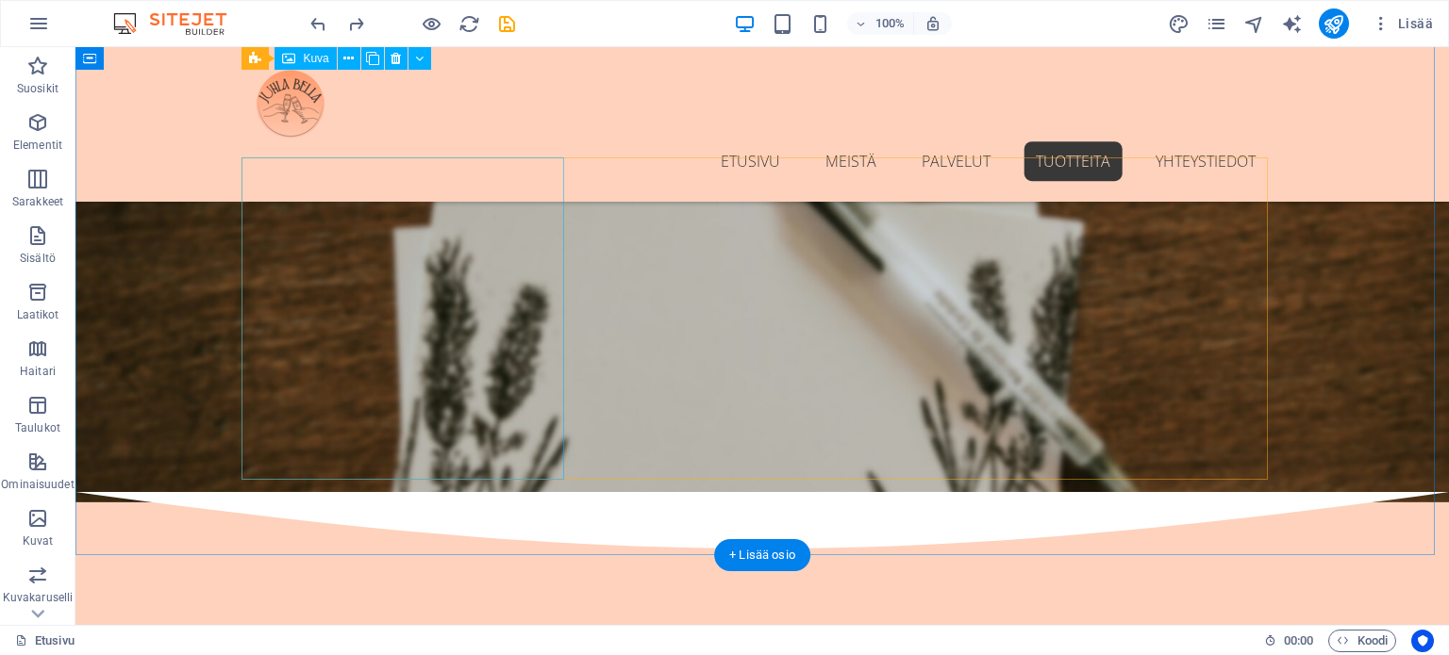
scroll to position [2392, 0]
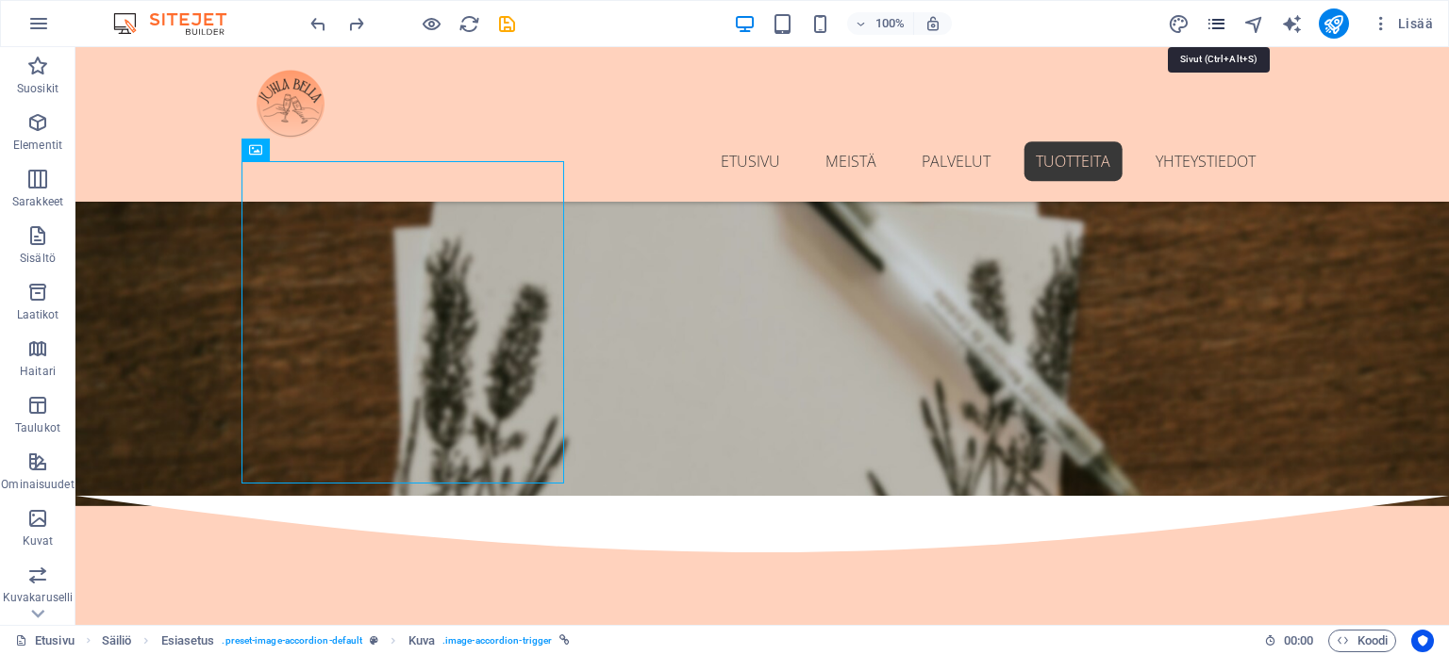
click at [1225, 22] on icon "pages" at bounding box center [1216, 24] width 22 height 22
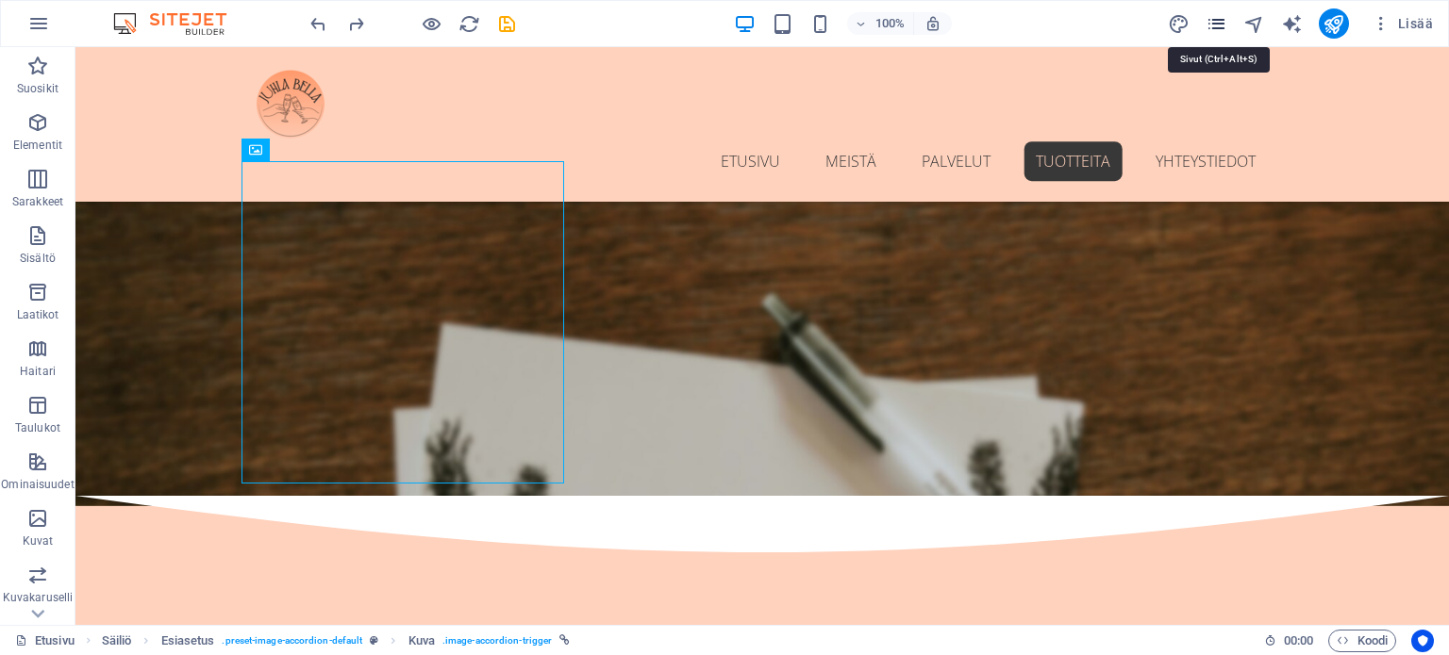
scroll to position [2492, 0]
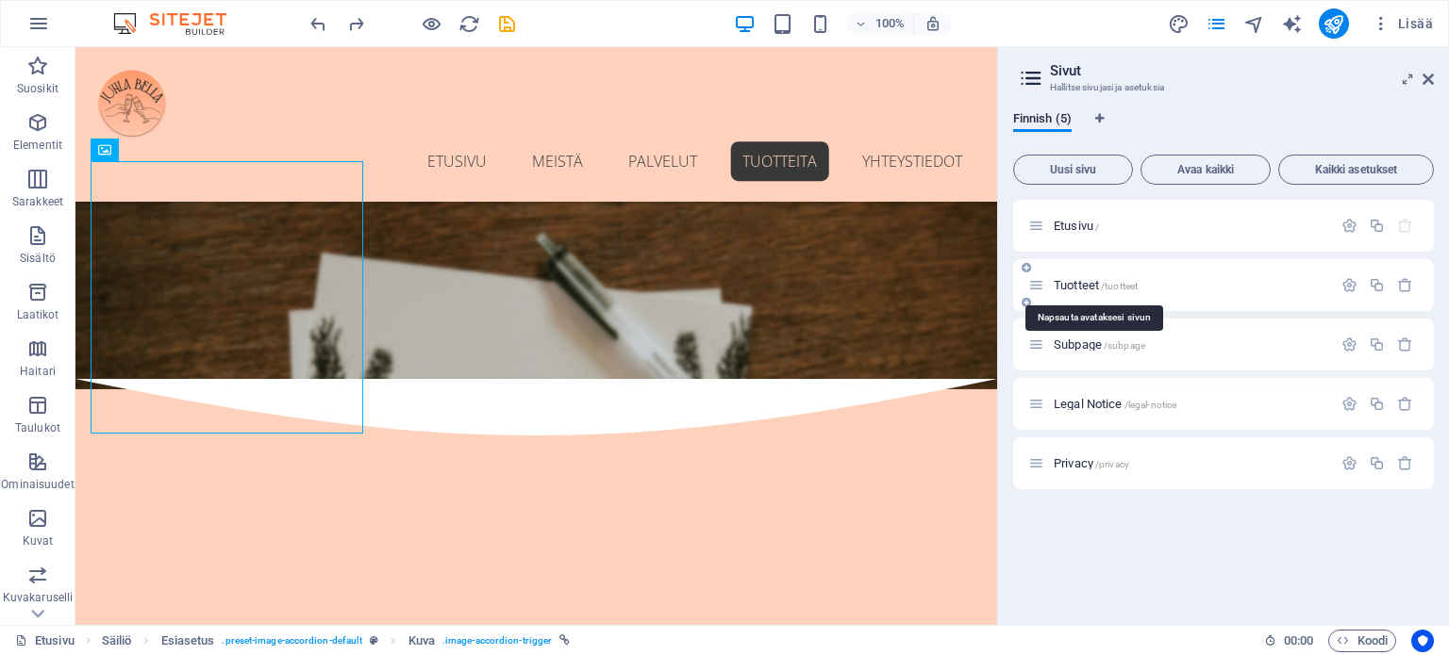
click at [1092, 286] on span "Tuotteet /tuotteet" at bounding box center [1095, 285] width 84 height 14
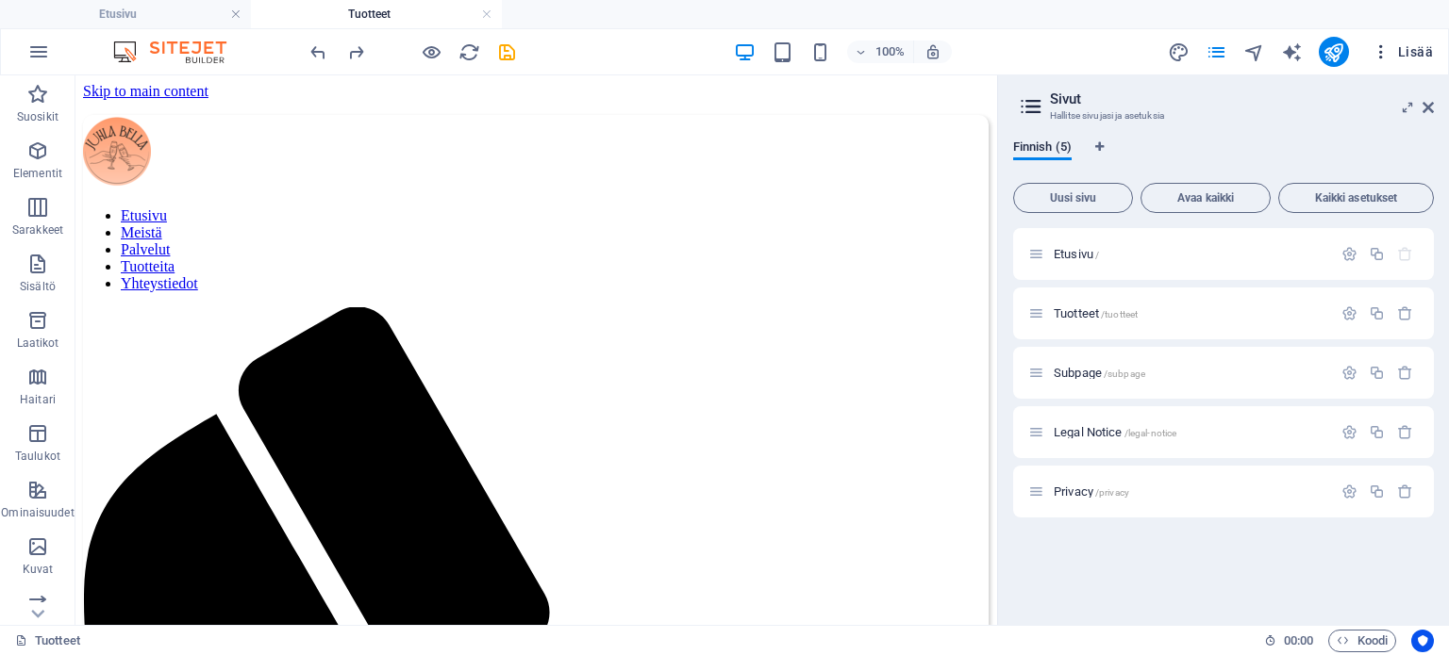
scroll to position [0, 0]
click at [1426, 103] on icon at bounding box center [1427, 107] width 11 height 15
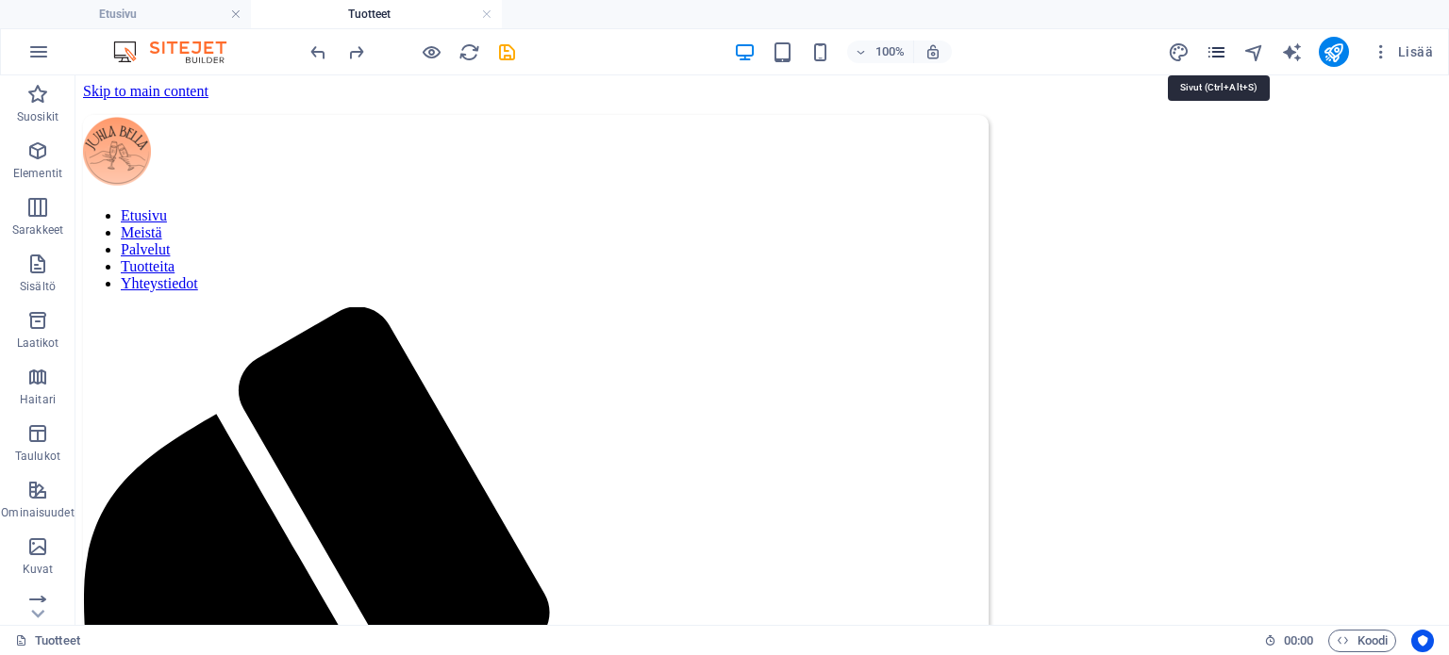
click at [1218, 55] on icon "pages" at bounding box center [1216, 52] width 22 height 22
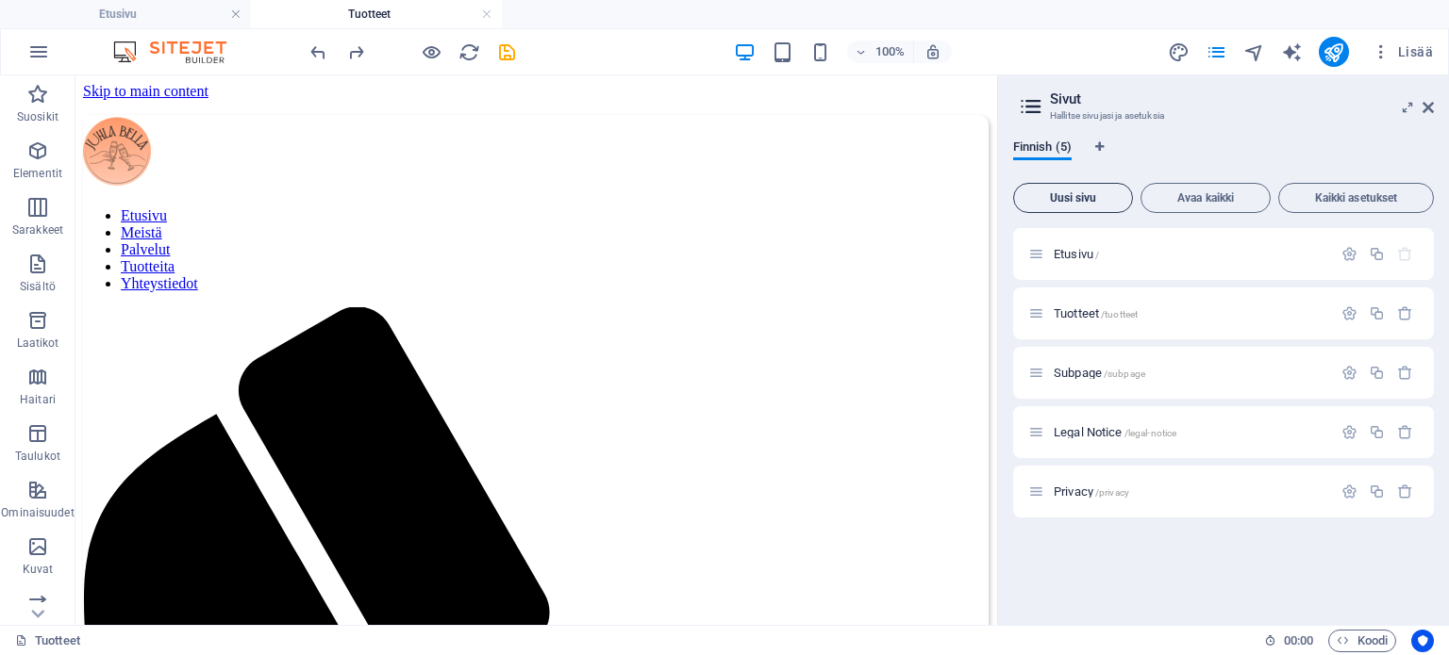
click at [1075, 202] on span "Uusi sivu" at bounding box center [1072, 197] width 103 height 11
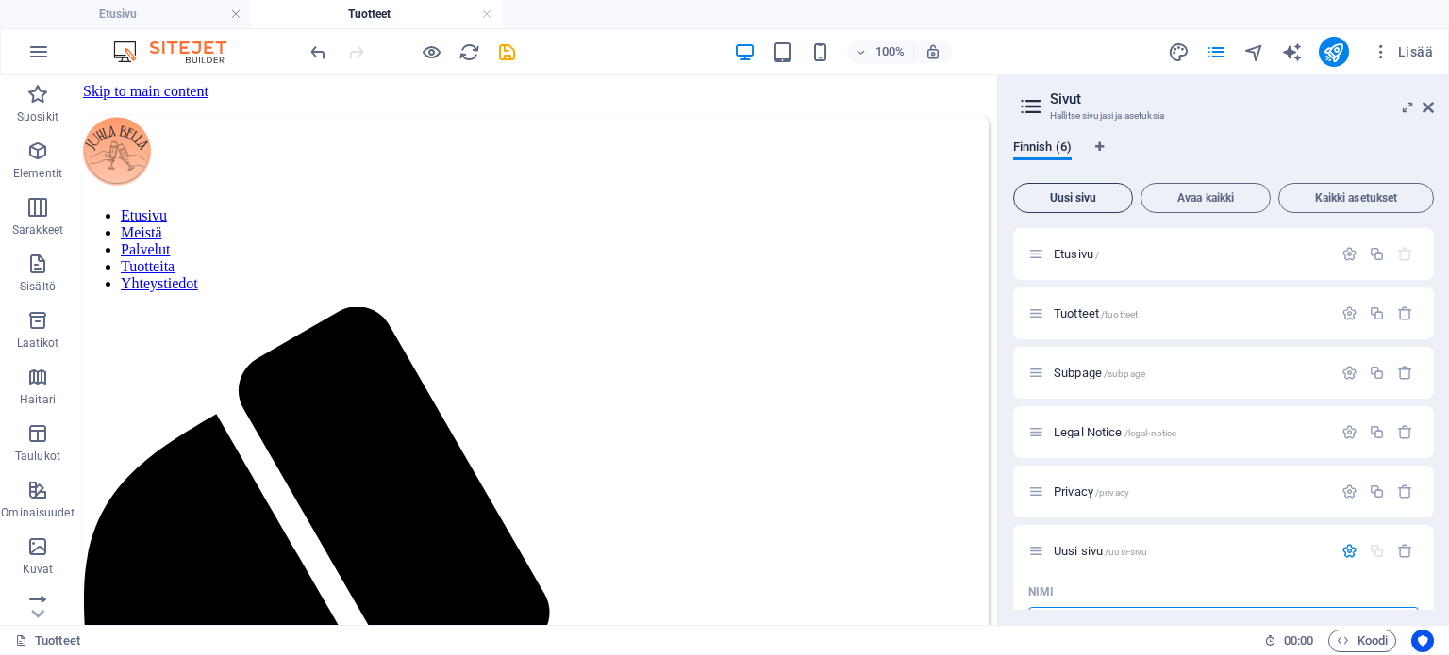
scroll to position [26, 0]
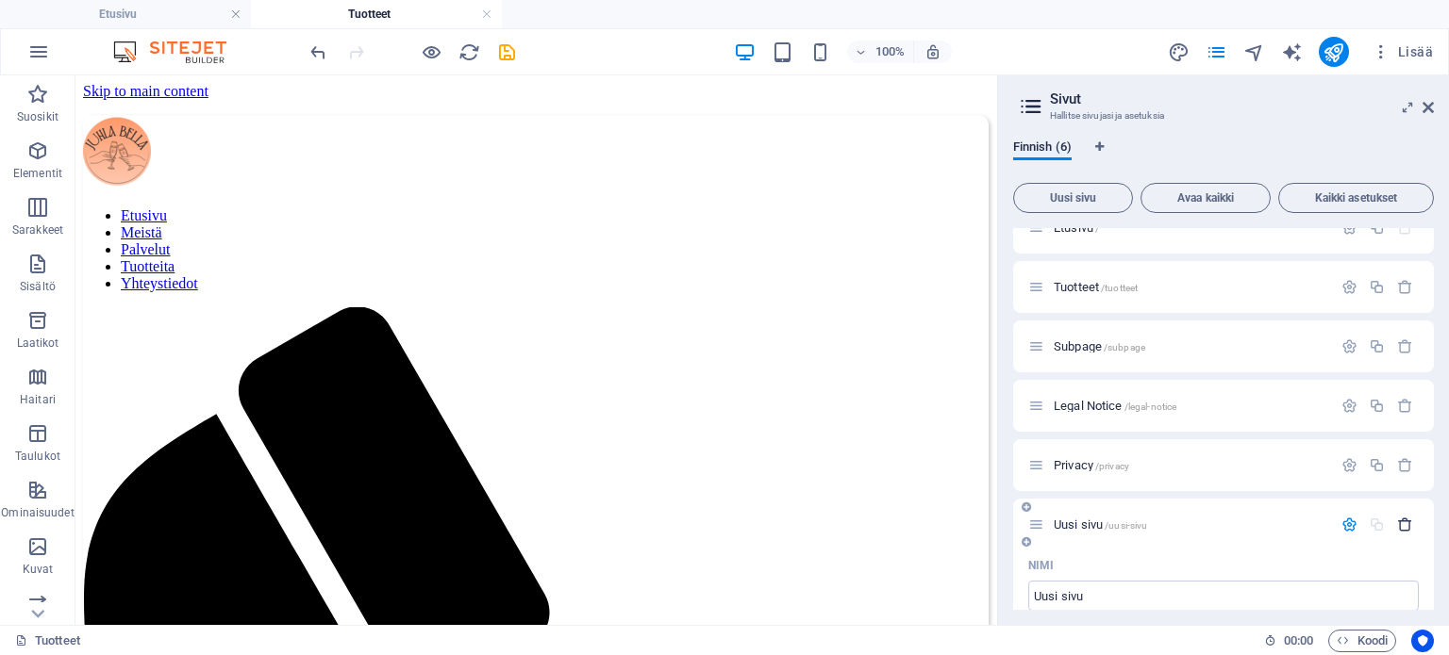
click at [1399, 522] on icon "button" at bounding box center [1405, 525] width 16 height 16
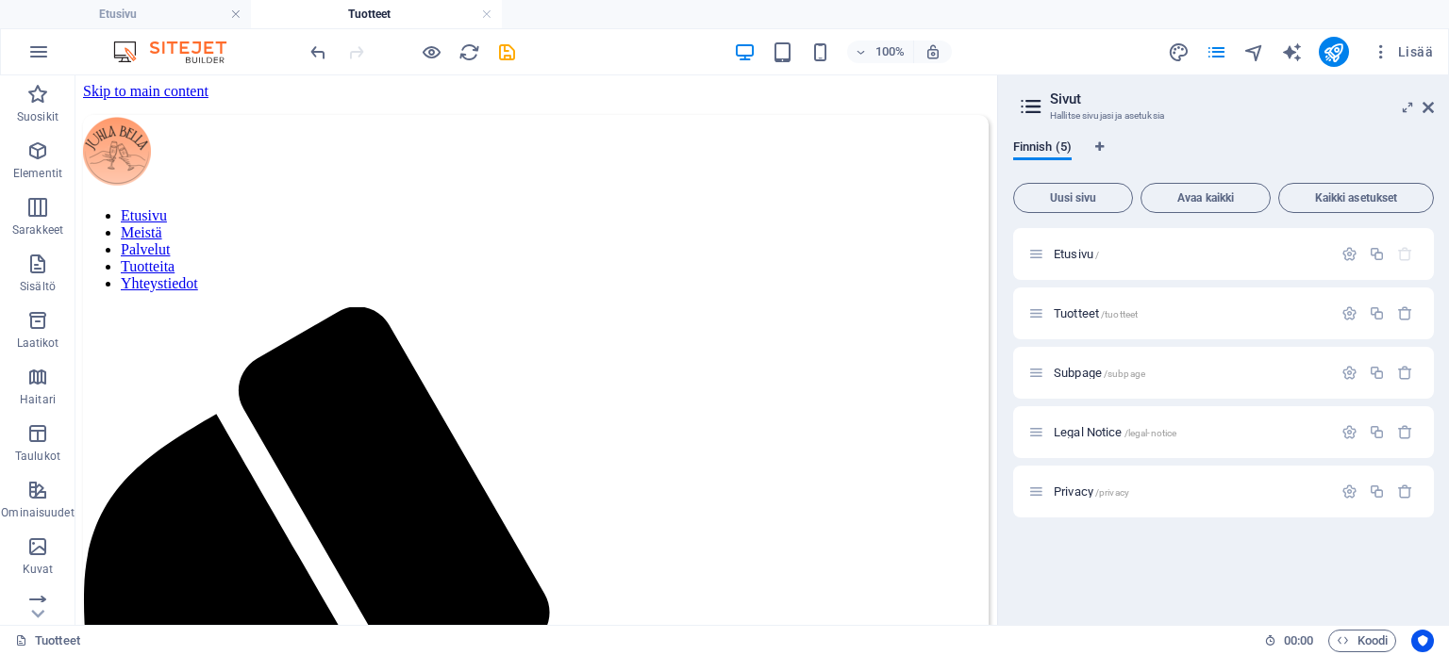
scroll to position [0, 0]
click at [1105, 240] on div "Etusivu /" at bounding box center [1223, 254] width 421 height 52
click at [1077, 251] on span "Etusivu /" at bounding box center [1075, 254] width 45 height 14
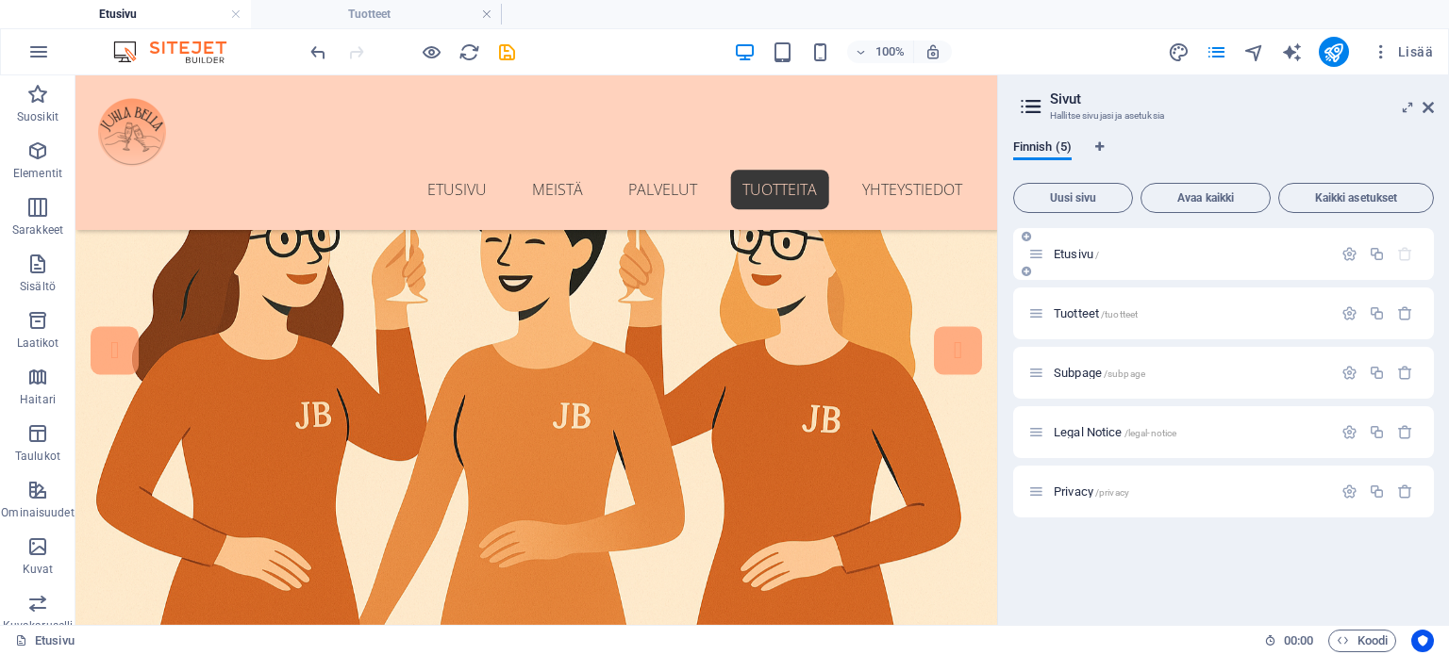
scroll to position [2476, 0]
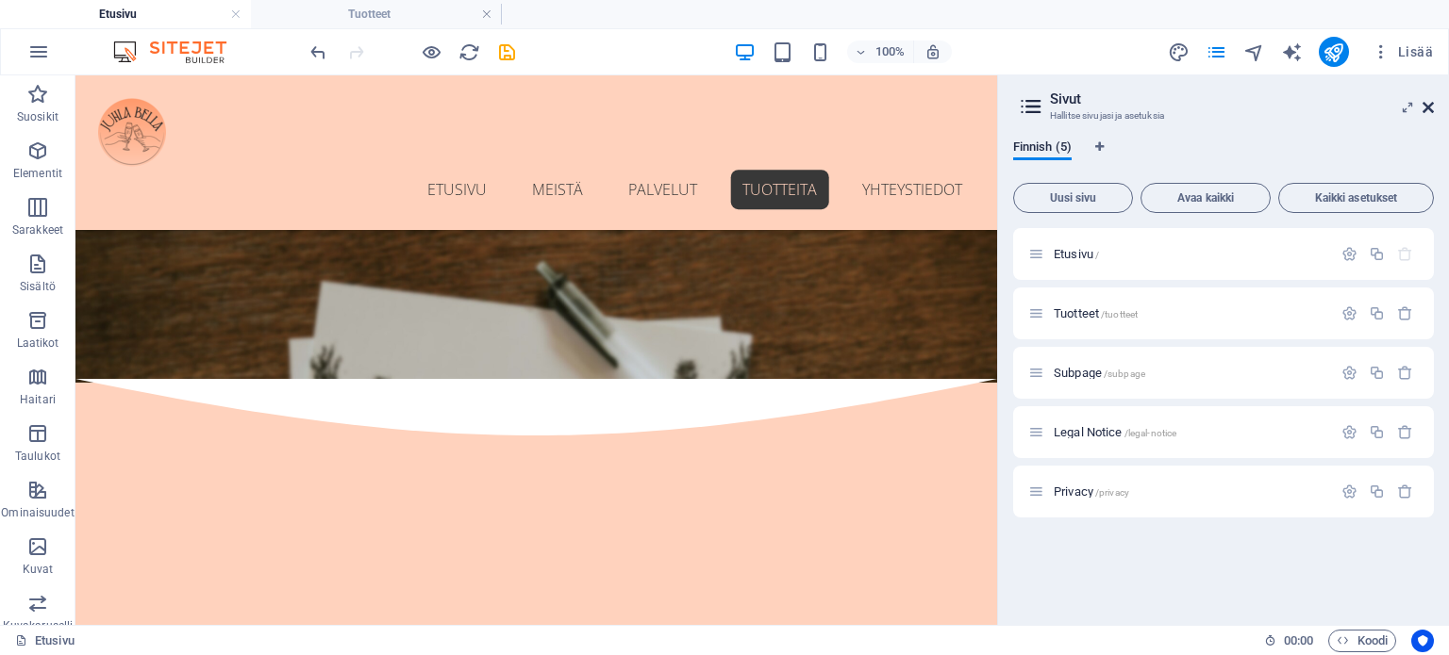
click at [1426, 111] on icon at bounding box center [1427, 107] width 11 height 15
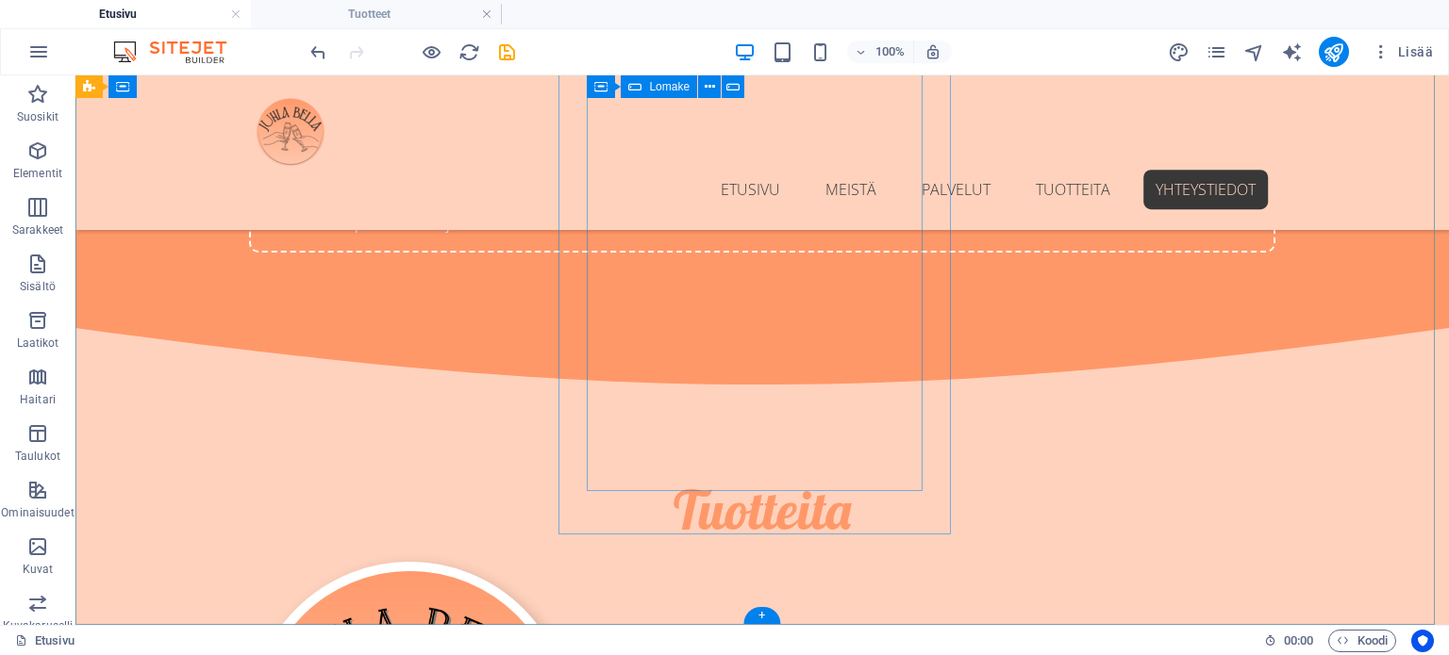
scroll to position [4118, 0]
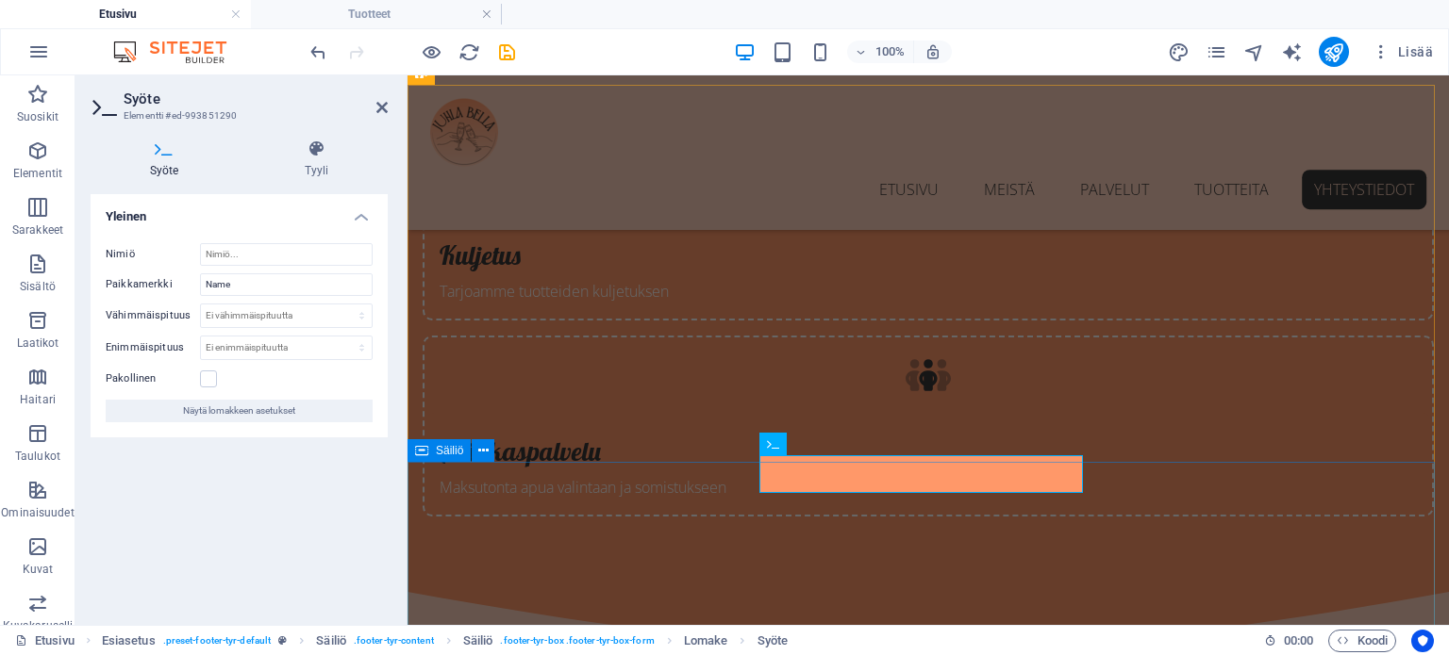
scroll to position [4118, 0]
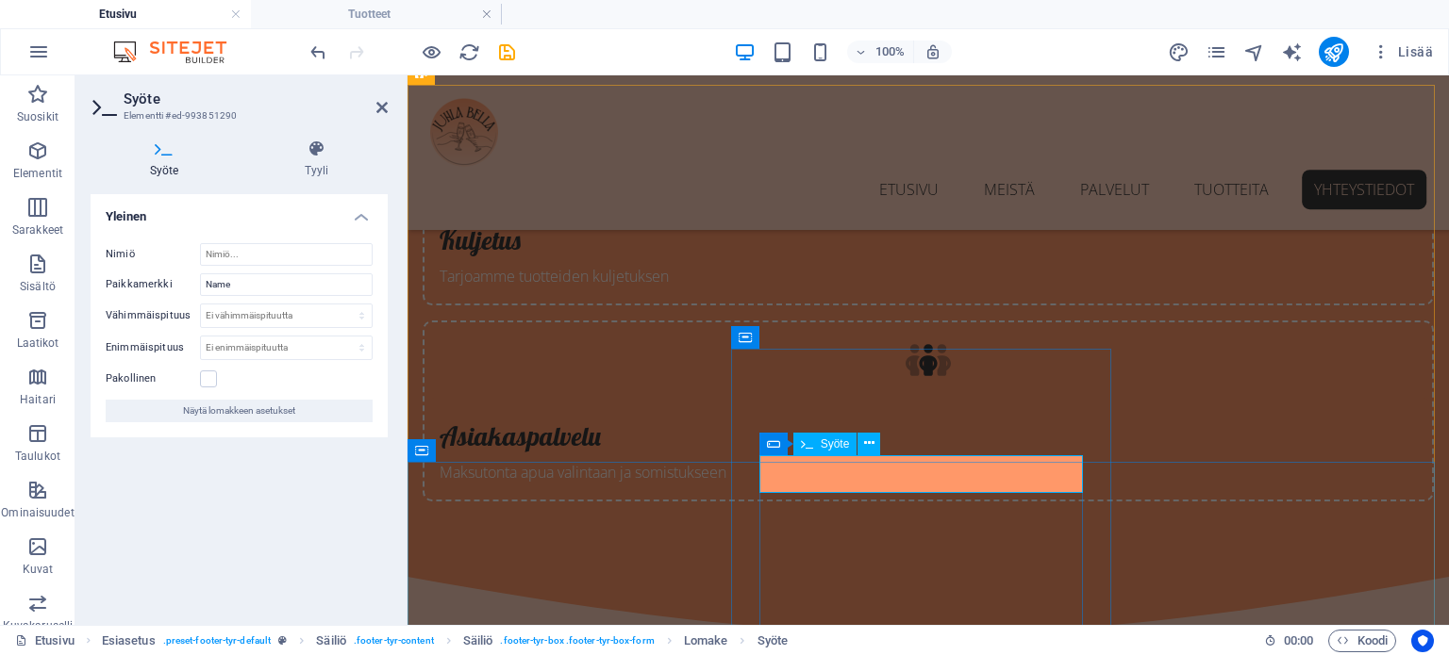
type input "Nimi"
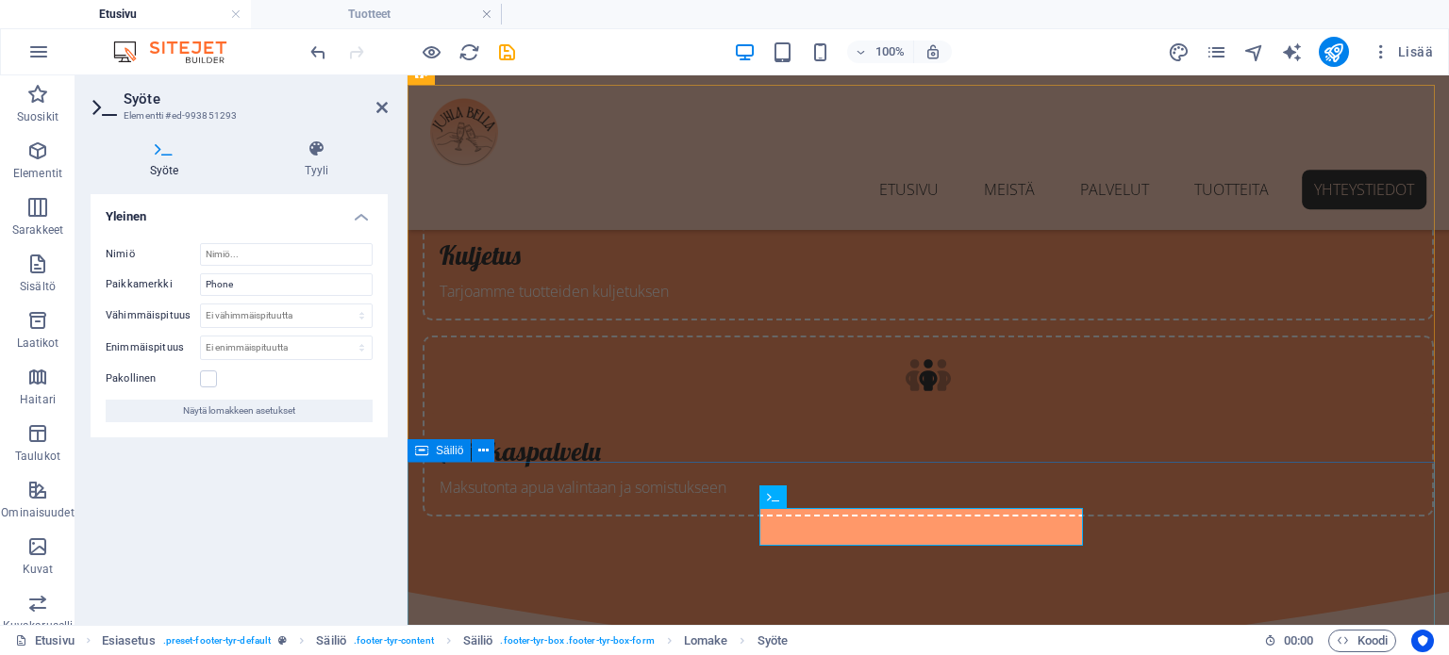
scroll to position [4118, 0]
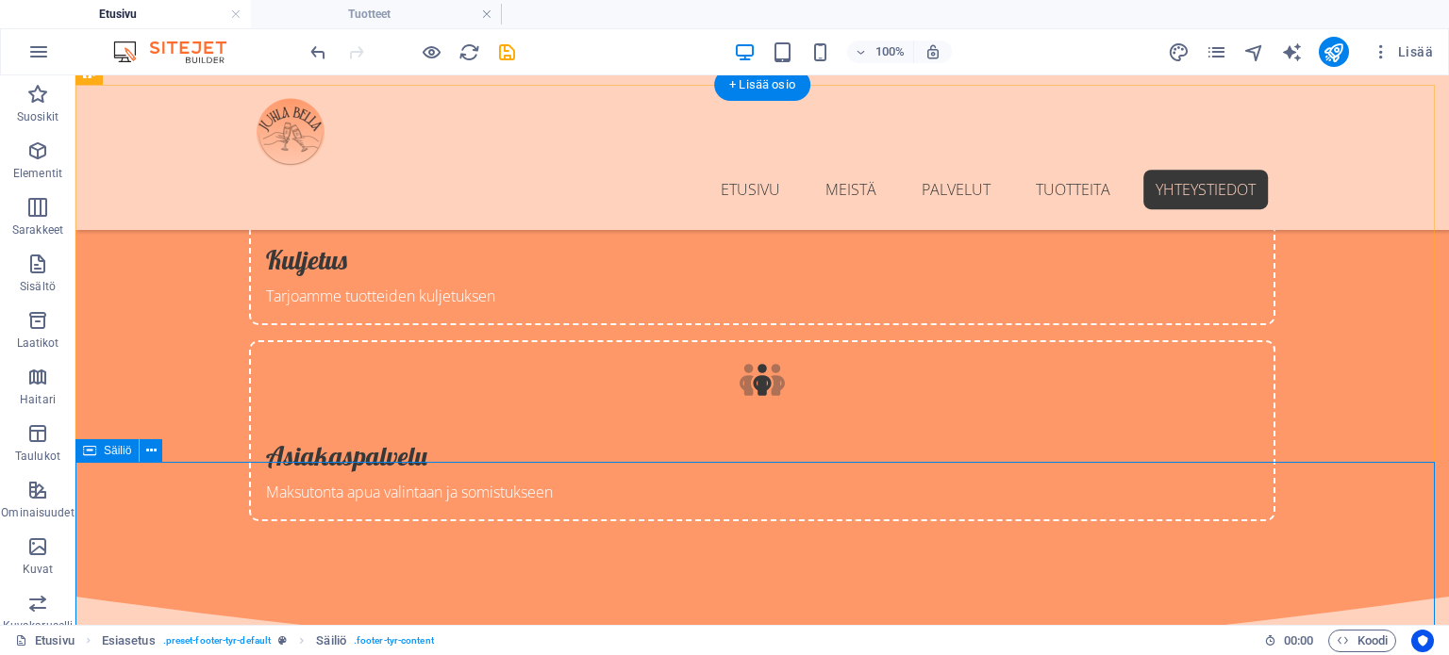
scroll to position [4386, 0]
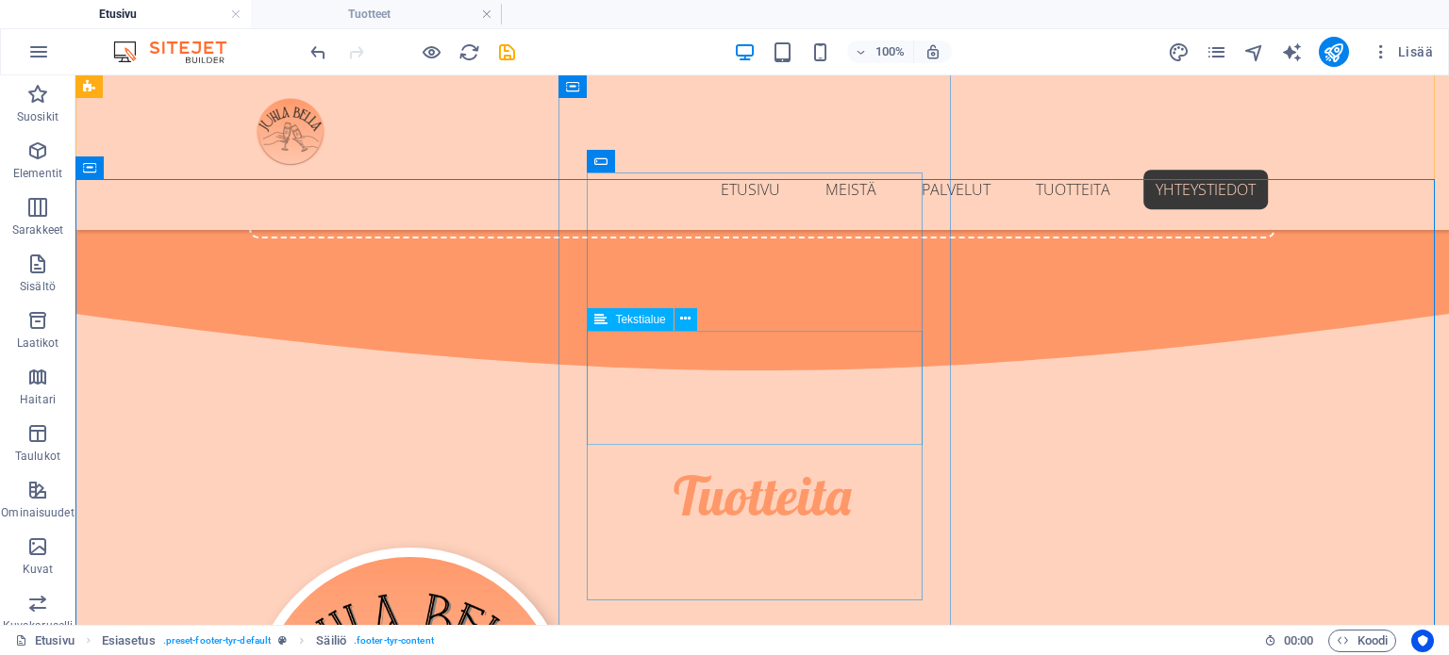
type input "Puhelin"
click at [634, 320] on span "Tekstialue" at bounding box center [640, 319] width 50 height 11
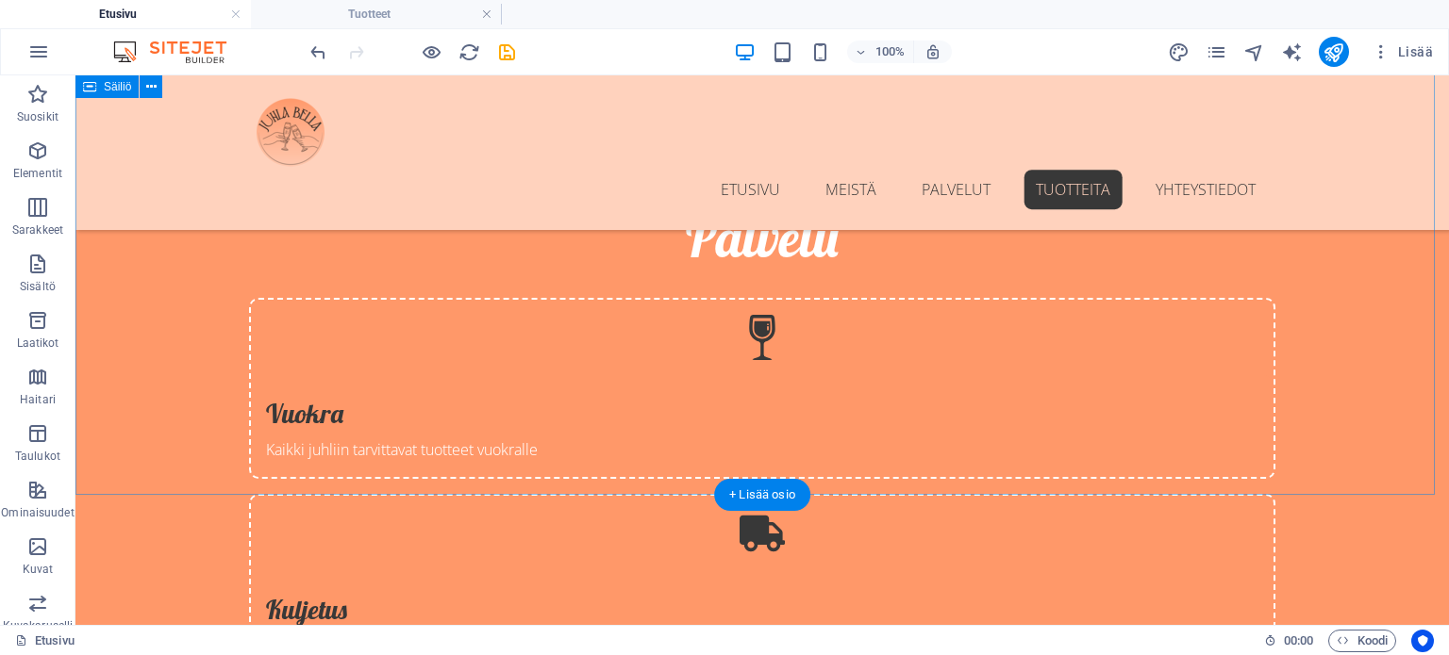
scroll to position [3458, 0]
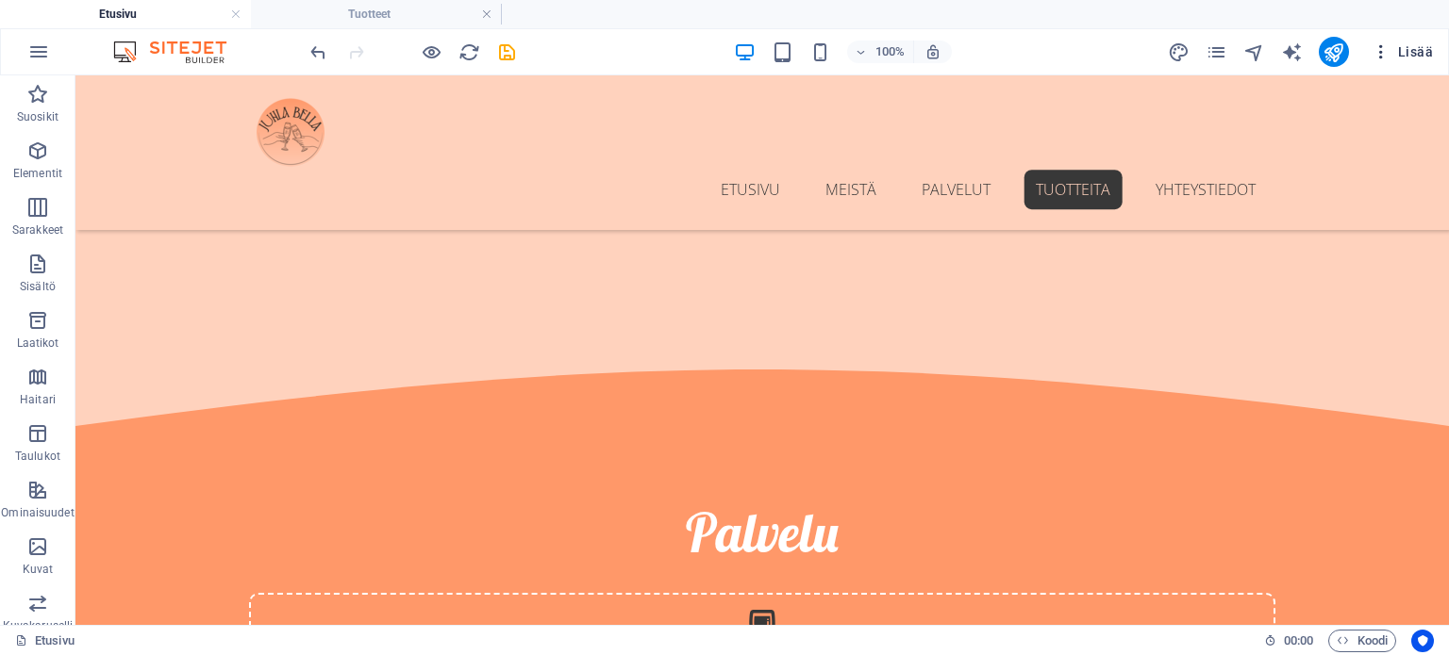
type textarea "Viesti"
click at [1408, 50] on span "Lisää" at bounding box center [1401, 51] width 61 height 19
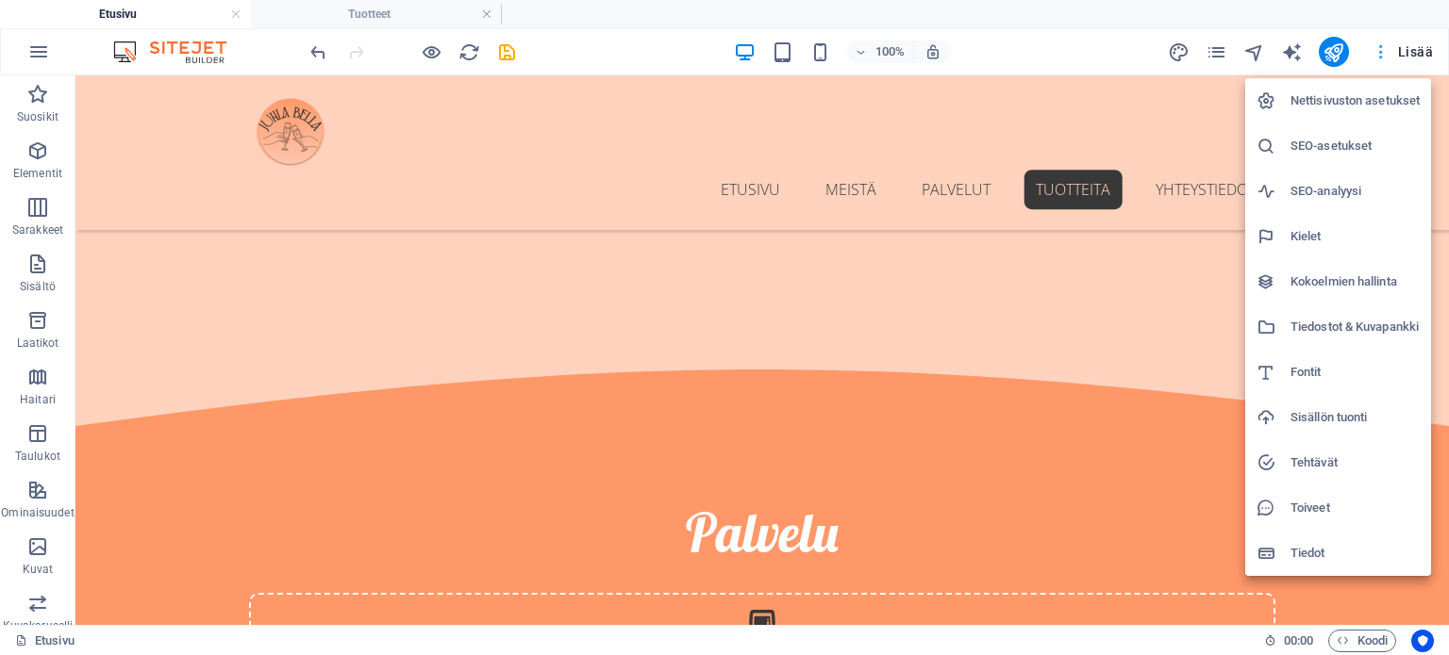
click at [1408, 50] on div at bounding box center [724, 327] width 1449 height 655
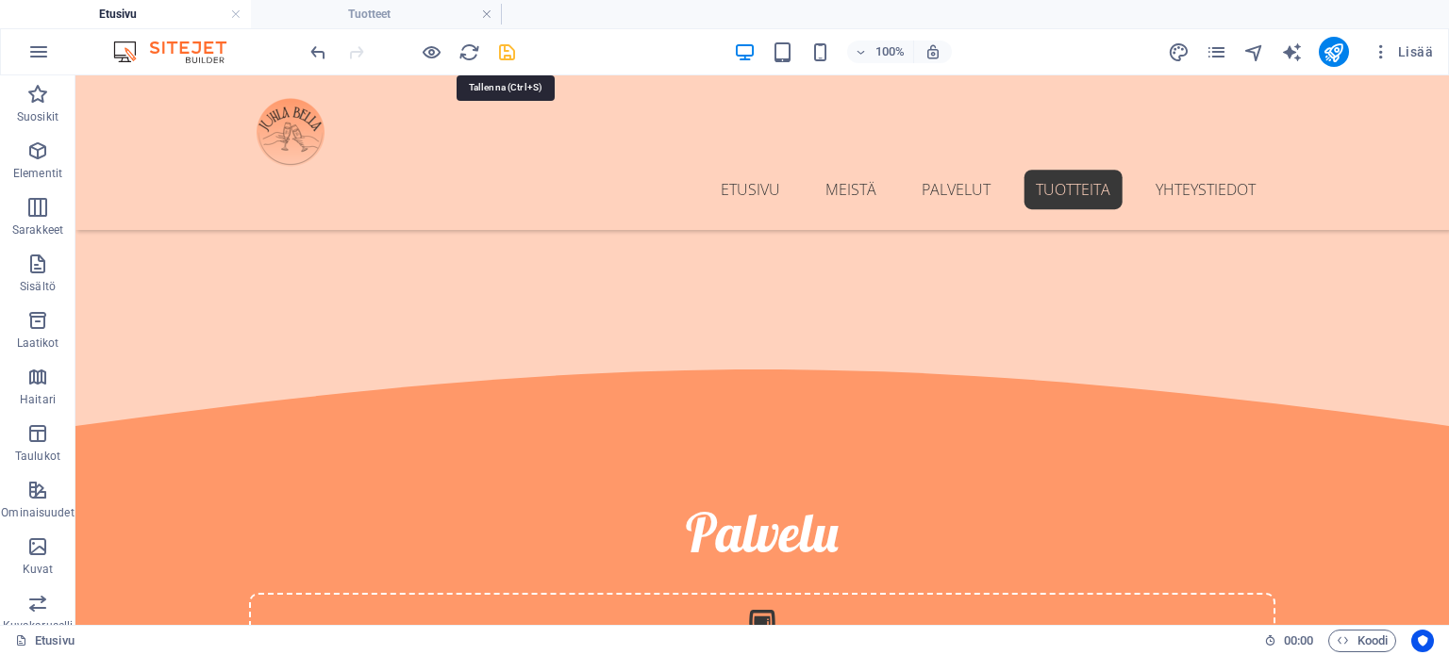
click at [505, 54] on icon "save" at bounding box center [507, 52] width 22 height 22
checkbox input "false"
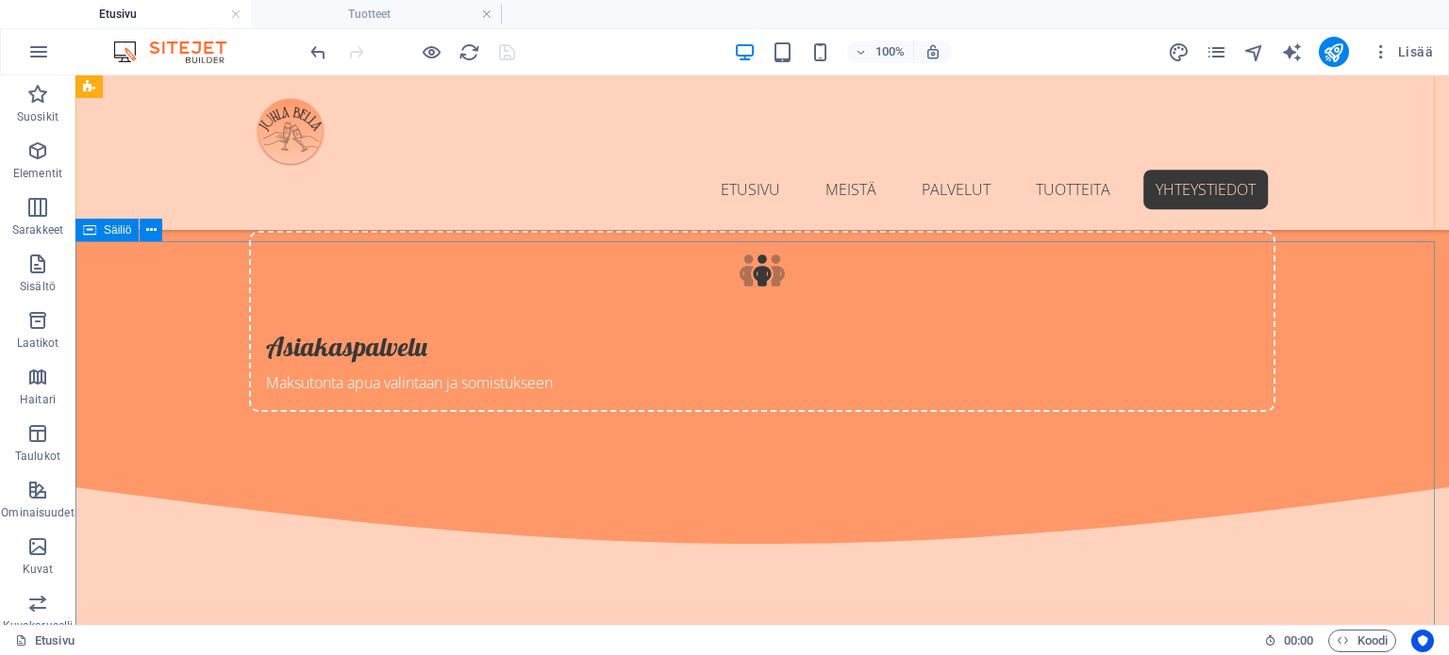
scroll to position [4496, 0]
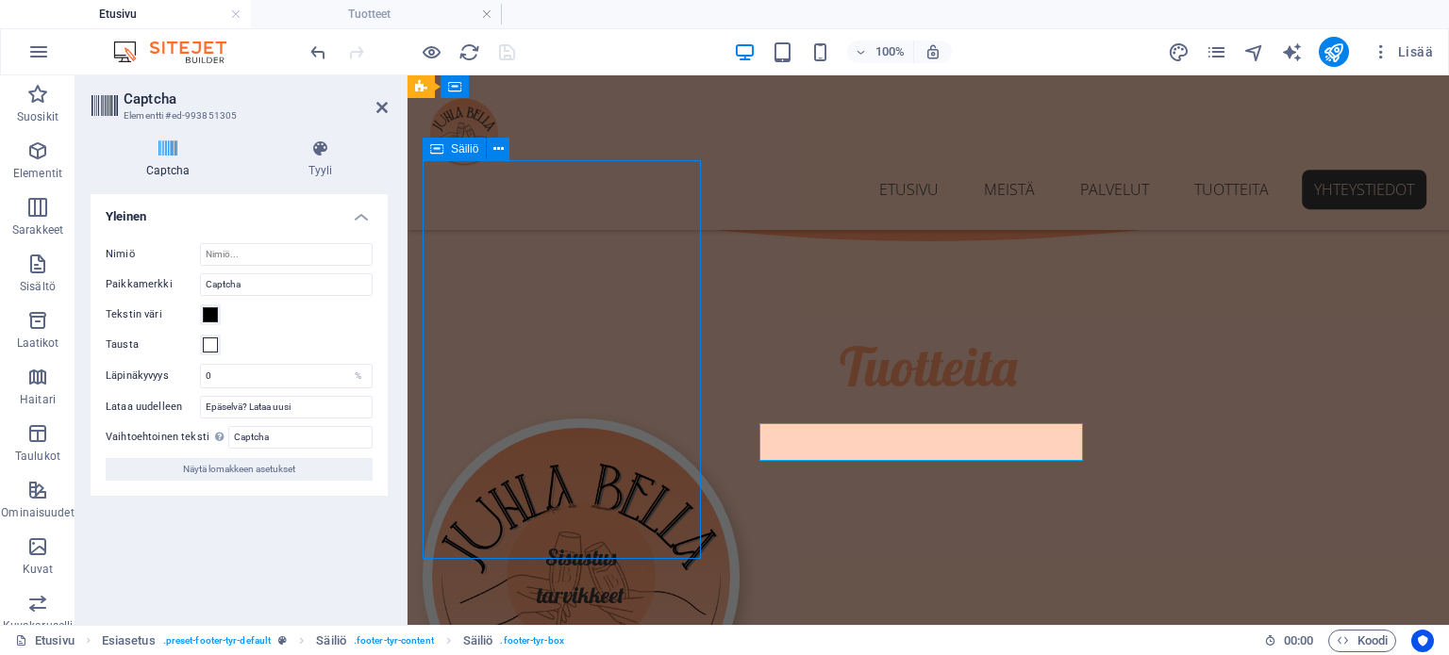
scroll to position [4496, 0]
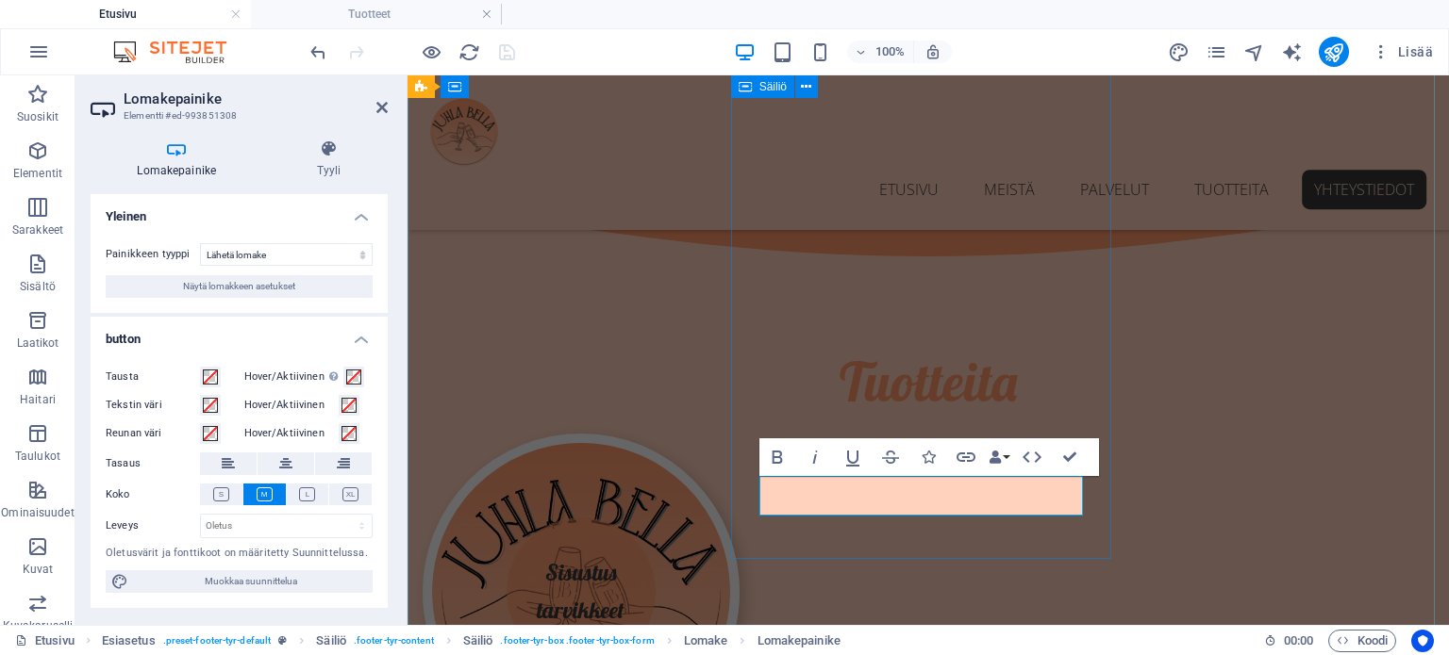
scroll to position [4511, 0]
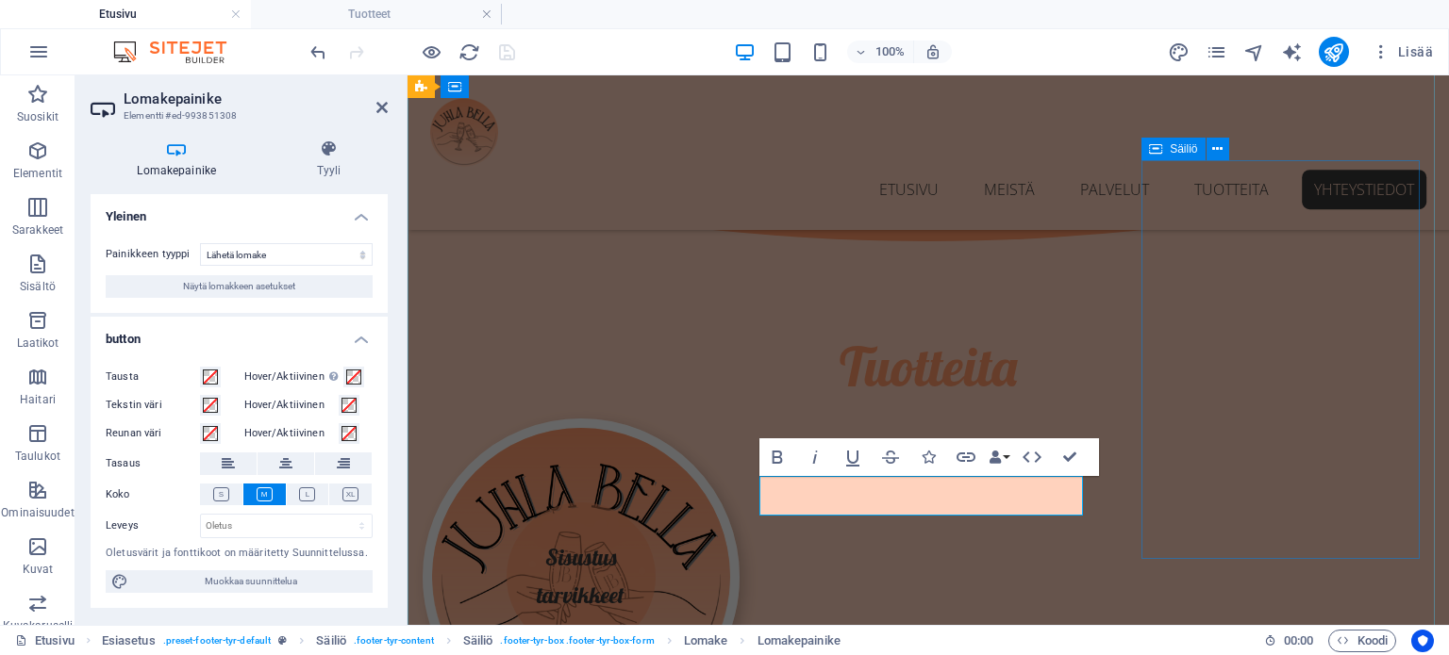
type button "Submit"
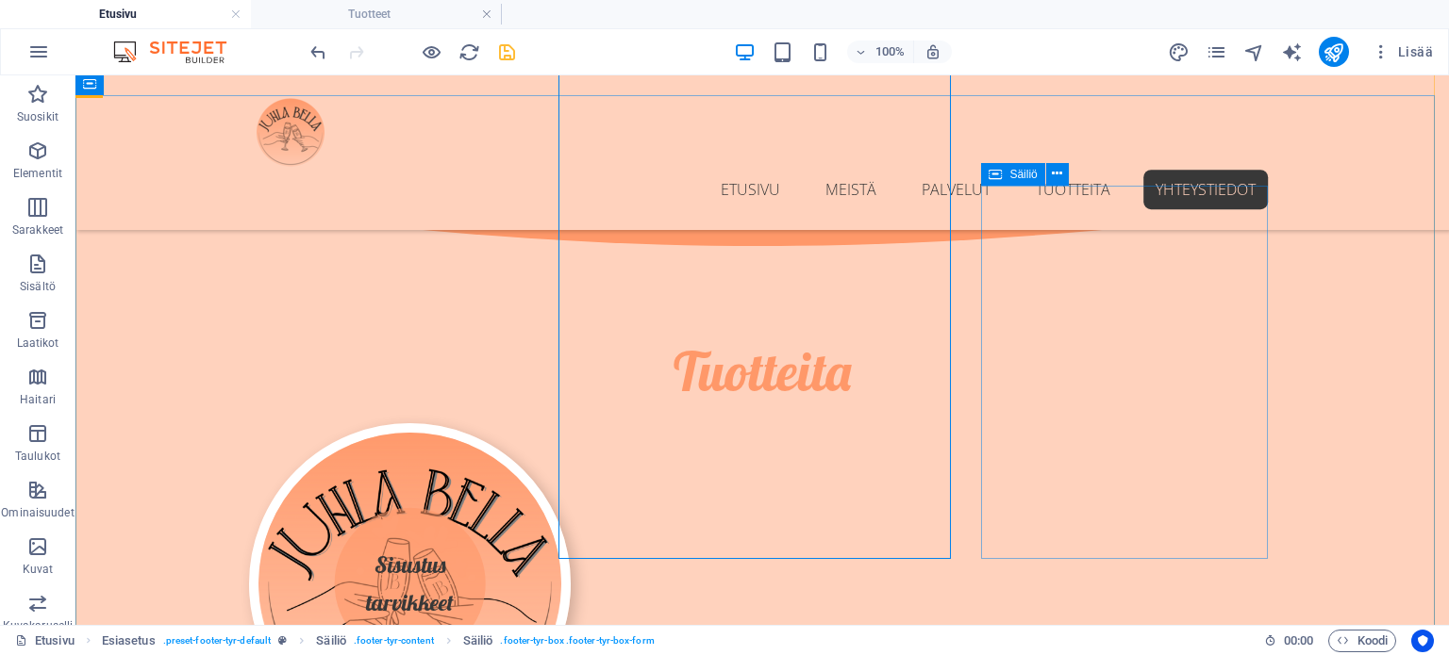
scroll to position [4470, 0]
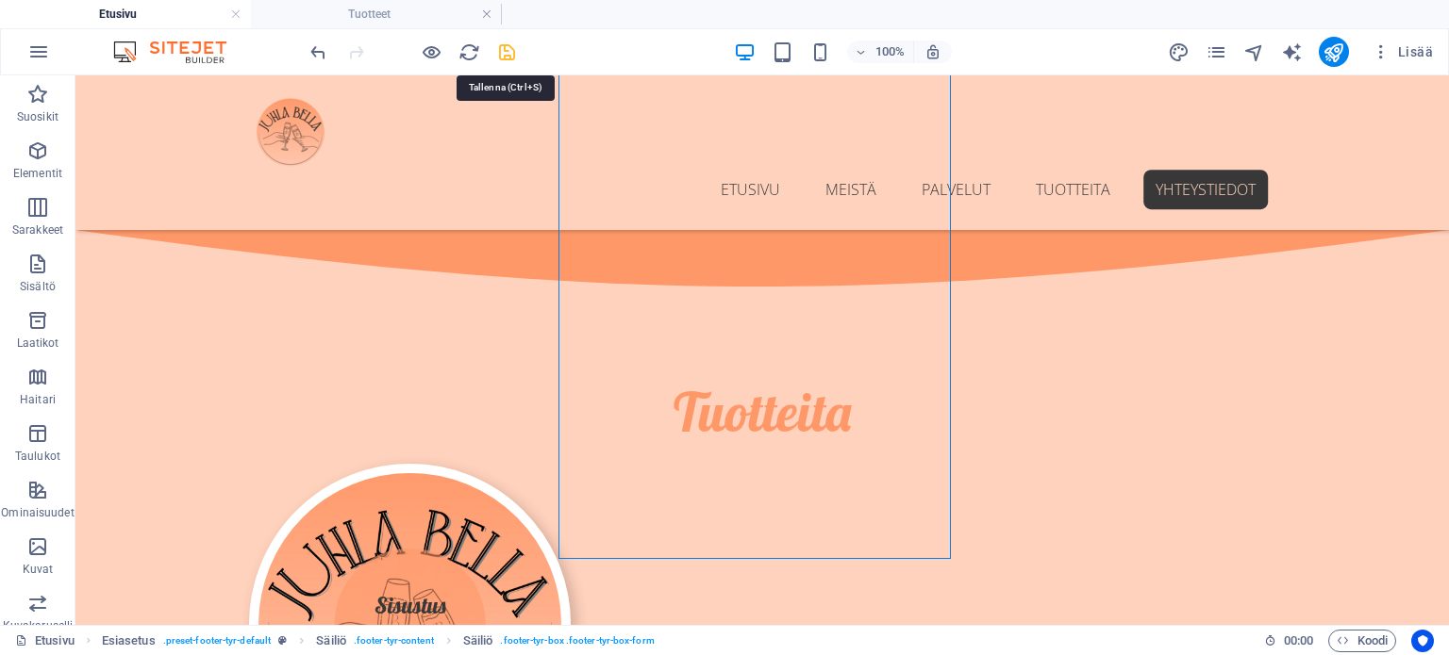
click at [507, 48] on icon "save" at bounding box center [507, 52] width 22 height 22
checkbox input "false"
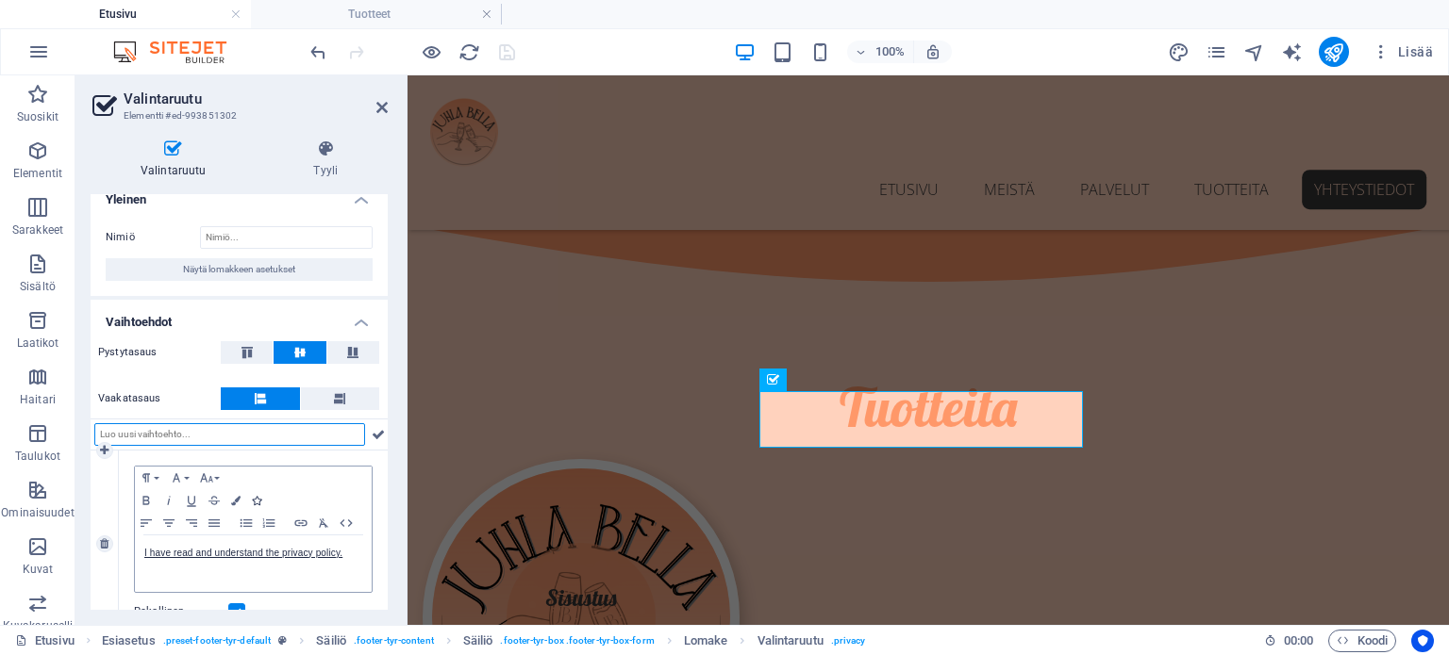
scroll to position [0, 0]
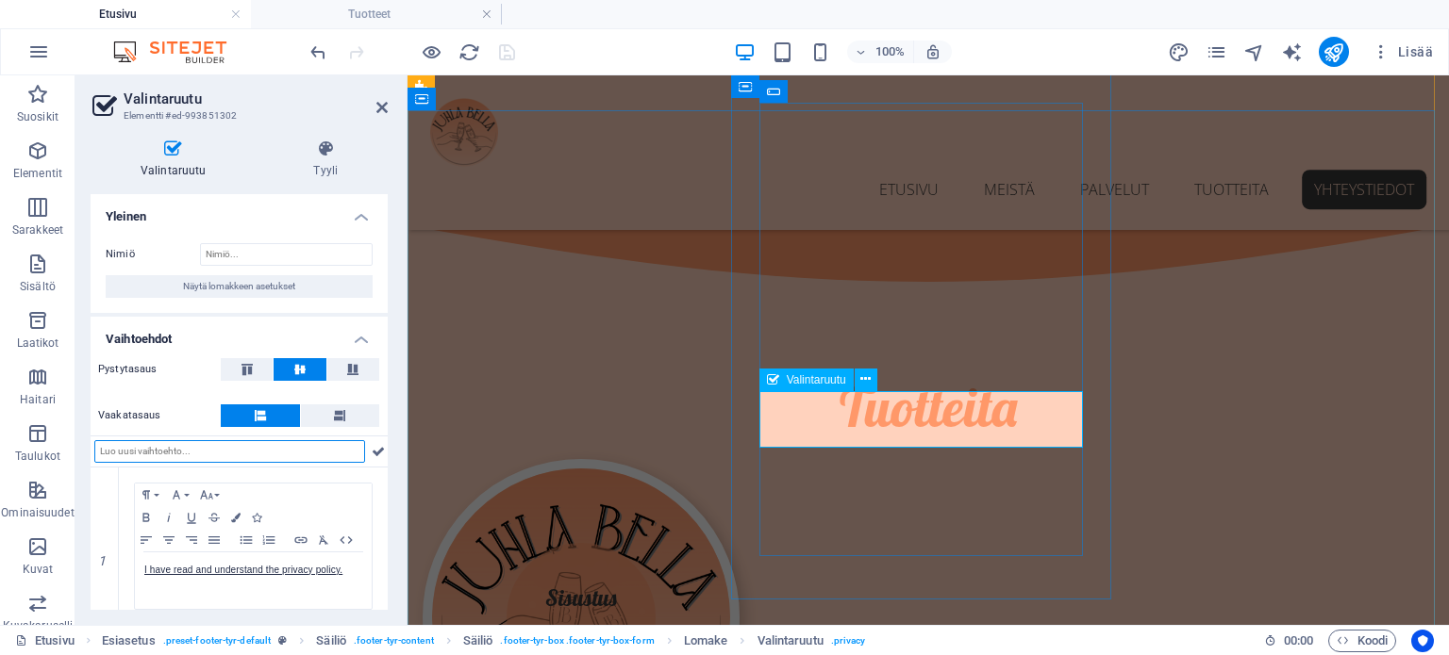
click at [870, 378] on icon at bounding box center [865, 380] width 10 height 20
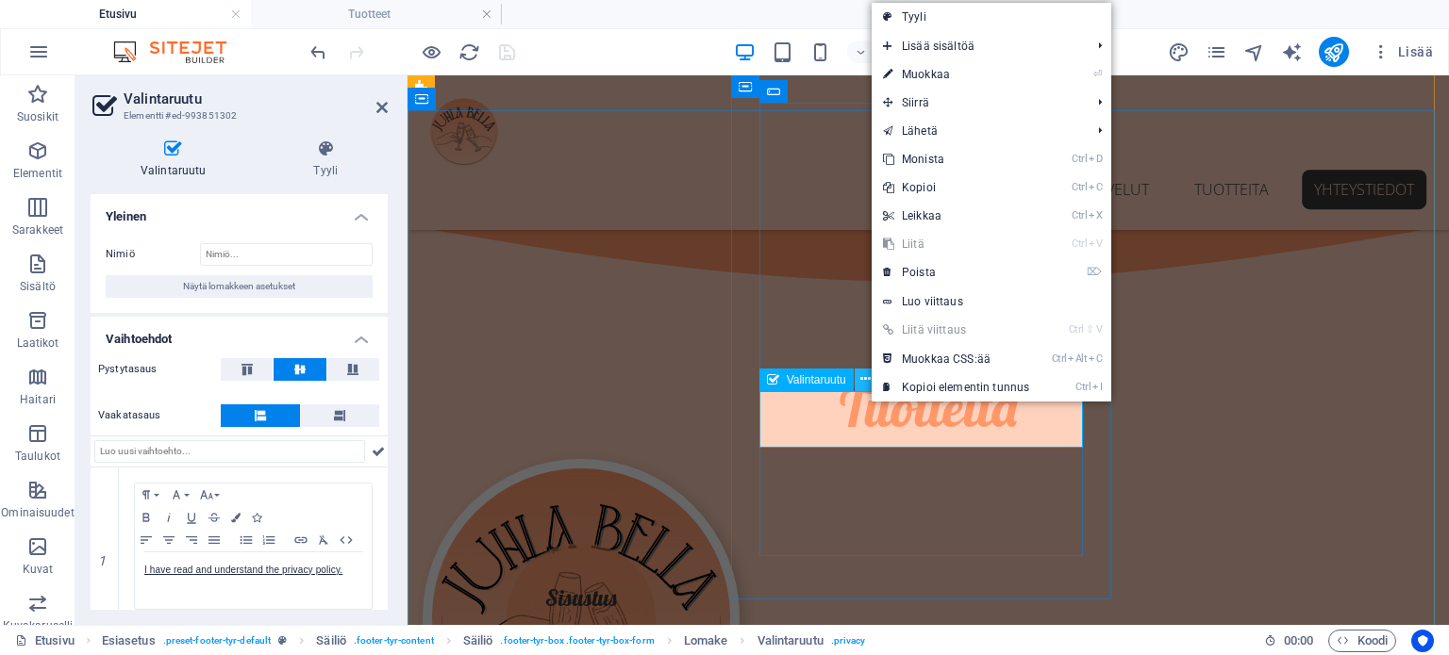
click at [869, 379] on icon at bounding box center [865, 380] width 10 height 20
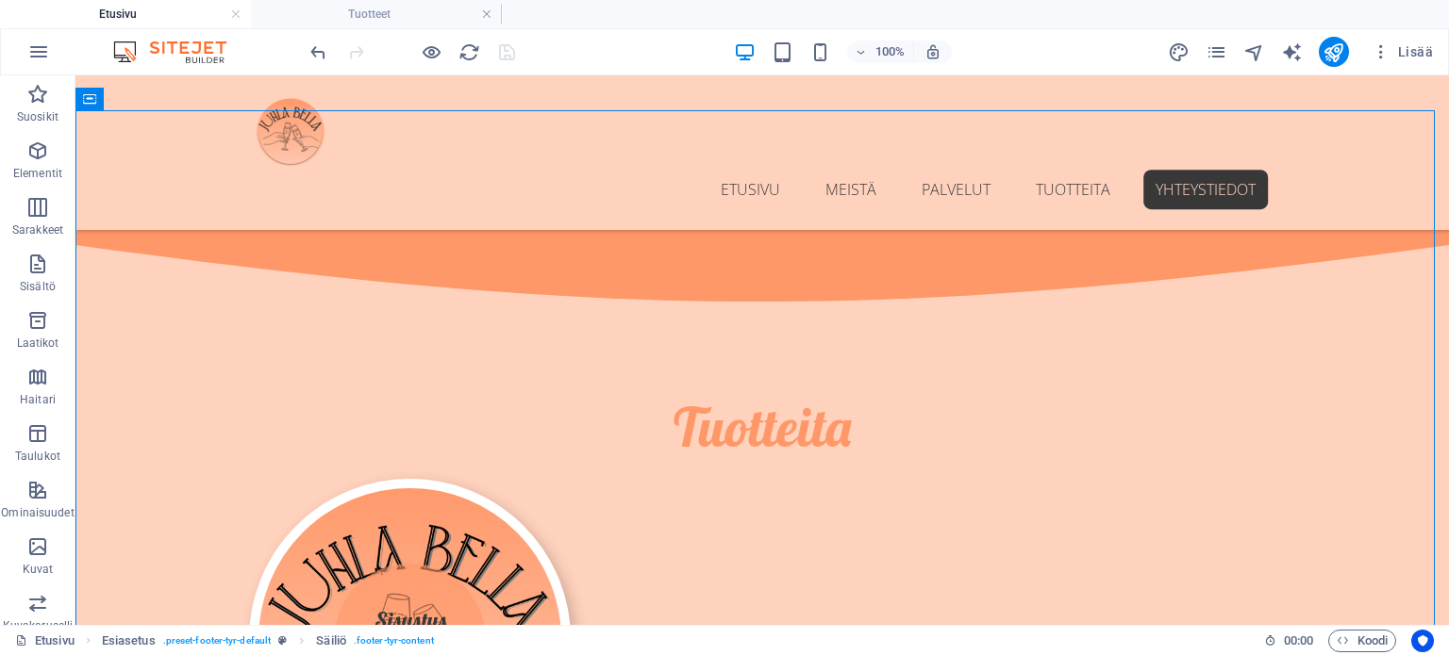
click at [506, 52] on div at bounding box center [411, 52] width 211 height 30
